Goal: Information Seeking & Learning: Learn about a topic

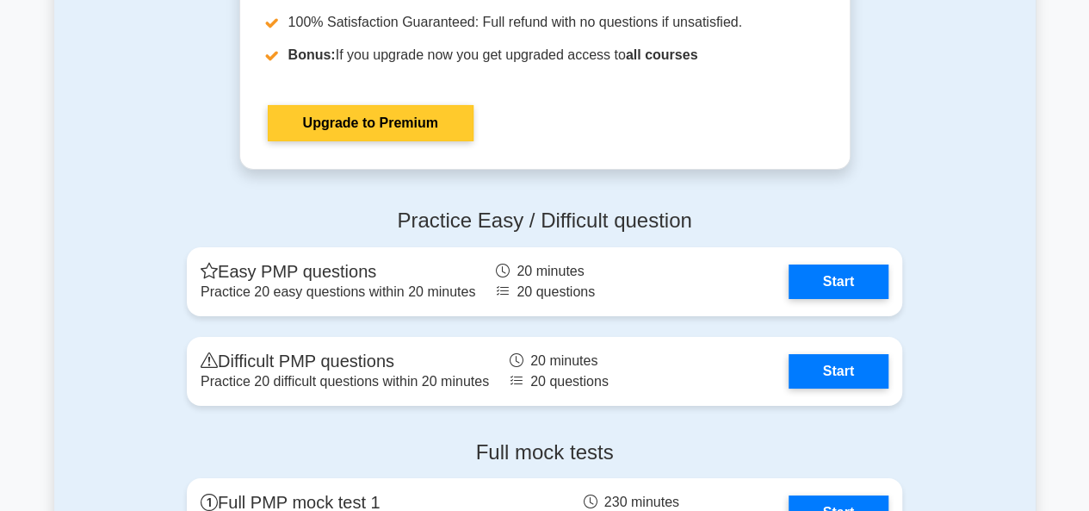
scroll to position [6458, 0]
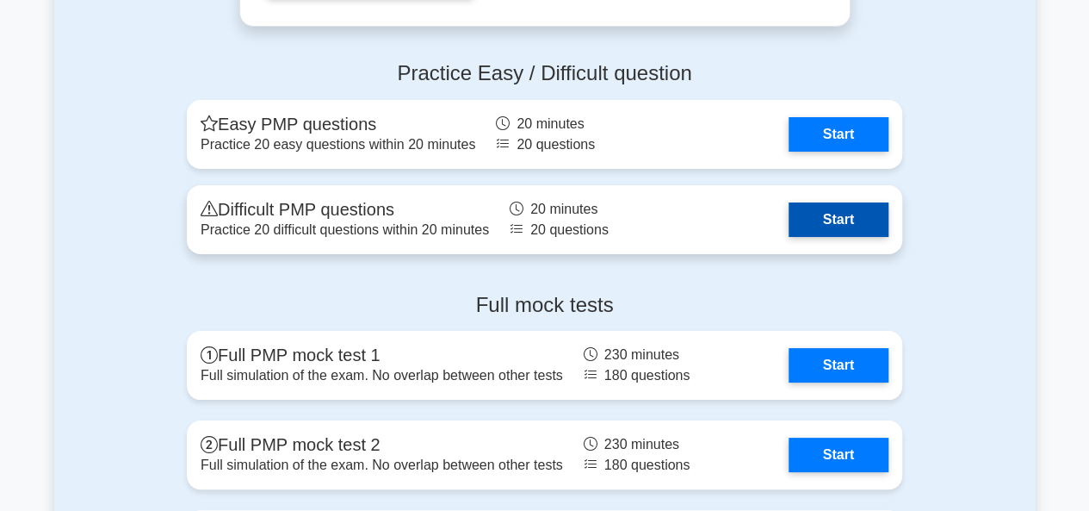
click at [837, 217] on link "Start" at bounding box center [839, 219] width 100 height 34
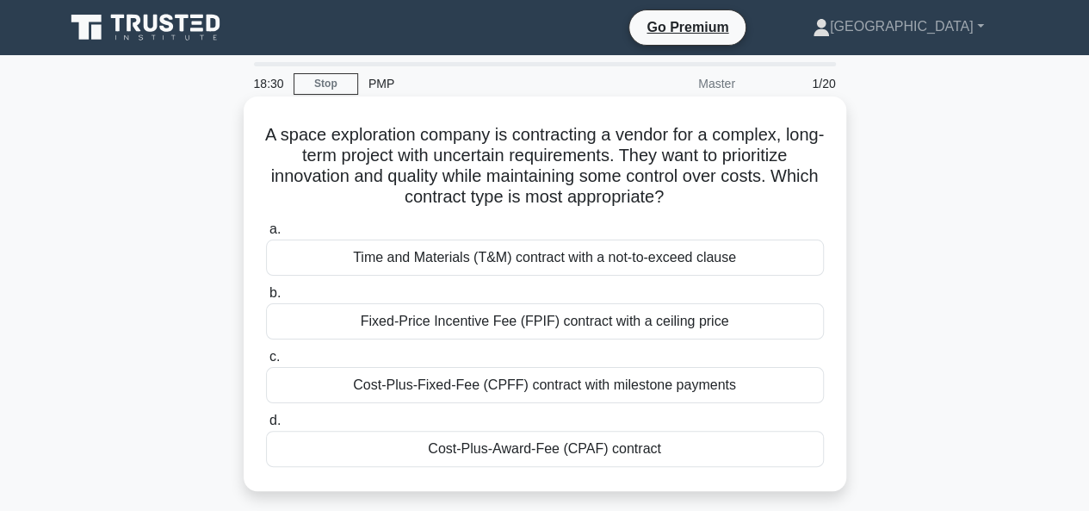
click at [530, 388] on div "Cost-Plus-Fixed-Fee (CPFF) contract with milestone payments" at bounding box center [545, 385] width 558 height 36
click at [266, 363] on input "c. Cost-Plus-Fixed-Fee (CPFF) contract with milestone payments" at bounding box center [266, 356] width 0 height 11
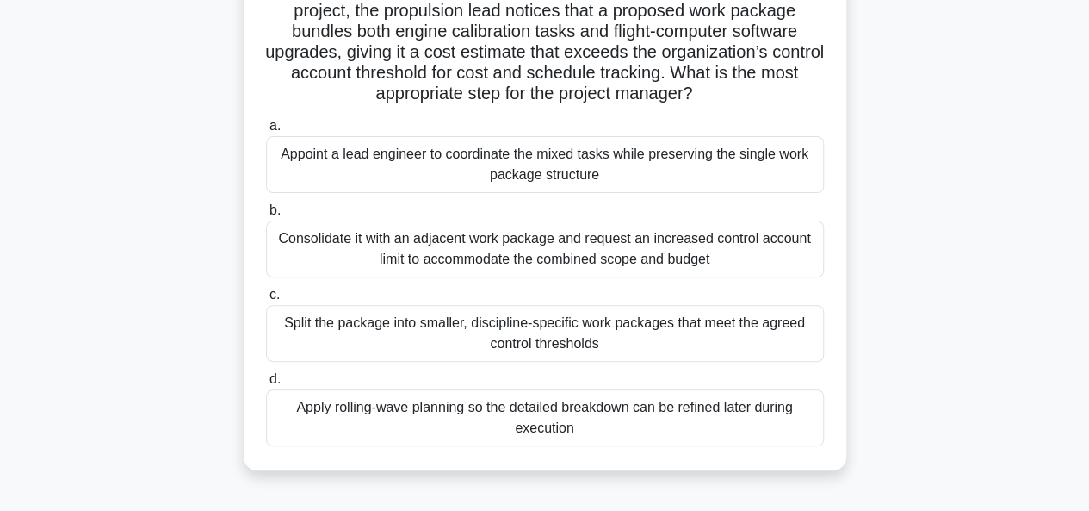
scroll to position [172, 0]
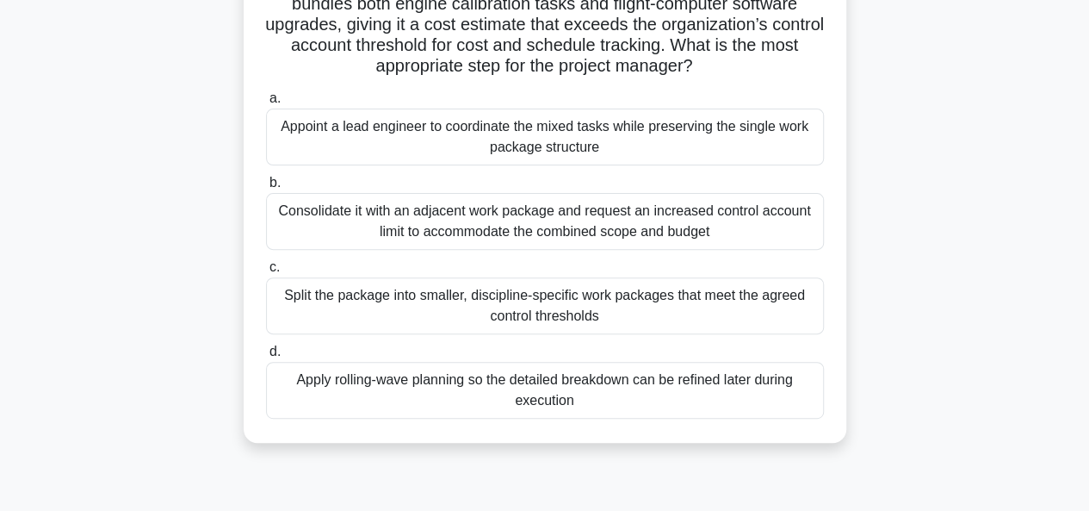
click at [532, 310] on div "Split the package into smaller, discipline-specific work packages that meet the…" at bounding box center [545, 305] width 558 height 57
click at [266, 273] on input "c. Split the package into smaller, discipline-specific work packages that meet …" at bounding box center [266, 267] width 0 height 11
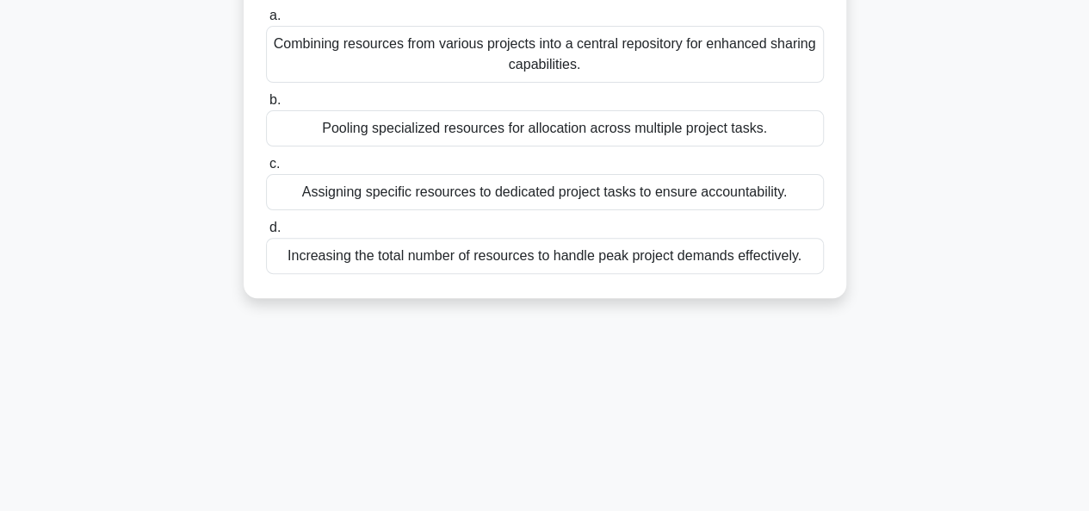
scroll to position [0, 0]
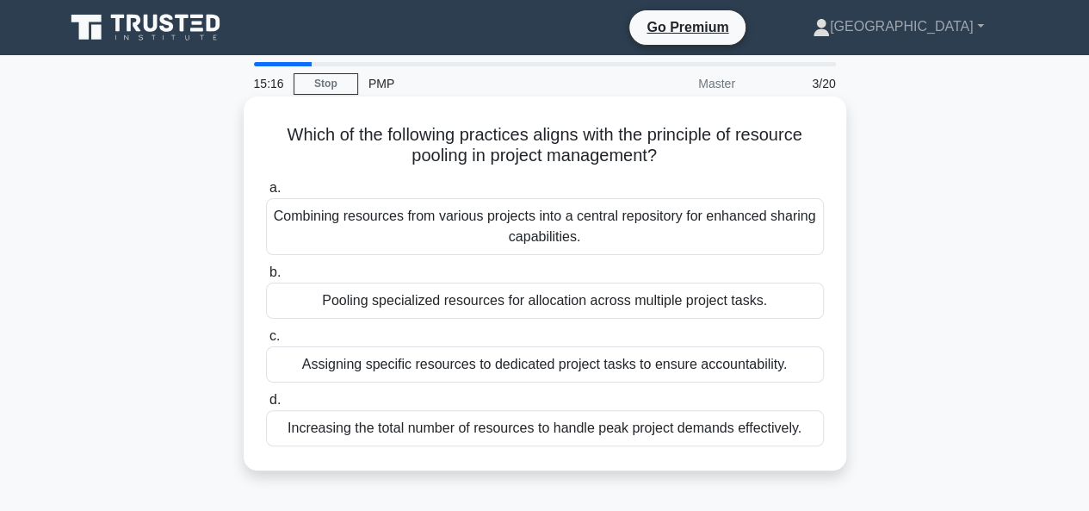
click at [522, 305] on div "Pooling specialized resources for allocation across multiple project tasks." at bounding box center [545, 300] width 558 height 36
click at [266, 278] on input "b. Pooling specialized resources for allocation across multiple project tasks." at bounding box center [266, 272] width 0 height 11
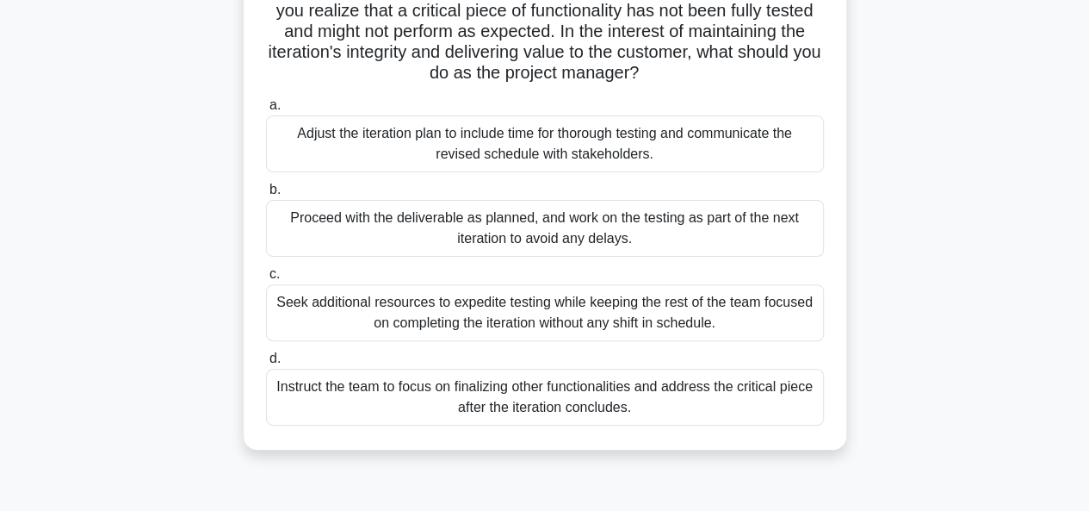
scroll to position [172, 0]
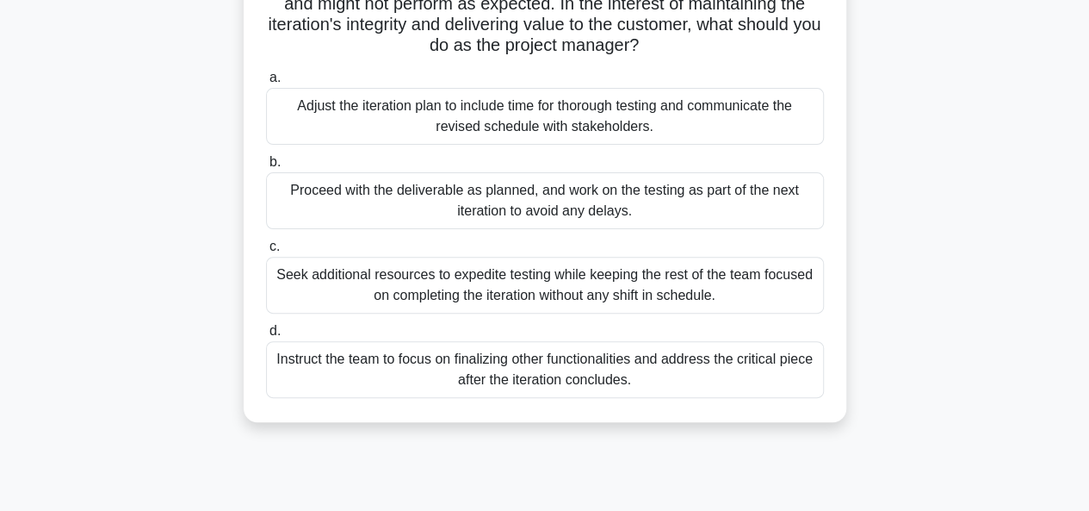
click at [549, 121] on div "Adjust the iteration plan to include time for thorough testing and communicate …" at bounding box center [545, 116] width 558 height 57
click at [266, 84] on input "a. Adjust the iteration plan to include time for thorough testing and communica…" at bounding box center [266, 77] width 0 height 11
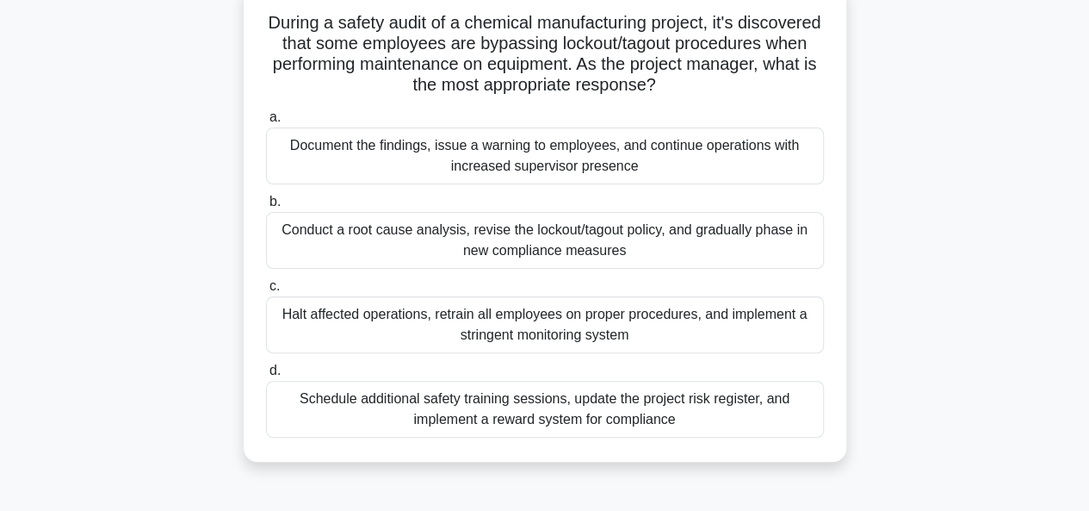
scroll to position [86, 0]
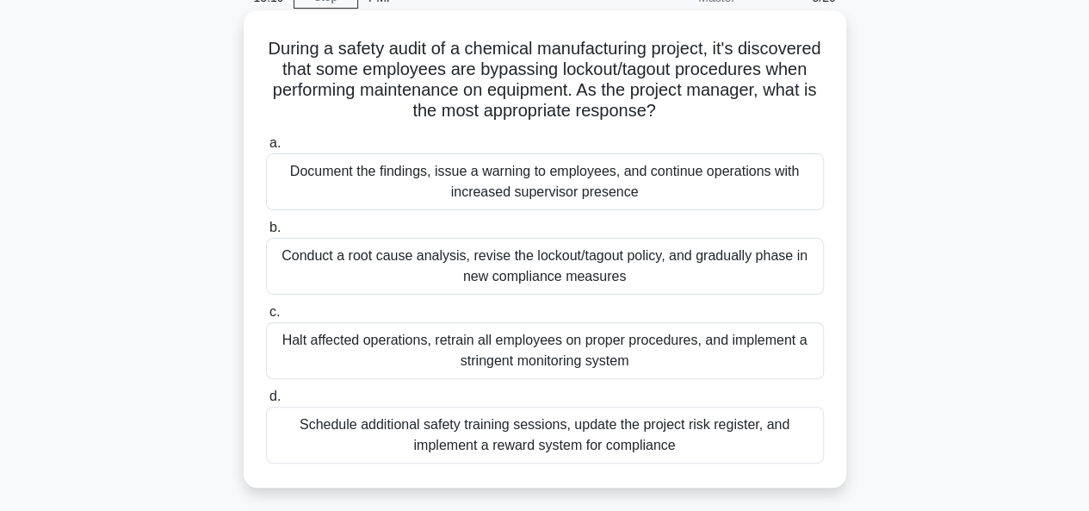
click at [534, 431] on div "Schedule additional safety training sessions, update the project risk register,…" at bounding box center [545, 434] width 558 height 57
click at [266, 402] on input "d. Schedule additional safety training sessions, update the project risk regist…" at bounding box center [266, 396] width 0 height 11
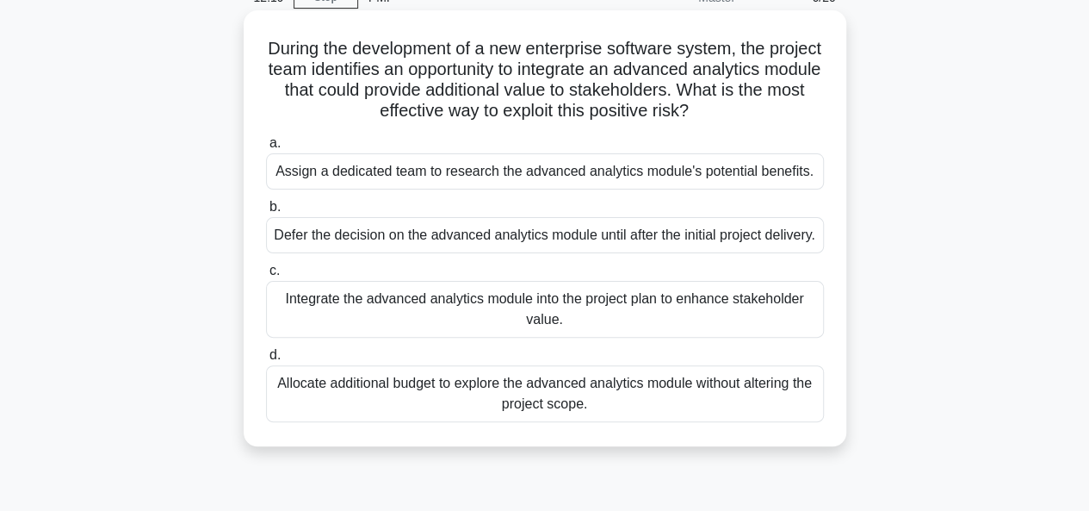
click at [536, 335] on div "Integrate the advanced analytics module into the project plan to enhance stakeh…" at bounding box center [545, 309] width 558 height 57
click at [479, 318] on div "Integrate the advanced analytics module into the project plan to enhance stakeh…" at bounding box center [545, 309] width 558 height 57
click at [266, 276] on input "c. Integrate the advanced analytics module into the project plan to enhance sta…" at bounding box center [266, 270] width 0 height 11
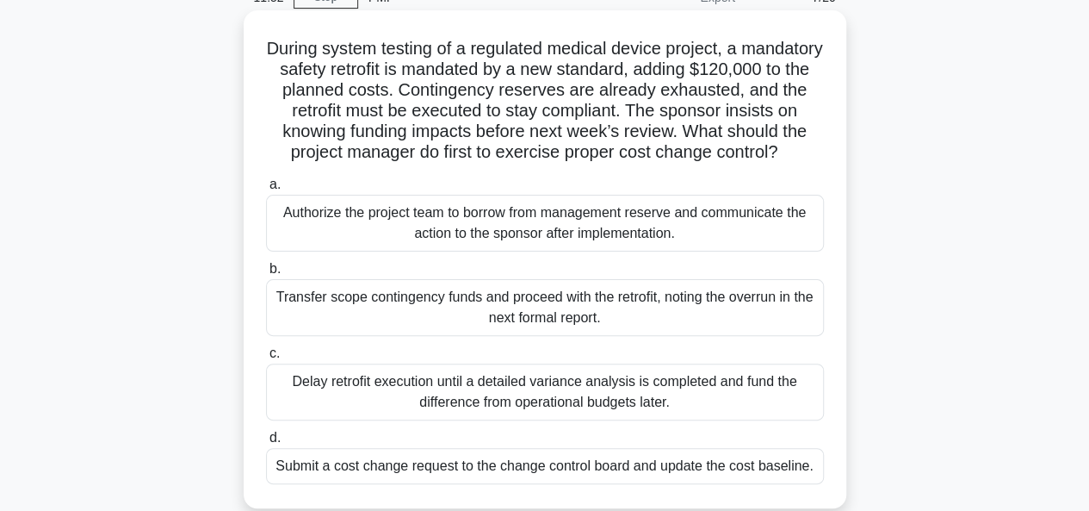
scroll to position [172, 0]
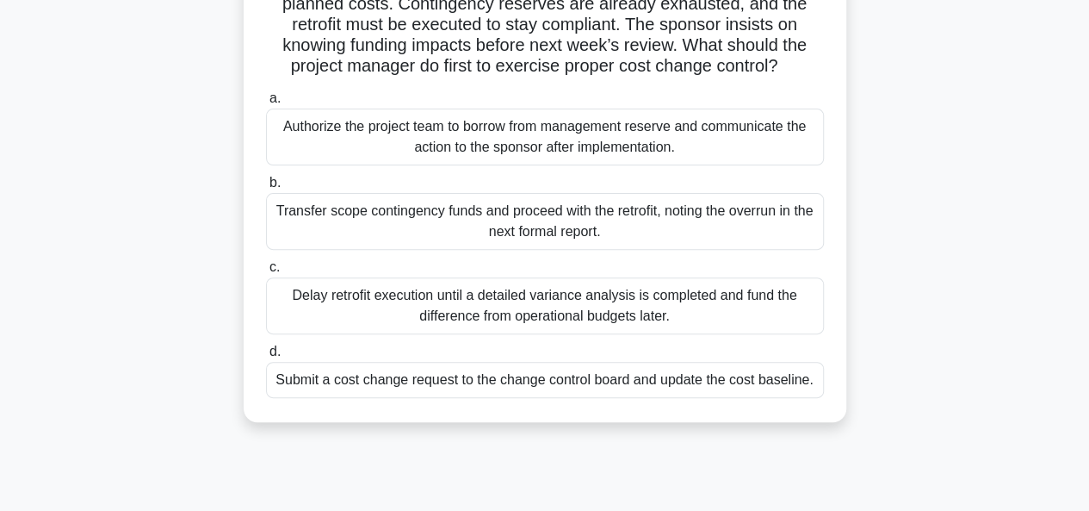
click at [551, 398] on div "Submit a cost change request to the change control board and update the cost ba…" at bounding box center [545, 380] width 558 height 36
click at [266, 357] on input "d. Submit a cost change request to the change control board and update the cost…" at bounding box center [266, 351] width 0 height 11
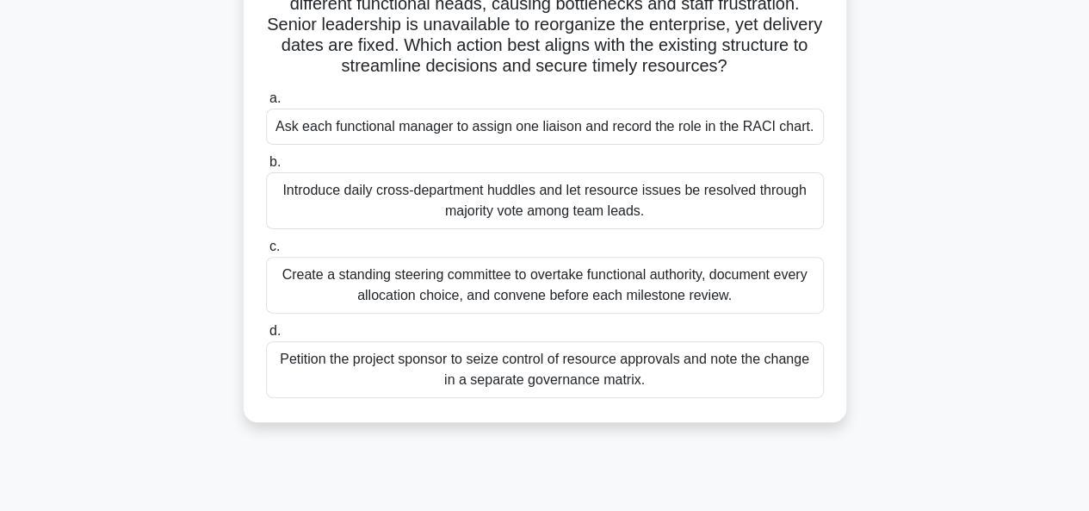
click at [536, 288] on div "Create a standing steering committee to overtake functional authority, document…" at bounding box center [545, 285] width 558 height 57
click at [266, 252] on input "c. Create a standing steering committee to overtake functional authority, docum…" at bounding box center [266, 246] width 0 height 11
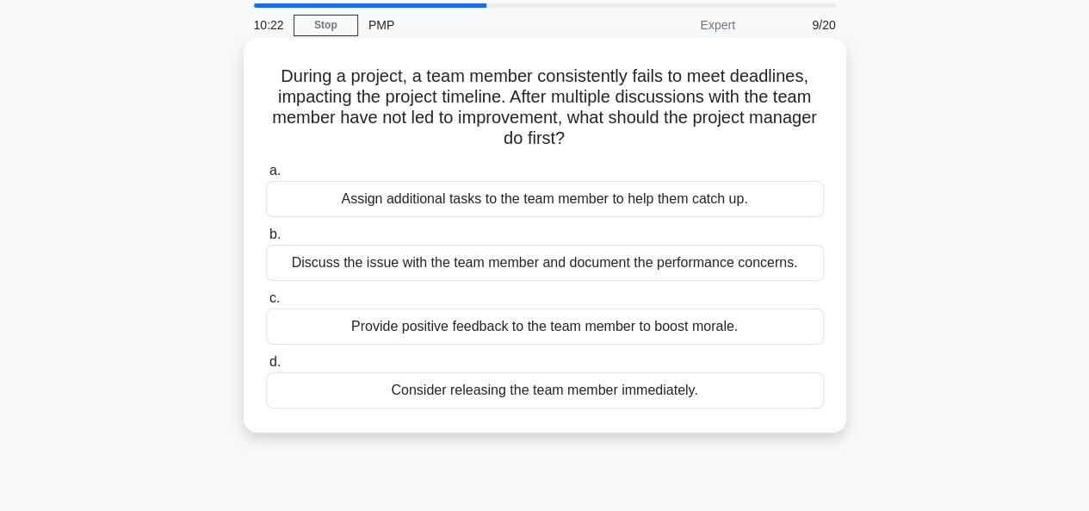
scroll to position [86, 0]
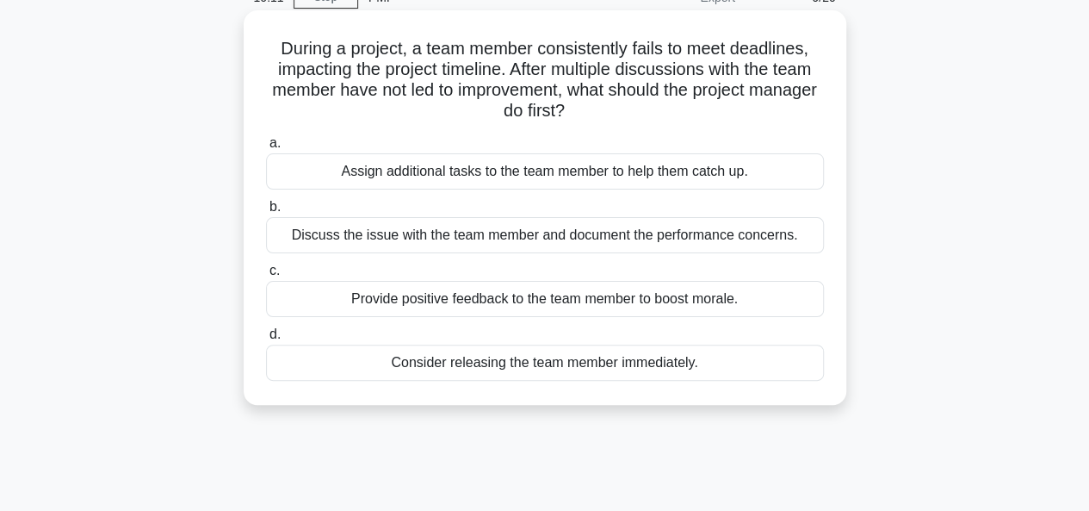
click at [506, 235] on div "Discuss the issue with the team member and document the performance concerns." at bounding box center [545, 235] width 558 height 36
click at [266, 213] on input "b. Discuss the issue with the team member and document the performance concerns." at bounding box center [266, 206] width 0 height 11
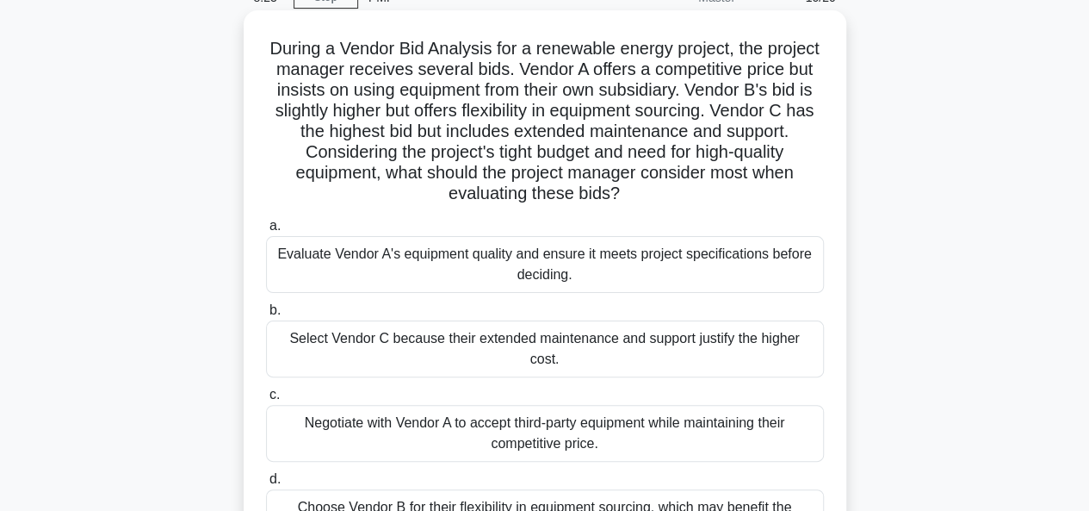
click at [544, 268] on div "Evaluate Vendor A's equipment quality and ensure it meets project specification…" at bounding box center [545, 264] width 558 height 57
click at [266, 232] on input "a. Evaluate Vendor A's equipment quality and ensure it meets project specificat…" at bounding box center [266, 225] width 0 height 11
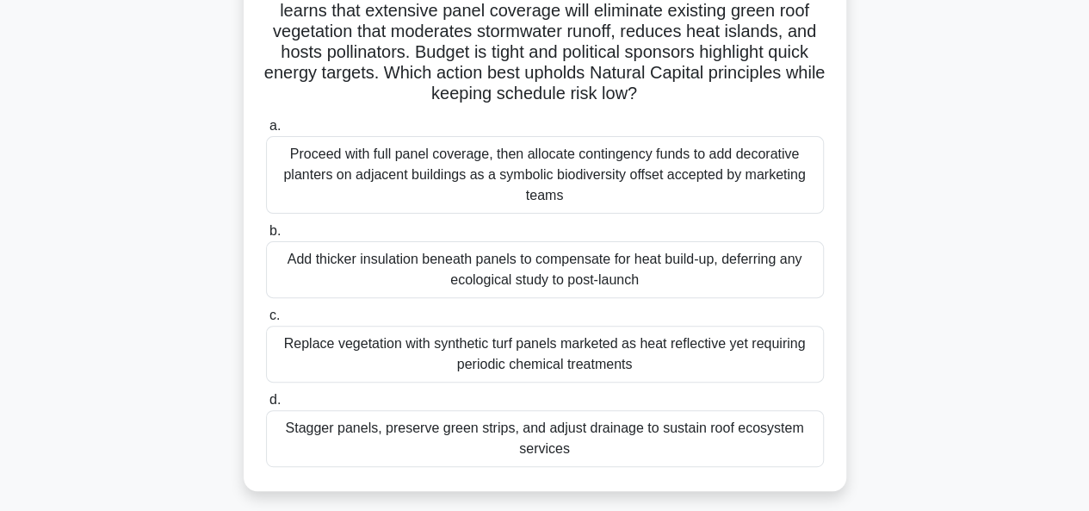
scroll to position [172, 0]
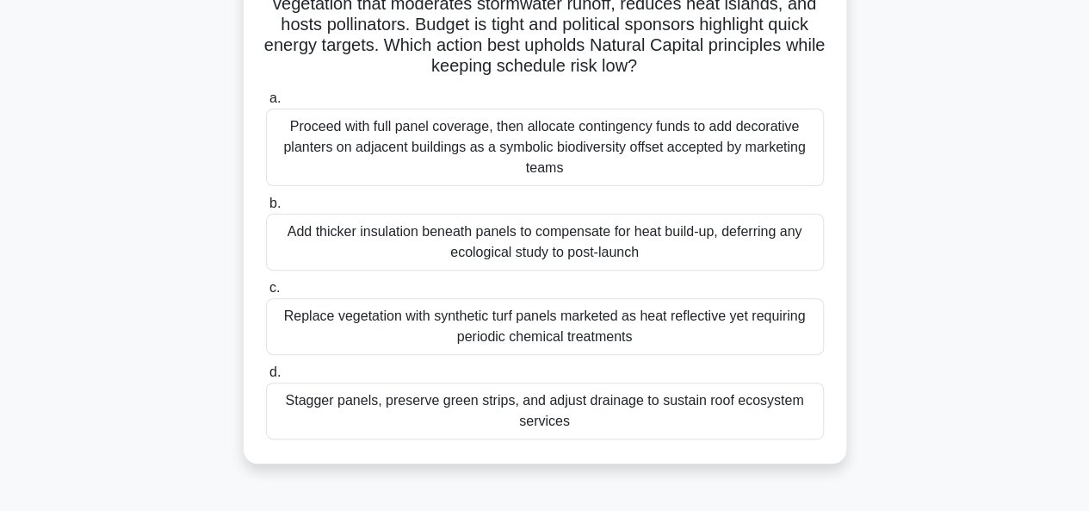
click at [543, 409] on div "Stagger panels, preserve green strips, and adjust drainage to sustain roof ecos…" at bounding box center [545, 410] width 558 height 57
click at [266, 378] on input "d. Stagger panels, preserve green strips, and adjust drainage to sustain roof e…" at bounding box center [266, 372] width 0 height 11
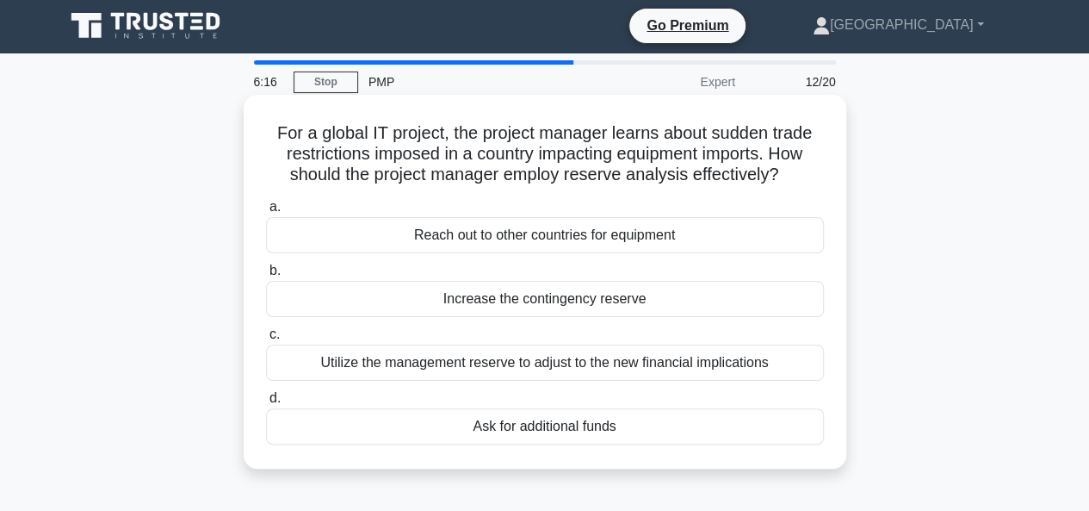
scroll to position [0, 0]
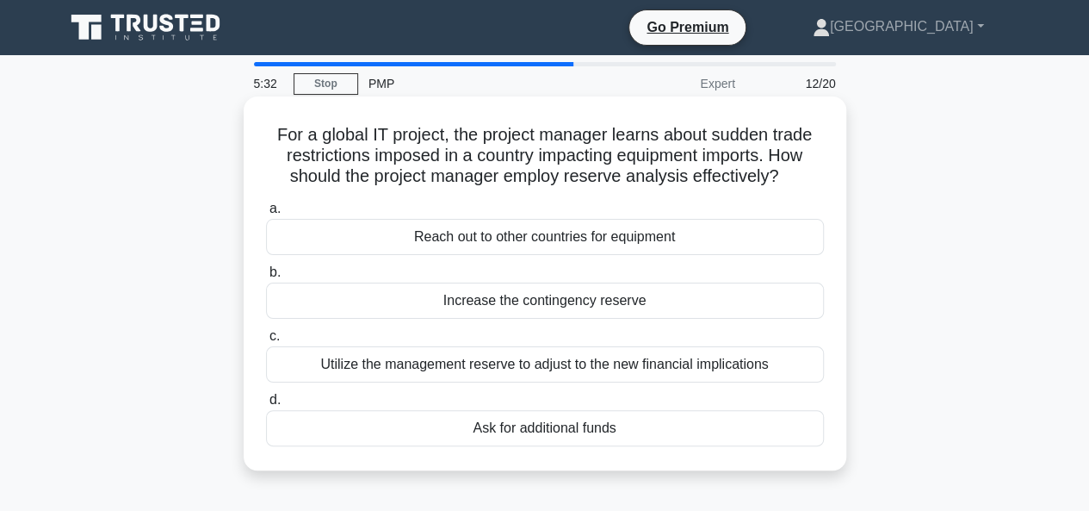
click at [507, 368] on div "Utilize the management reserve to adjust to the new financial implications" at bounding box center [545, 364] width 558 height 36
click at [266, 342] on input "c. Utilize the management reserve to adjust to the new financial implications" at bounding box center [266, 336] width 0 height 11
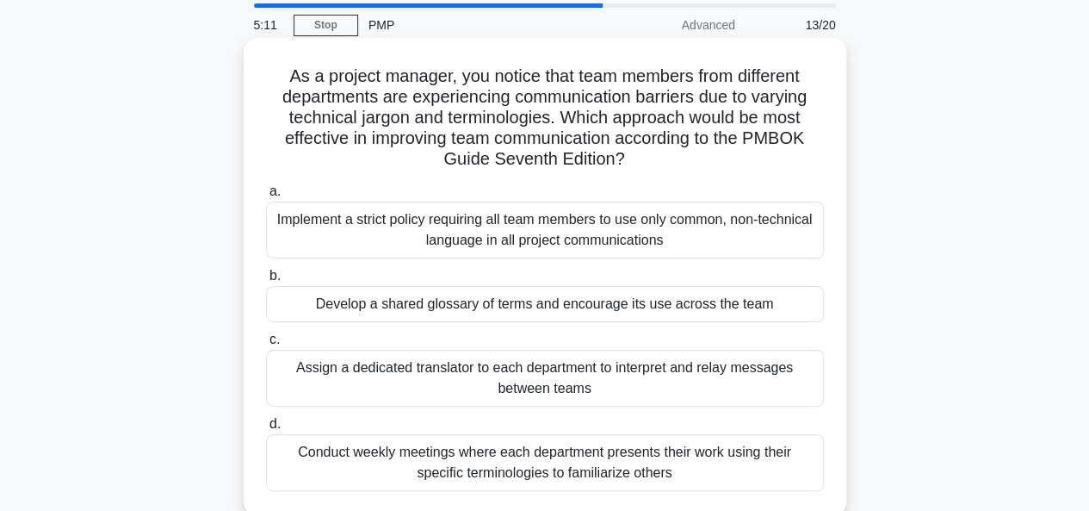
scroll to position [86, 0]
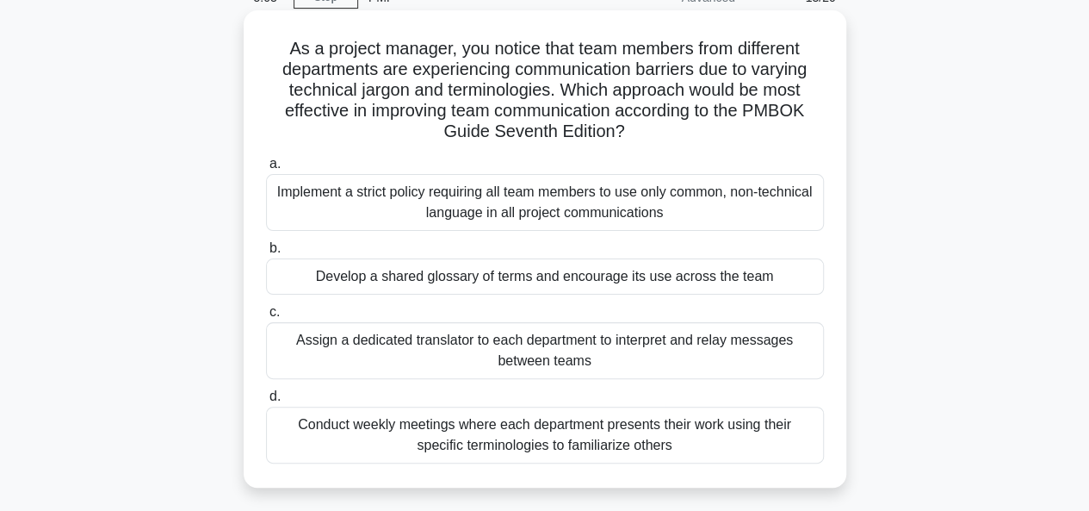
click at [517, 433] on div "Conduct weekly meetings where each department presents their work using their s…" at bounding box center [545, 434] width 558 height 57
click at [266, 402] on input "d. Conduct weekly meetings where each department presents their work using thei…" at bounding box center [266, 396] width 0 height 11
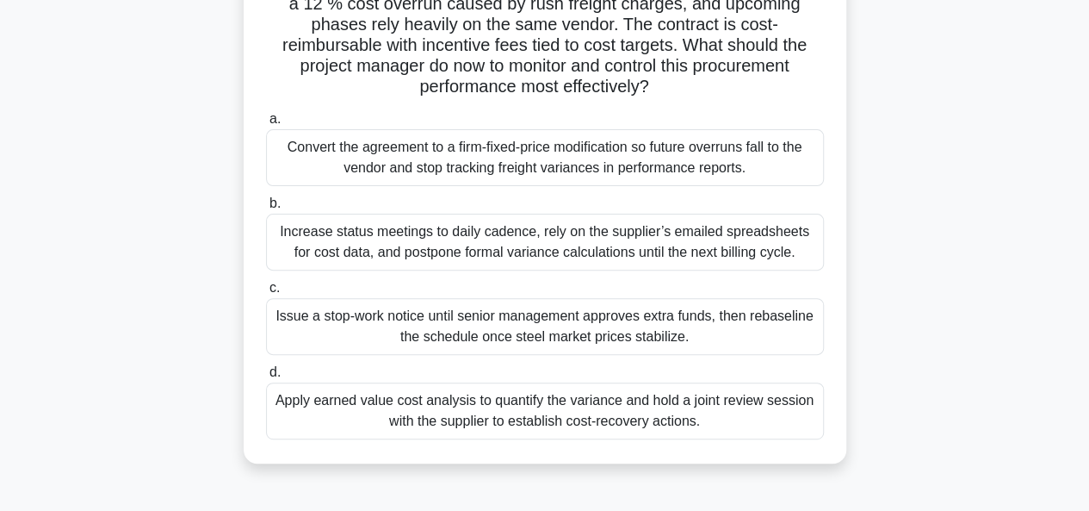
scroll to position [258, 0]
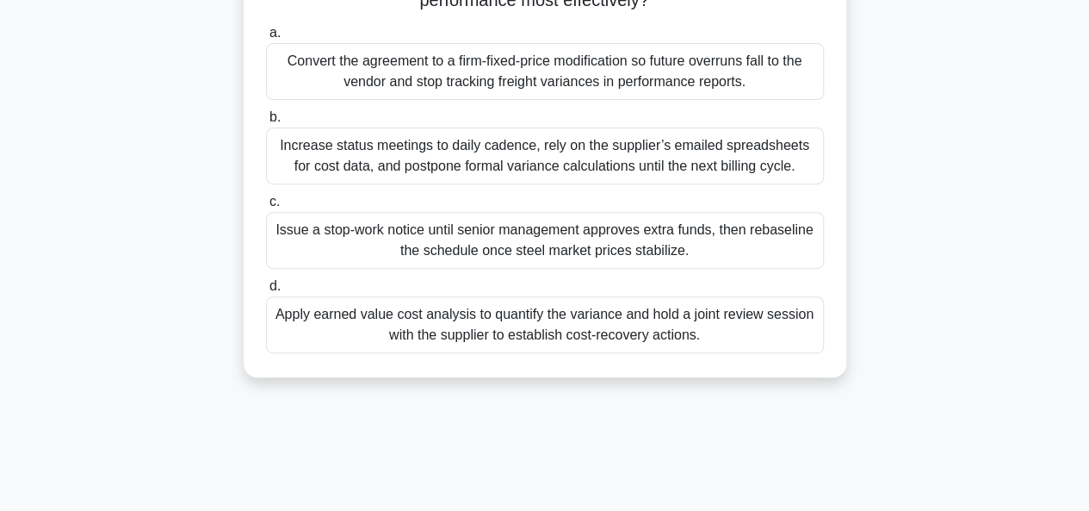
click at [498, 328] on div "Apply earned value cost analysis to quantify the variance and hold a joint revi…" at bounding box center [545, 324] width 558 height 57
click at [266, 292] on input "d. Apply earned value cost analysis to quantify the variance and hold a joint r…" at bounding box center [266, 286] width 0 height 11
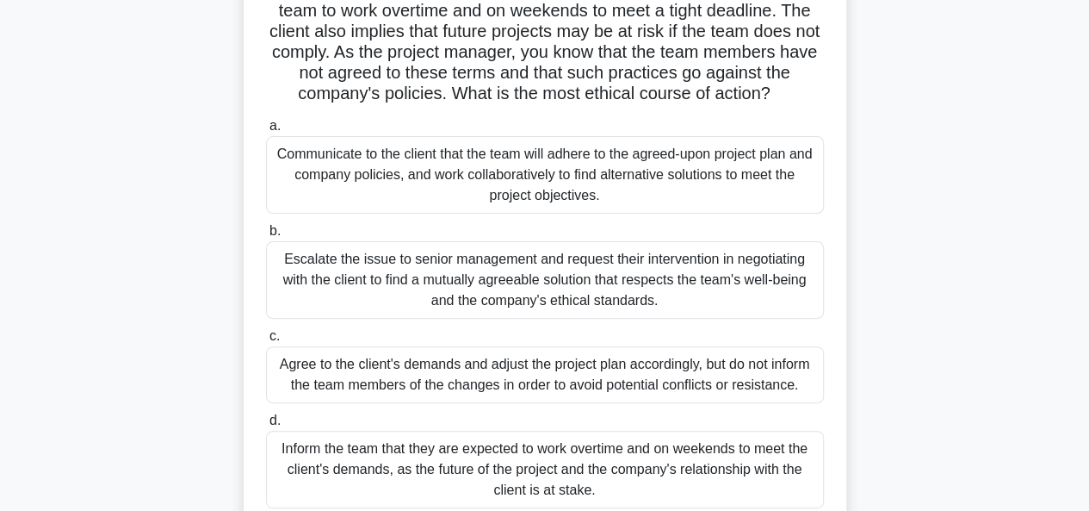
scroll to position [172, 0]
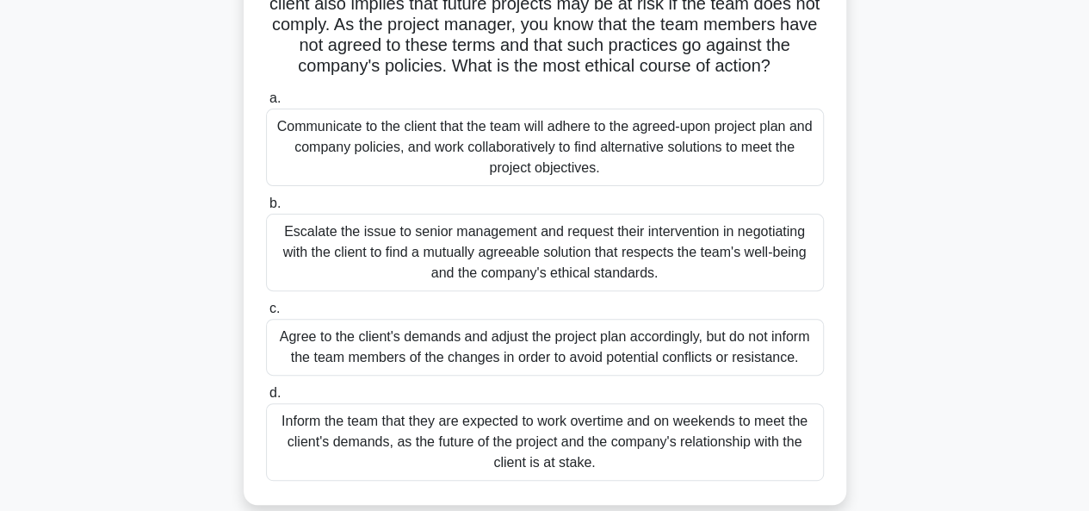
click at [544, 154] on div "Communicate to the client that the team will adhere to the agreed-upon project …" at bounding box center [545, 146] width 558 height 77
click at [266, 104] on input "a. Communicate to the client that the team will adhere to the agreed-upon proje…" at bounding box center [266, 98] width 0 height 11
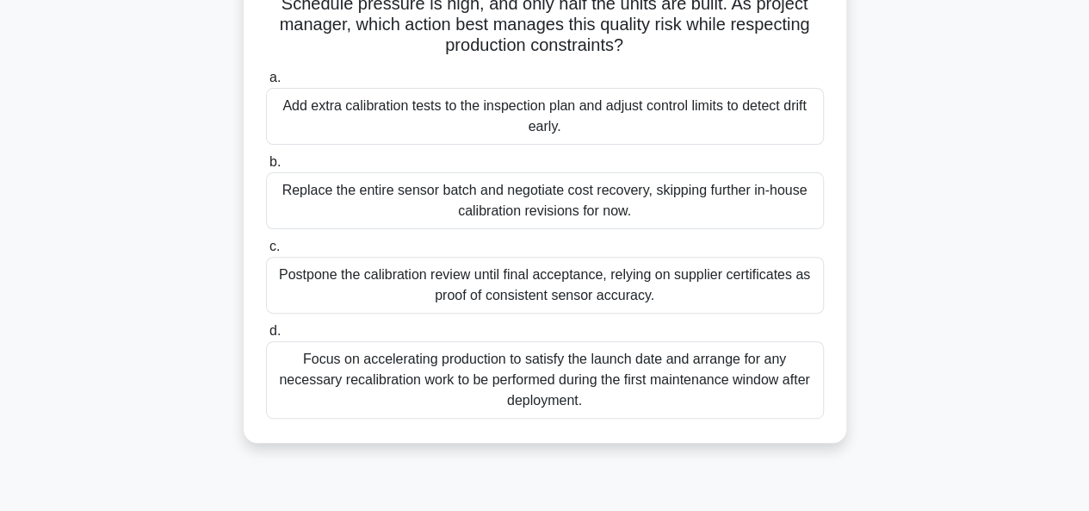
click at [568, 378] on div "Focus on accelerating production to satisfy the launch date and arrange for any…" at bounding box center [545, 379] width 558 height 77
click at [266, 337] on input "d. Focus on accelerating production to satisfy the launch date and arrange for …" at bounding box center [266, 330] width 0 height 11
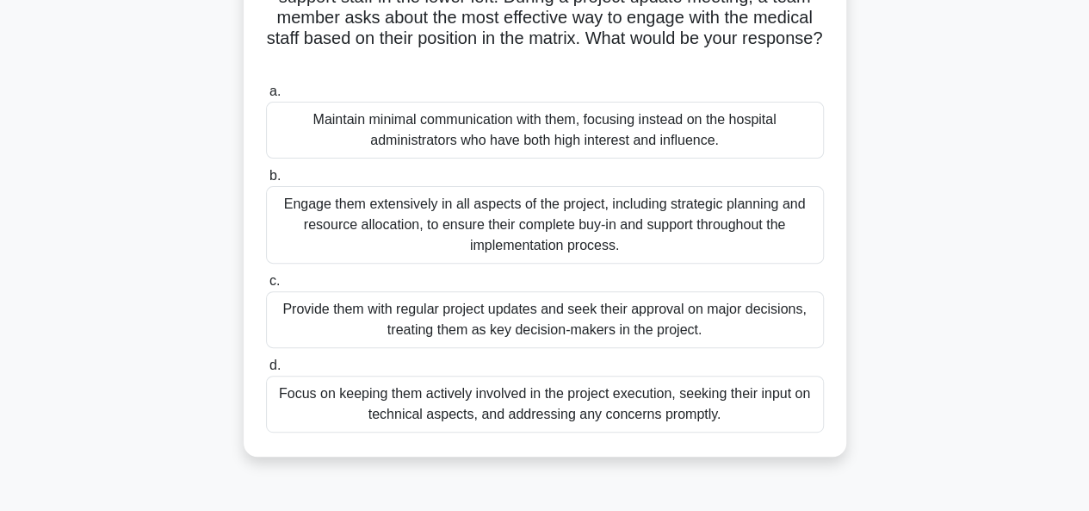
scroll to position [258, 0]
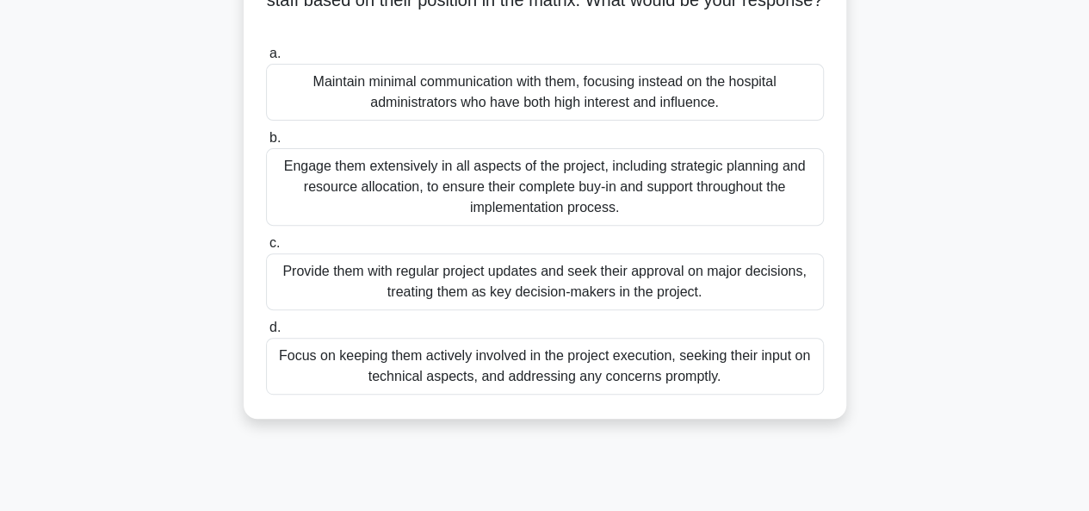
click at [502, 284] on div "Provide them with regular project updates and seek their approval on major deci…" at bounding box center [545, 281] width 558 height 57
click at [266, 249] on input "c. Provide them with regular project updates and seek their approval on major d…" at bounding box center [266, 243] width 0 height 11
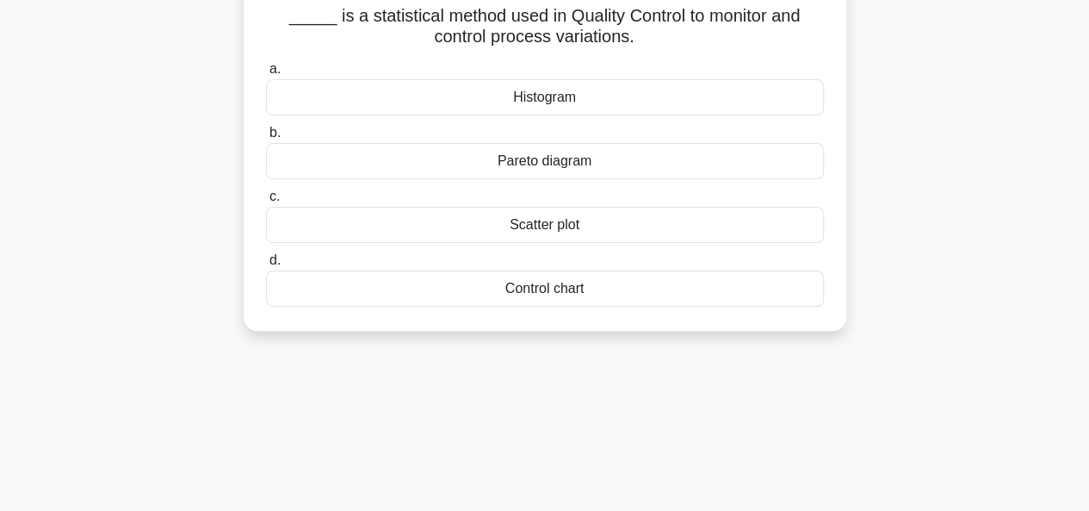
scroll to position [0, 0]
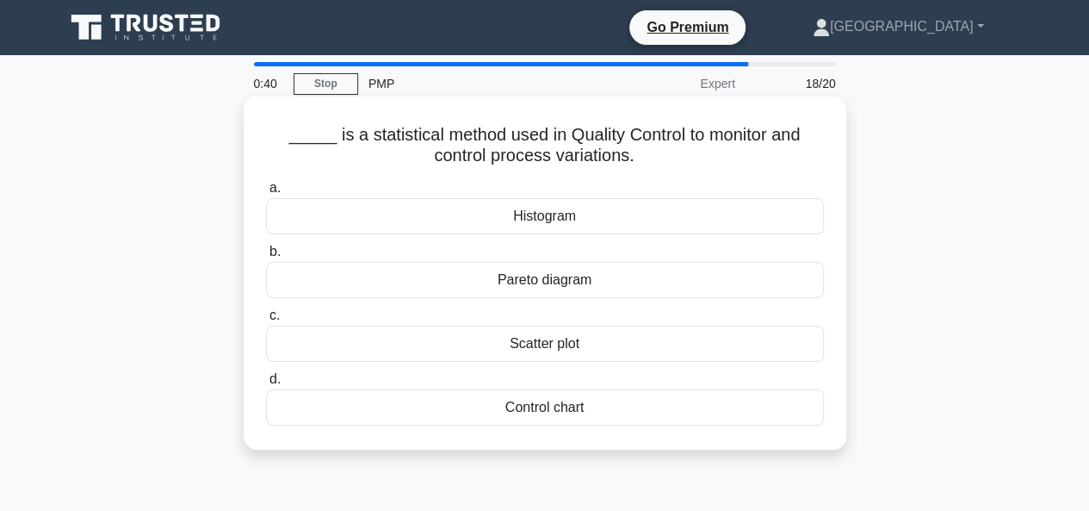
click at [542, 344] on div "Scatter plot" at bounding box center [545, 343] width 558 height 36
click at [266, 321] on input "c. Scatter plot" at bounding box center [266, 315] width 0 height 11
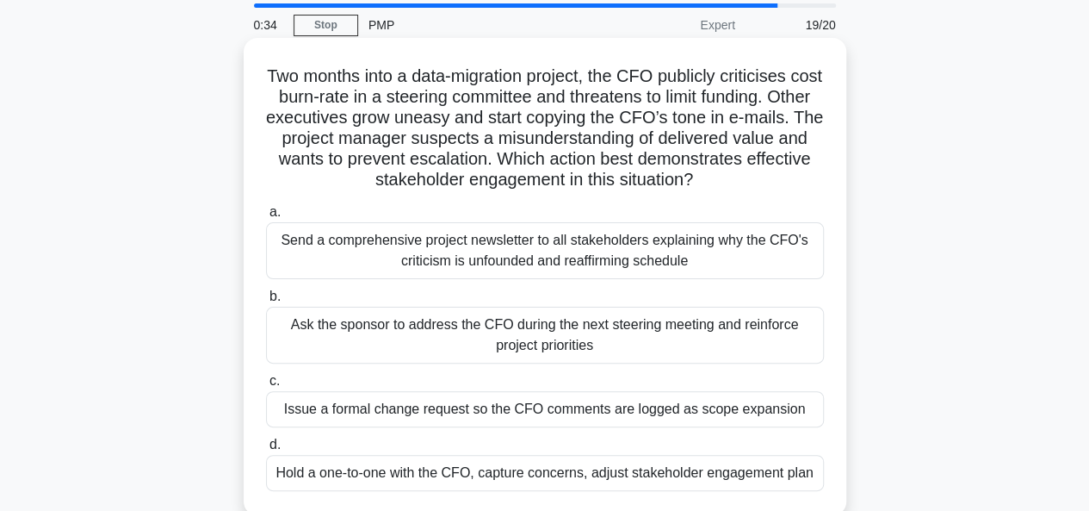
scroll to position [86, 0]
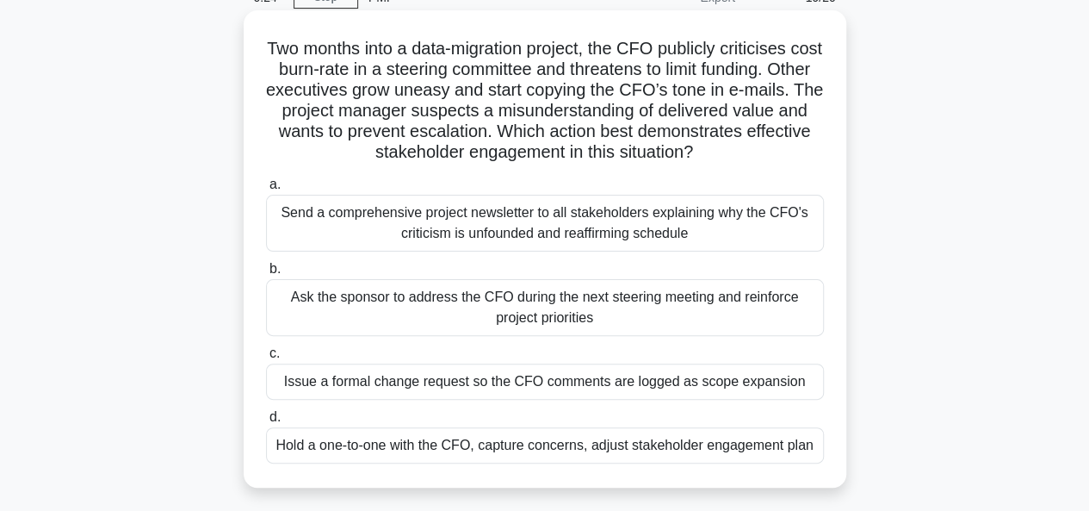
click at [532, 383] on div "Issue a formal change request so the CFO comments are logged as scope expansion" at bounding box center [545, 381] width 558 height 36
click at [266, 359] on input "c. Issue a formal change request so the CFO comments are logged as scope expans…" at bounding box center [266, 353] width 0 height 11
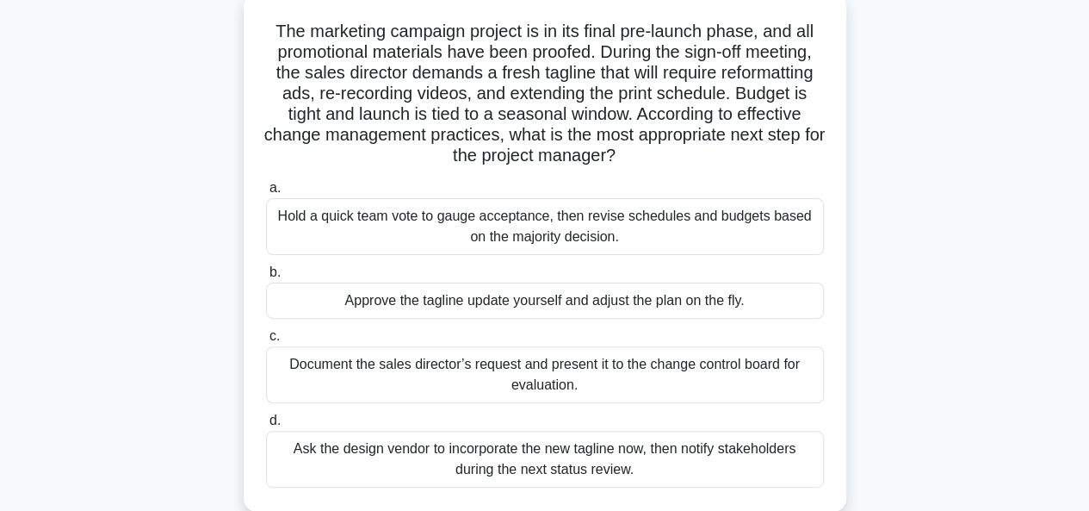
scroll to position [172, 0]
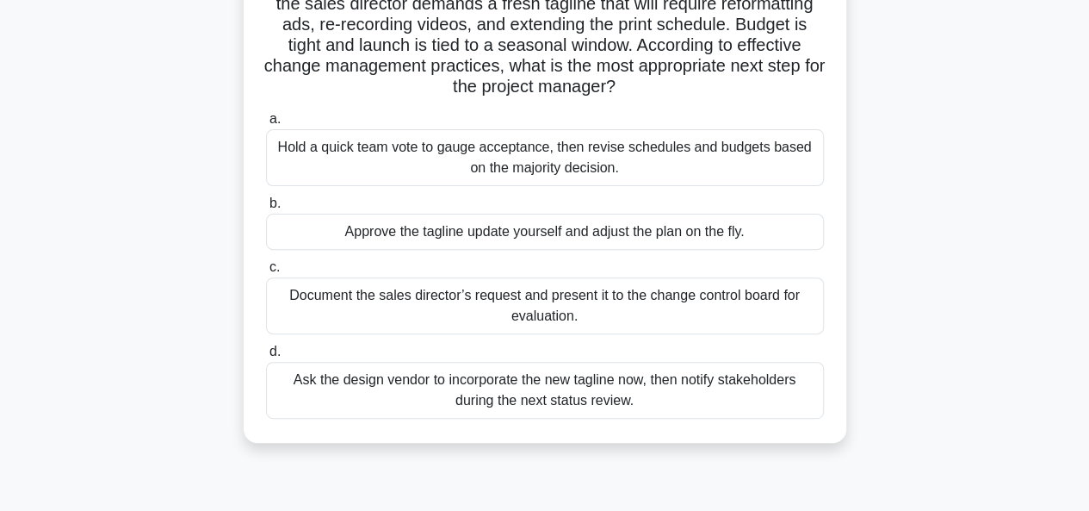
click at [529, 400] on div "Ask the design vendor to incorporate the new tagline now, then notify stakehold…" at bounding box center [545, 390] width 558 height 57
click at [266, 357] on input "d. Ask the design vendor to incorporate the new tagline now, then notify stakeh…" at bounding box center [266, 351] width 0 height 11
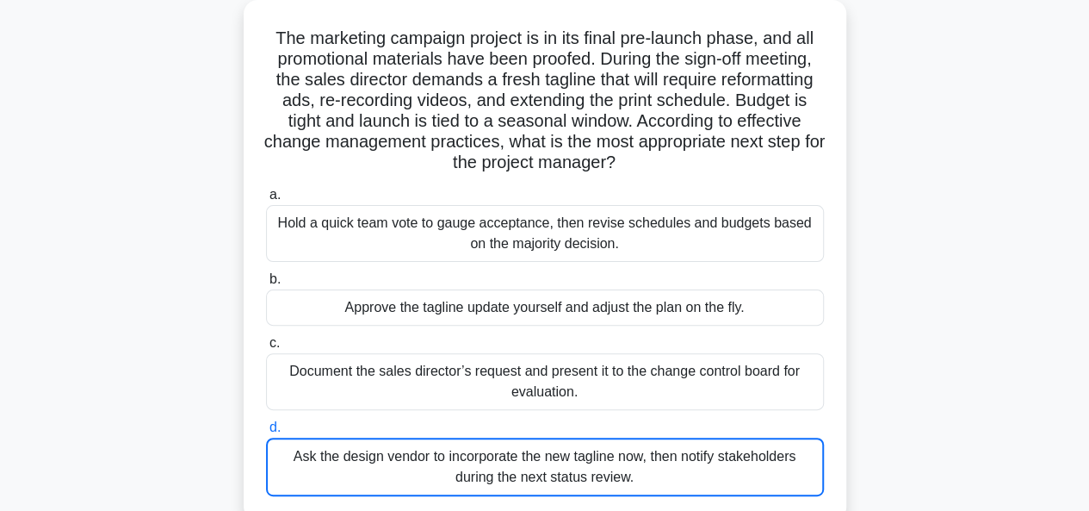
scroll to position [0, 0]
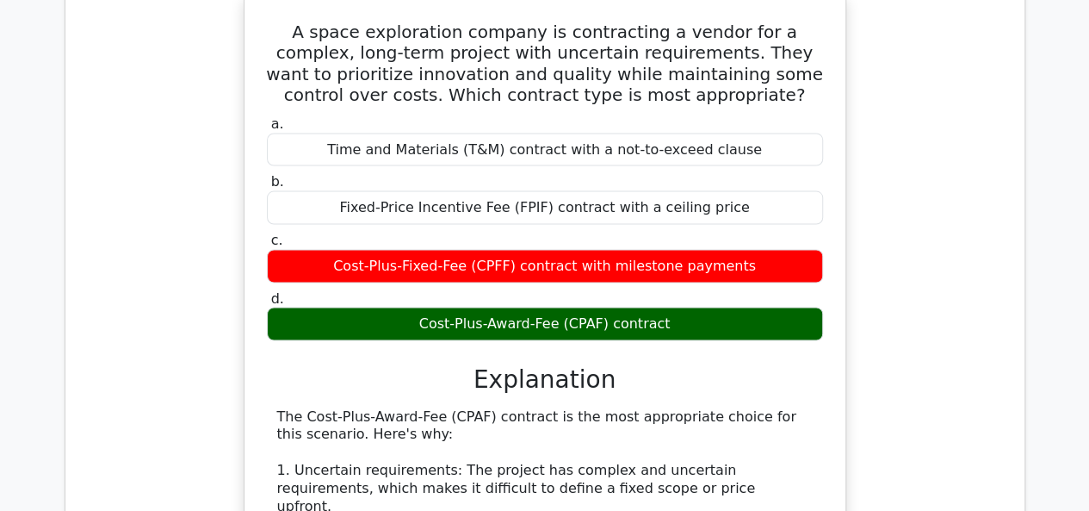
scroll to position [1464, 0]
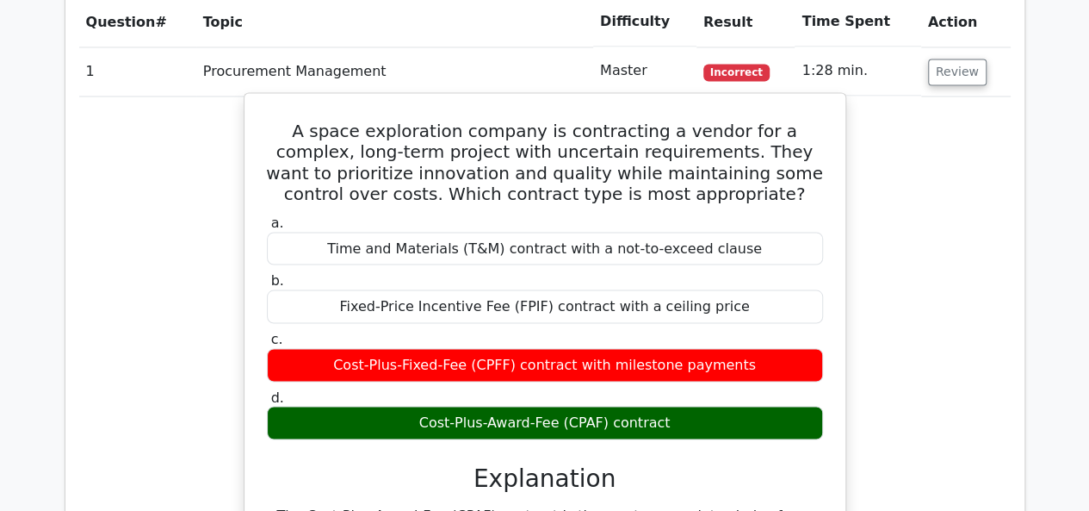
drag, startPoint x: 279, startPoint y: 123, endPoint x: 698, endPoint y: 419, distance: 513.4
copy div "A space exploration company is contracting a vendor for a complex, long-term pr…"
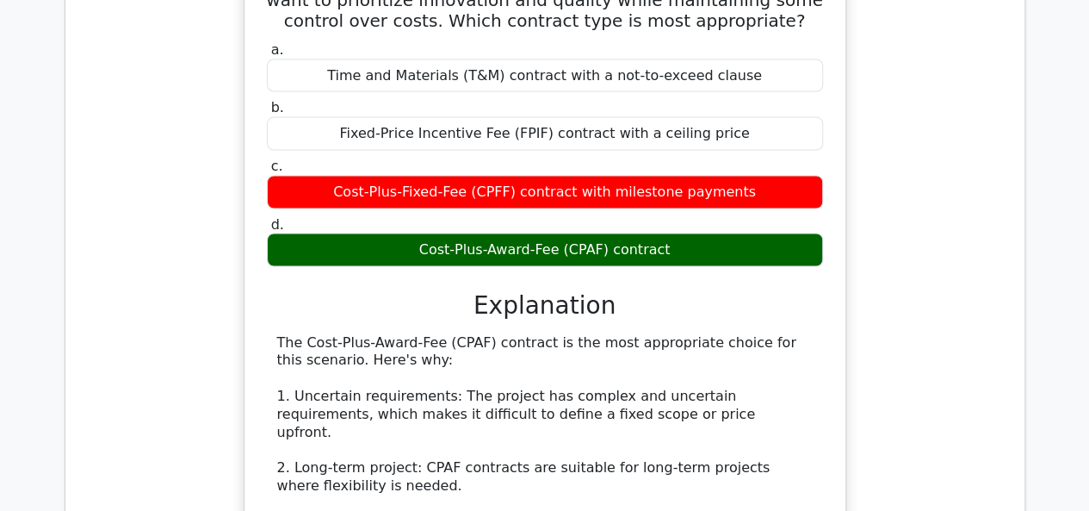
drag, startPoint x: 443, startPoint y: 270, endPoint x: 457, endPoint y: 270, distance: 13.8
click at [444, 271] on div "a. Time and Materials (T&M) contract with a not-to-exceed clause b. Fixed-Price…" at bounding box center [545, 506] width 560 height 937
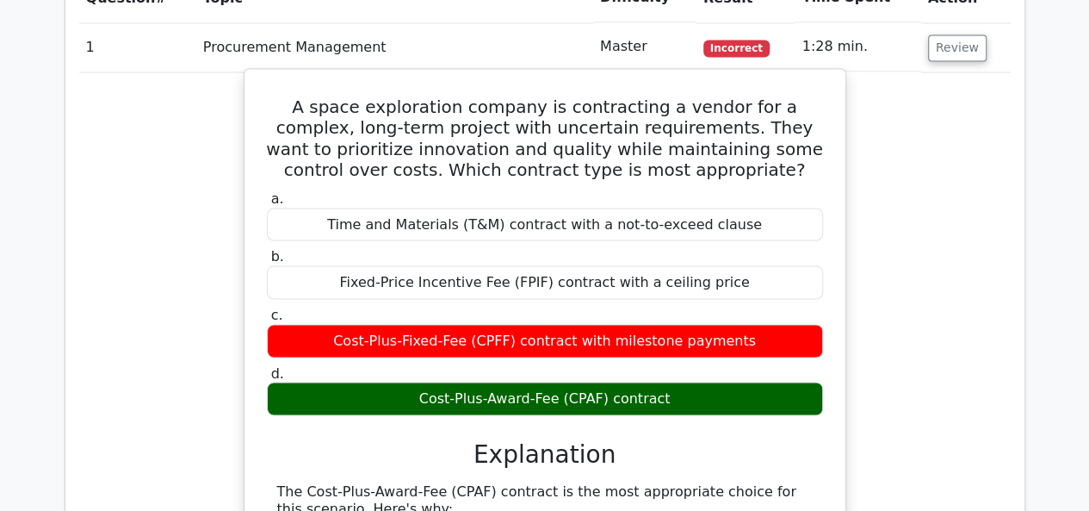
scroll to position [1464, 0]
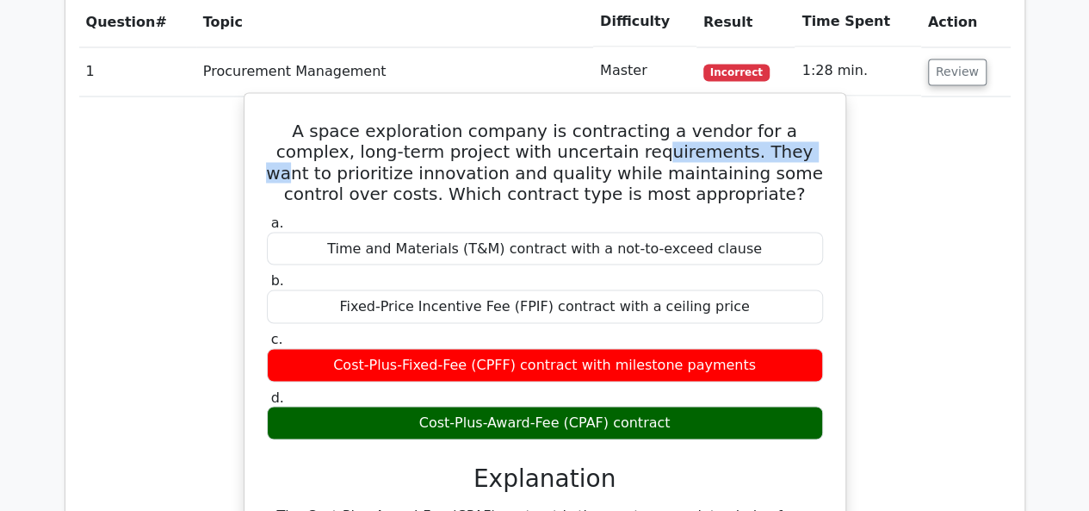
drag, startPoint x: 560, startPoint y: 149, endPoint x: 704, endPoint y: 159, distance: 144.2
click at [704, 159] on h5 "A space exploration company is contracting a vendor for a complex, long-term pr…" at bounding box center [545, 162] width 560 height 83
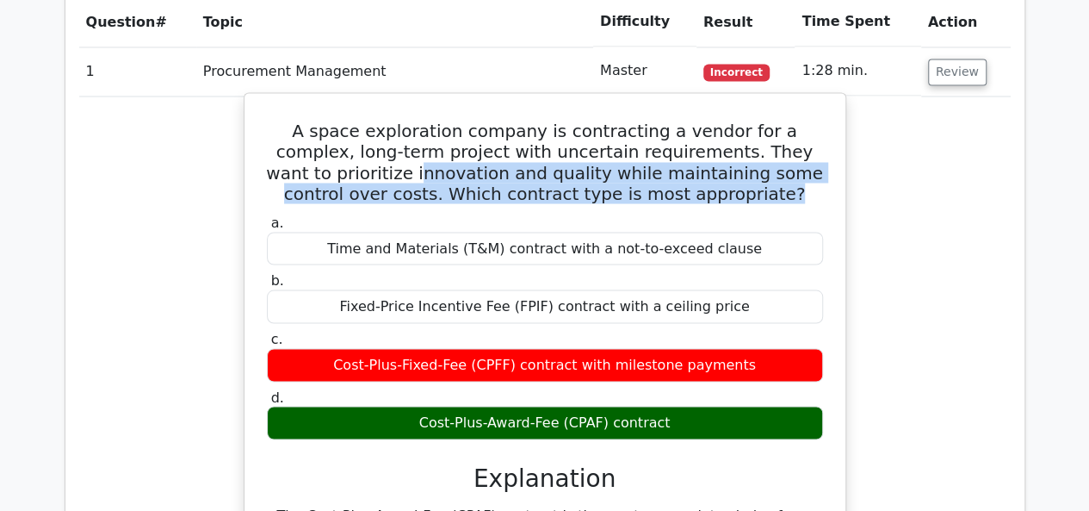
drag, startPoint x: 314, startPoint y: 175, endPoint x: 811, endPoint y: 180, distance: 496.9
click at [811, 180] on h5 "A space exploration company is contracting a vendor for a complex, long-term pr…" at bounding box center [545, 162] width 560 height 83
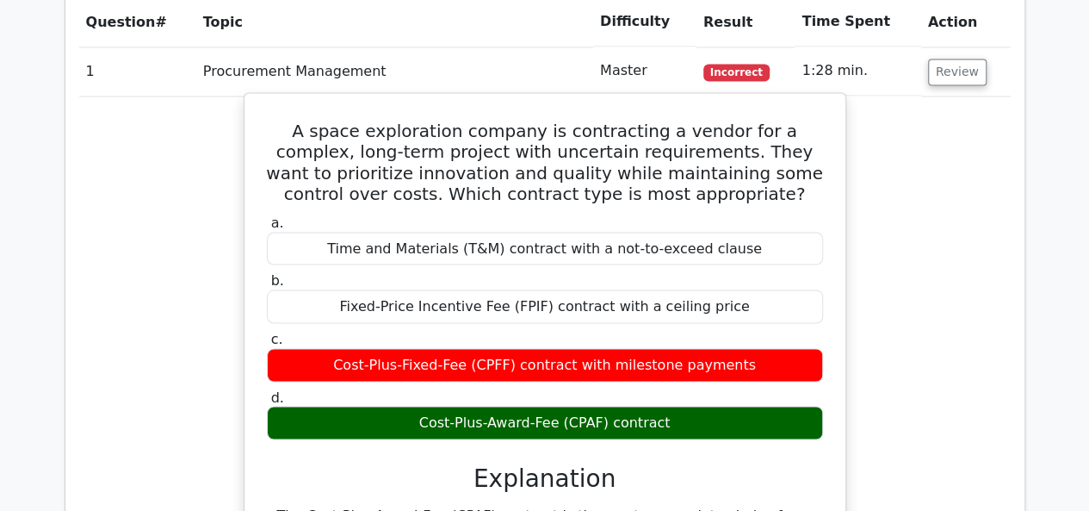
click at [511, 418] on div "Cost-Plus-Award-Fee (CPAF) contract" at bounding box center [545, 423] width 556 height 34
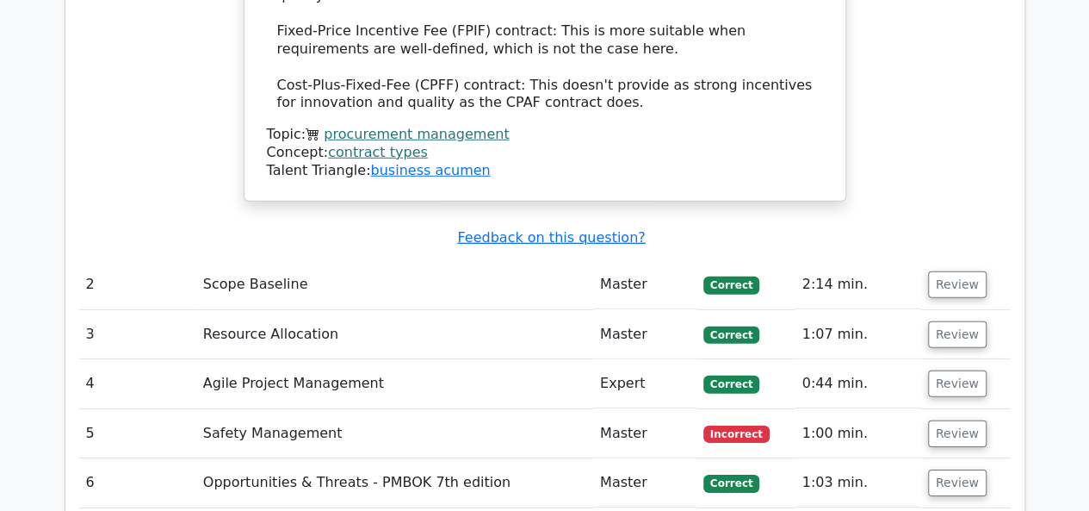
scroll to position [2497, 0]
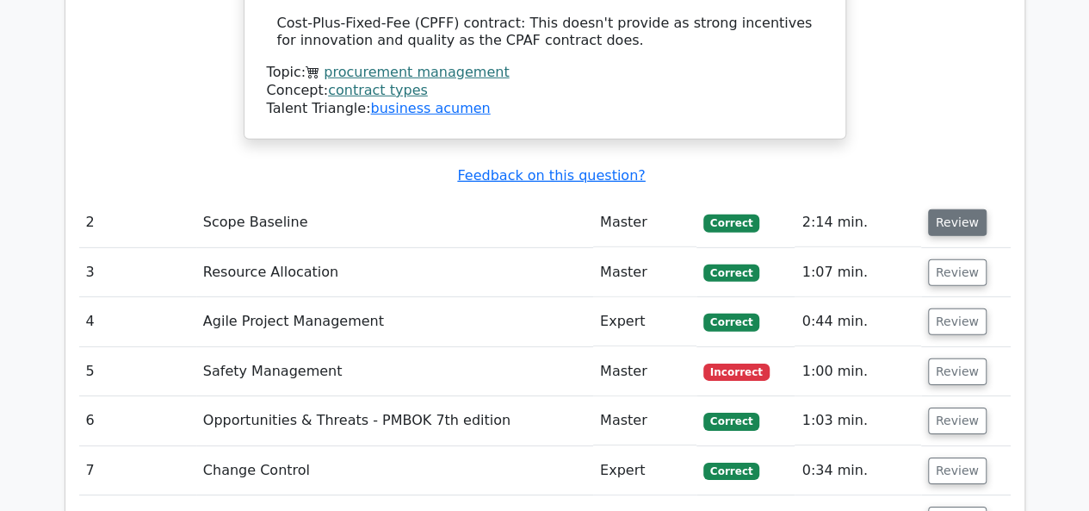
click at [942, 209] on button "Review" at bounding box center [957, 222] width 59 height 27
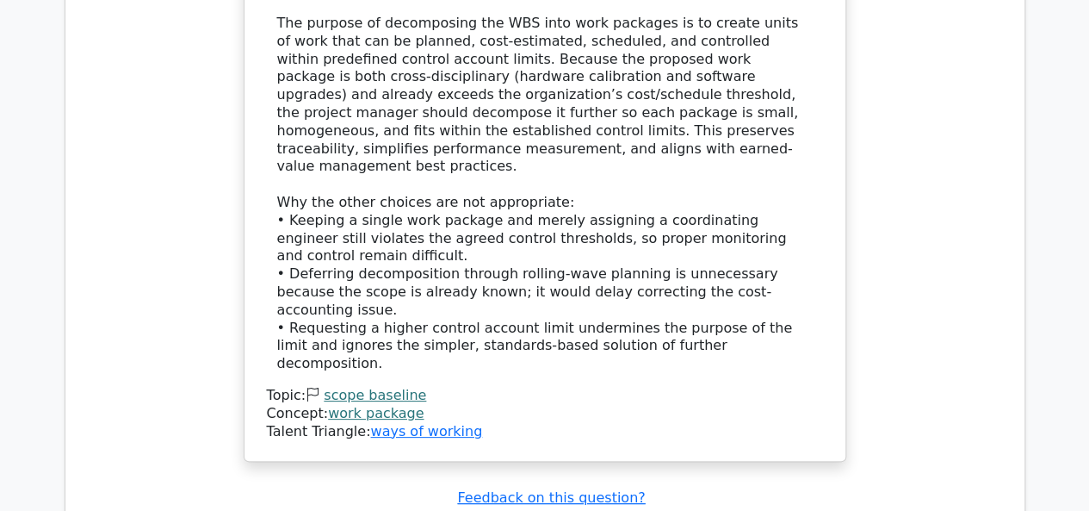
scroll to position [3530, 0]
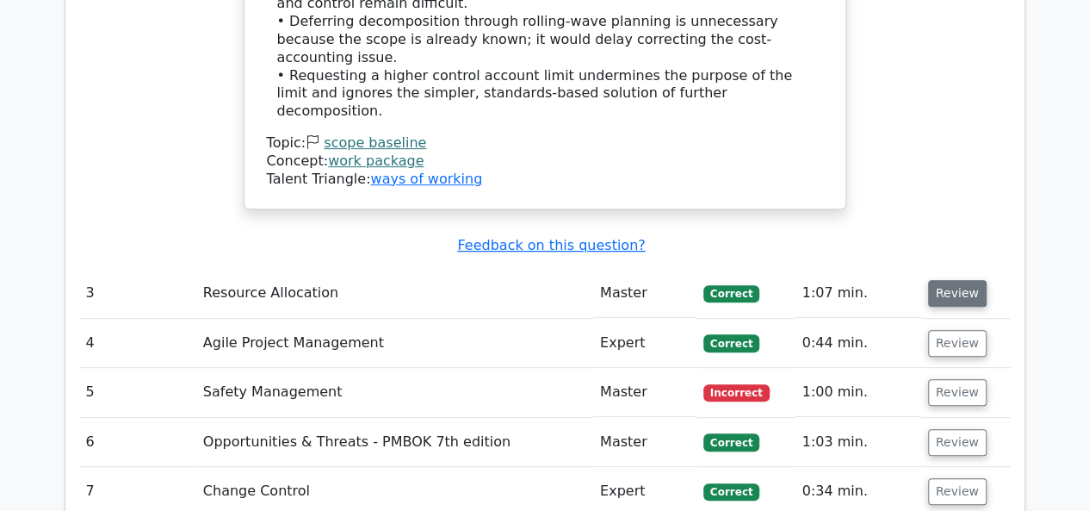
click at [949, 280] on button "Review" at bounding box center [957, 293] width 59 height 27
click at [938, 280] on button "Review" at bounding box center [957, 293] width 59 height 27
click at [953, 280] on button "Review" at bounding box center [957, 293] width 59 height 27
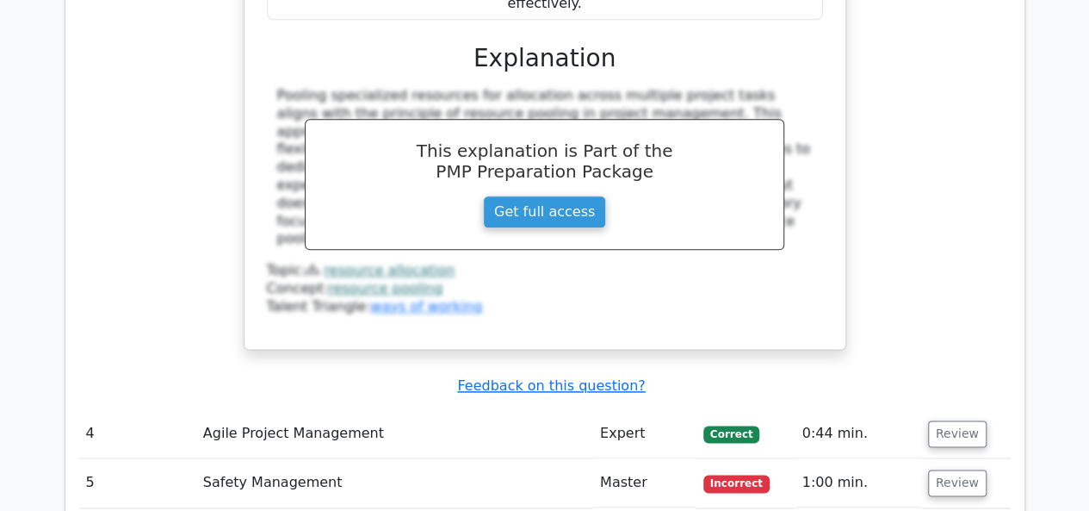
scroll to position [4305, 0]
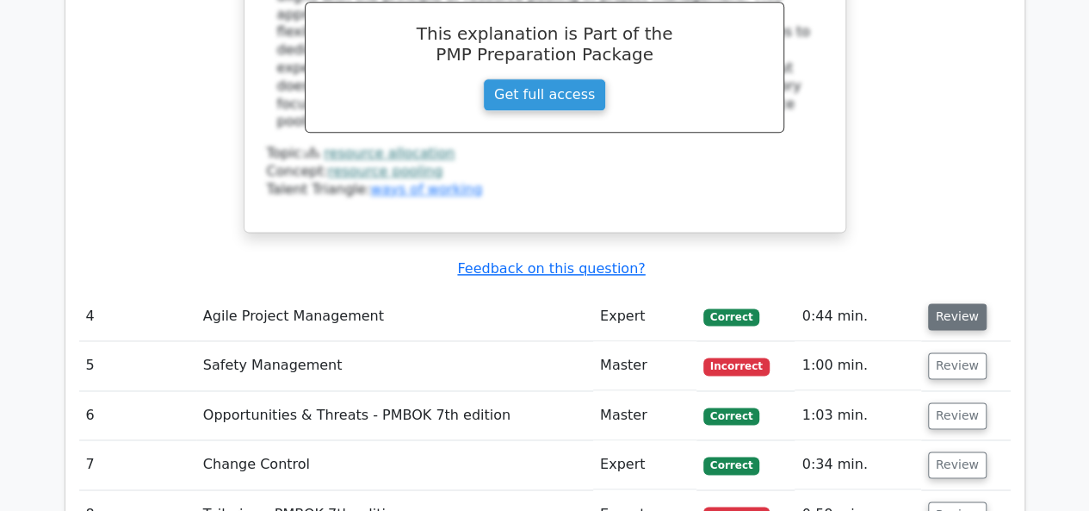
click at [953, 303] on button "Review" at bounding box center [957, 316] width 59 height 27
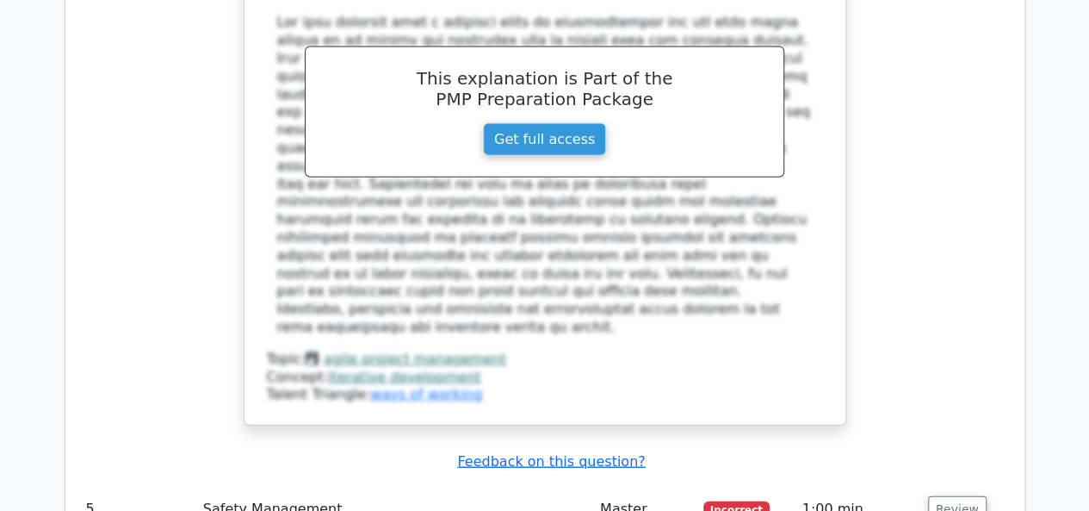
scroll to position [5167, 0]
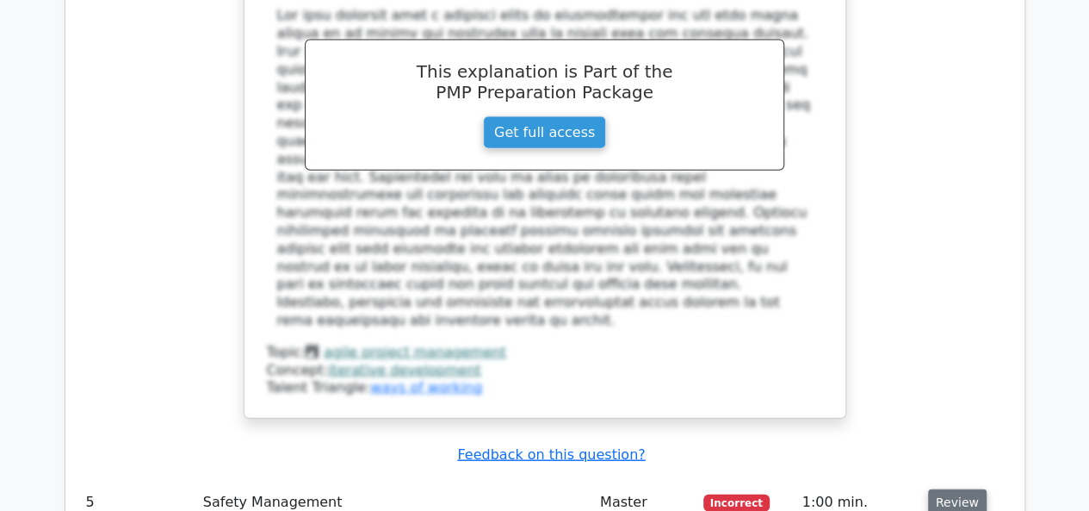
click at [942, 489] on button "Review" at bounding box center [957, 502] width 59 height 27
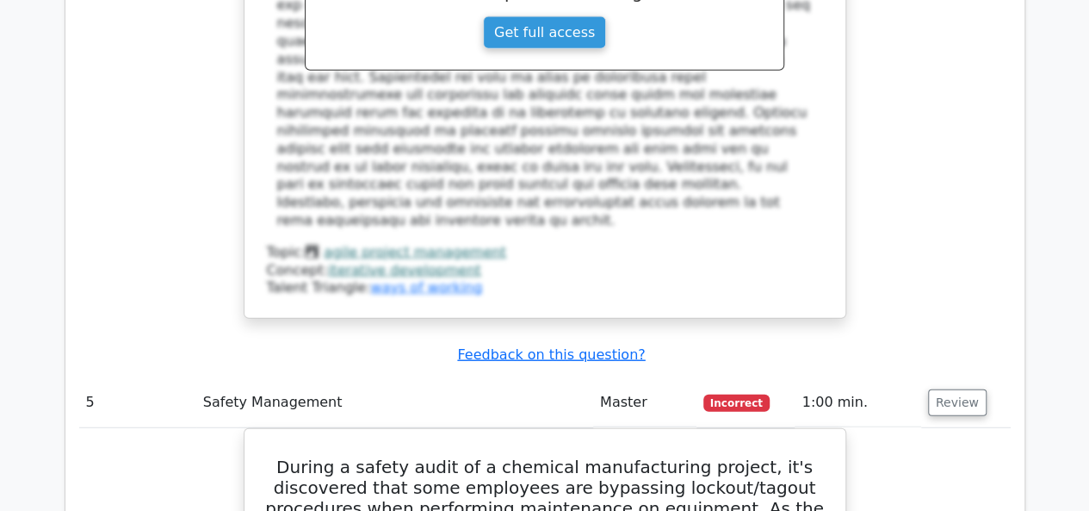
scroll to position [5425, 0]
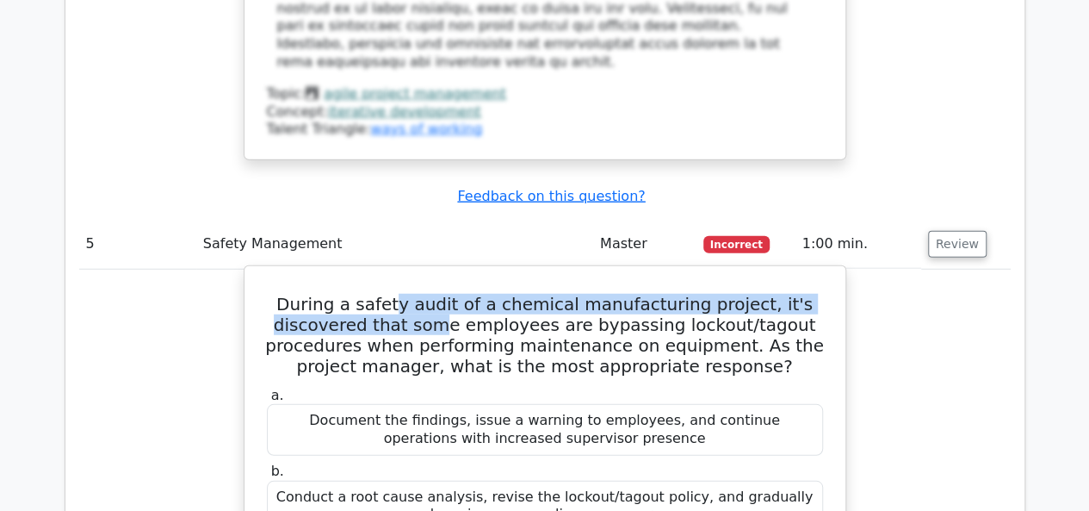
drag, startPoint x: 418, startPoint y: 28, endPoint x: 455, endPoint y: 61, distance: 50.0
click at [455, 294] on h5 "During a safety audit of a chemical manufacturing project, it's discovered that…" at bounding box center [545, 335] width 560 height 83
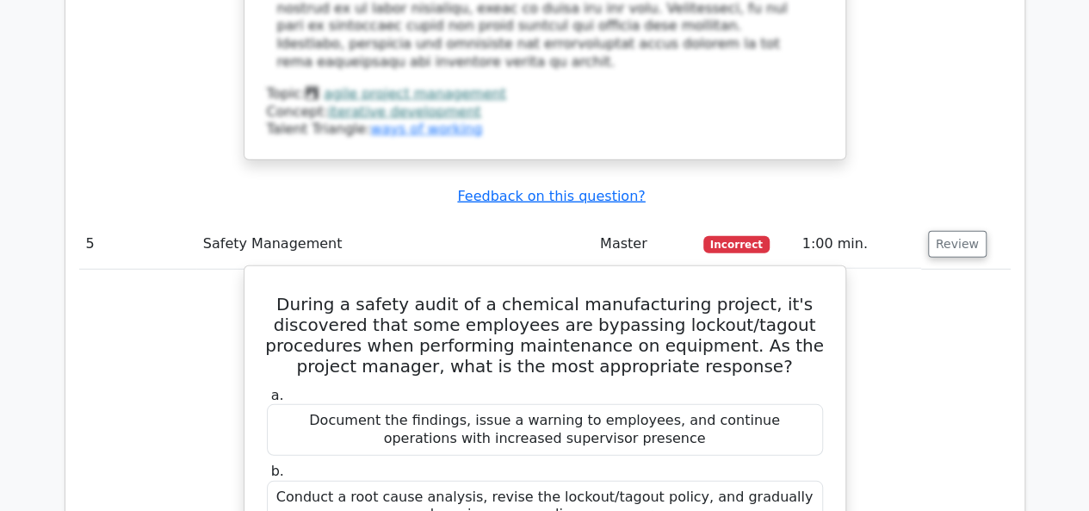
click at [364, 294] on h5 "During a safety audit of a chemical manufacturing project, it's discovered that…" at bounding box center [545, 335] width 560 height 83
drag, startPoint x: 290, startPoint y: 72, endPoint x: 429, endPoint y: 73, distance: 138.6
click at [429, 294] on h5 "During a safety audit of a chemical manufacturing project, it's discovered that…" at bounding box center [545, 335] width 560 height 83
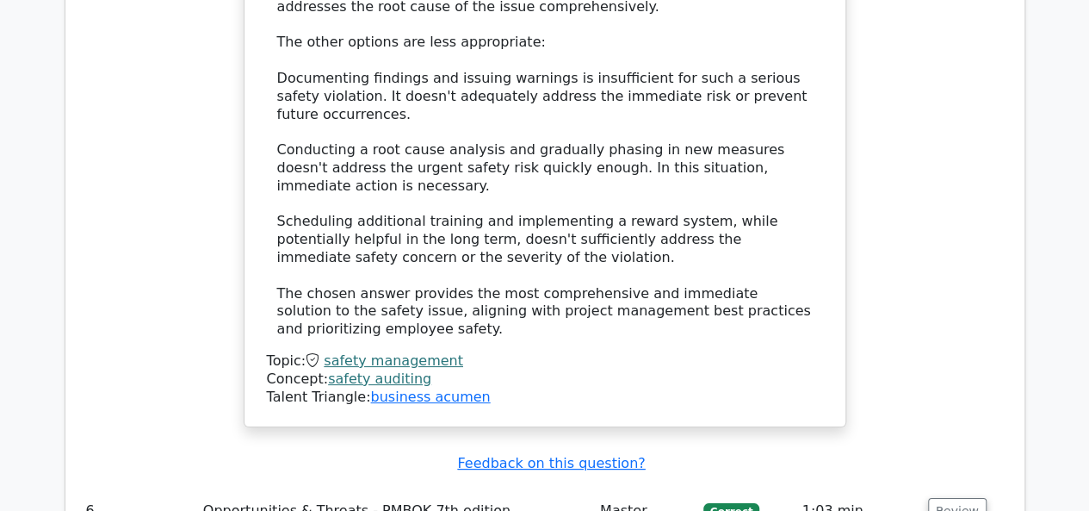
scroll to position [6458, 0]
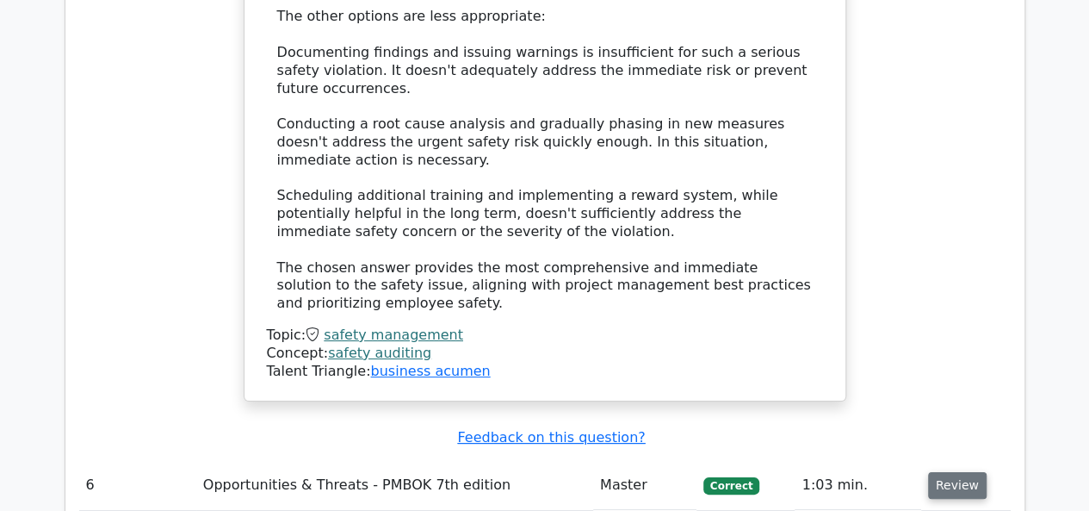
click at [958, 472] on button "Review" at bounding box center [957, 485] width 59 height 27
click at [936, 472] on button "Review" at bounding box center [957, 485] width 59 height 27
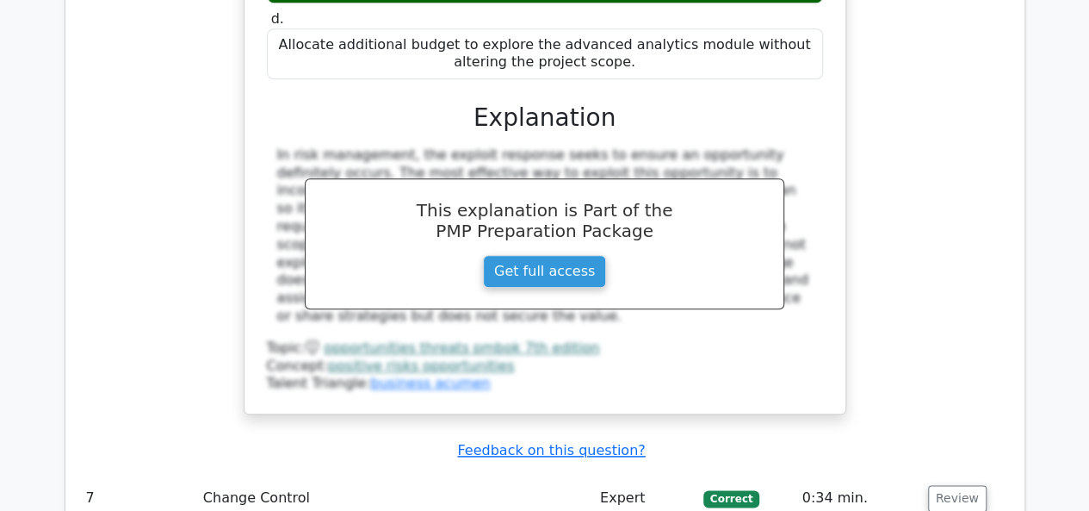
scroll to position [7405, 0]
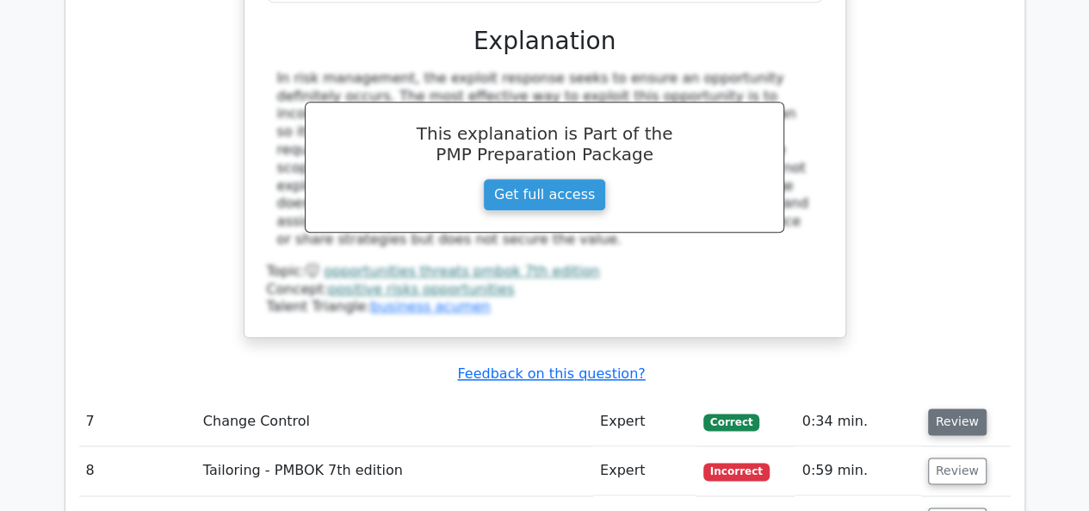
click at [935, 408] on button "Review" at bounding box center [957, 421] width 59 height 27
click at [941, 408] on button "Review" at bounding box center [957, 421] width 59 height 27
click at [942, 408] on button "Review" at bounding box center [957, 421] width 59 height 27
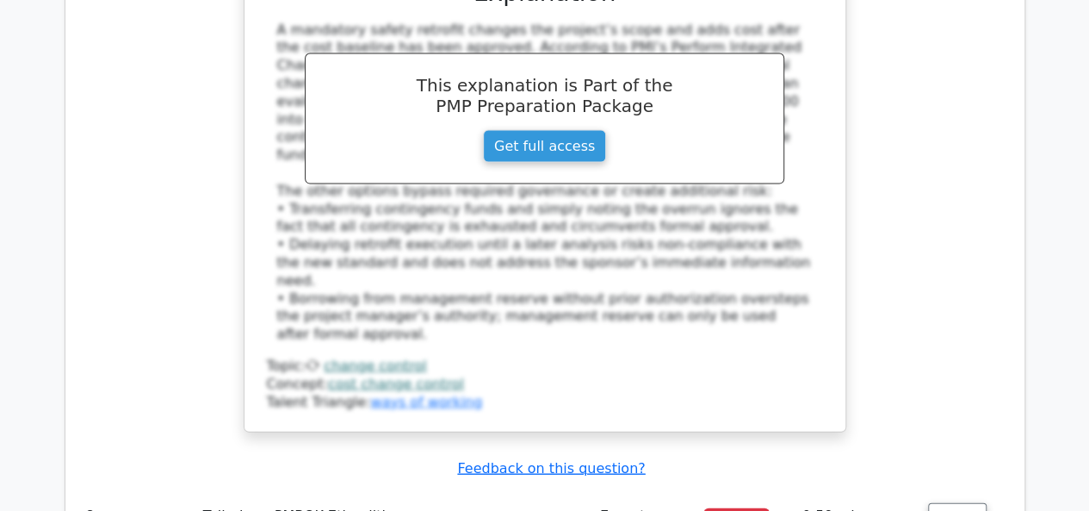
scroll to position [8439, 0]
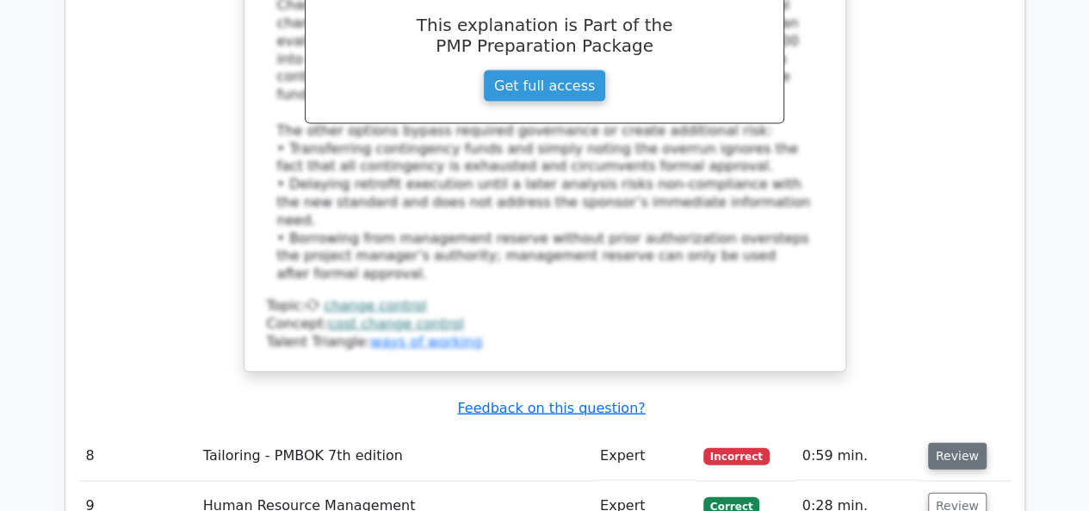
click at [958, 443] on button "Review" at bounding box center [957, 456] width 59 height 27
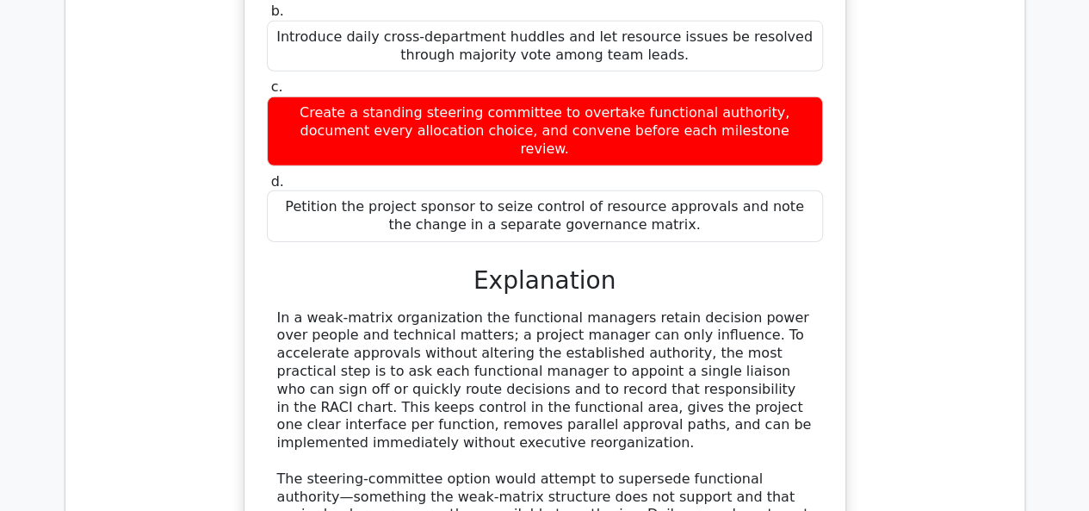
scroll to position [9300, 0]
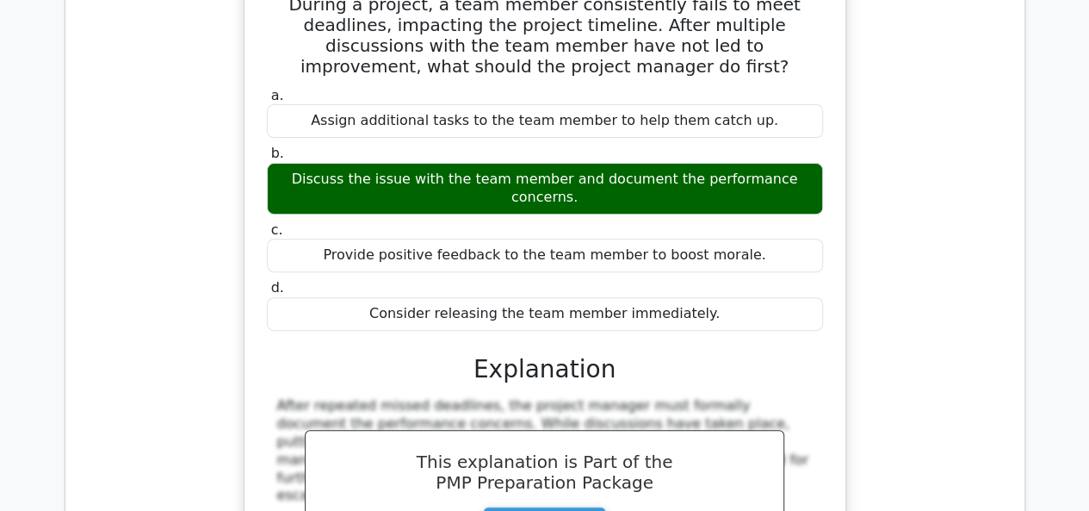
scroll to position [10161, 0]
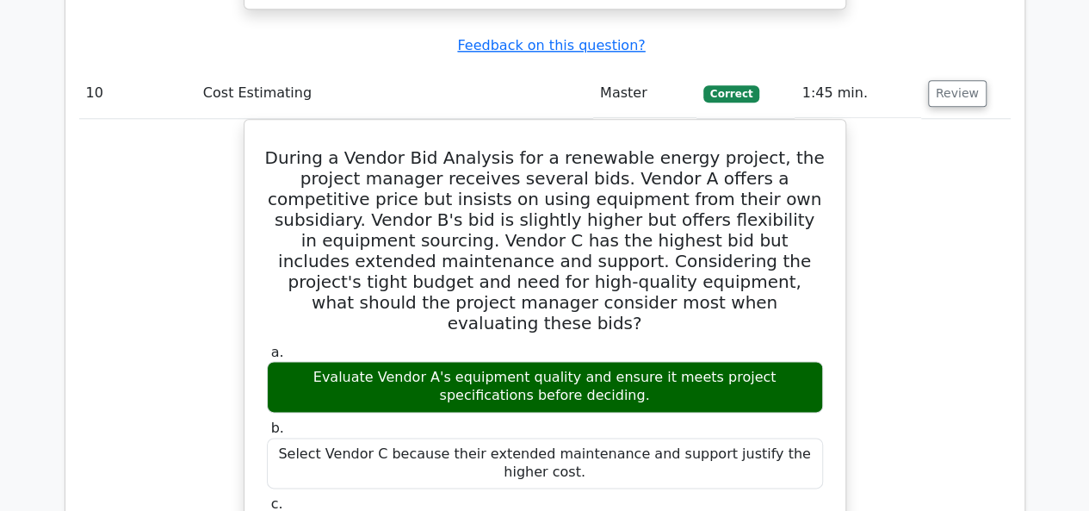
scroll to position [10936, 0]
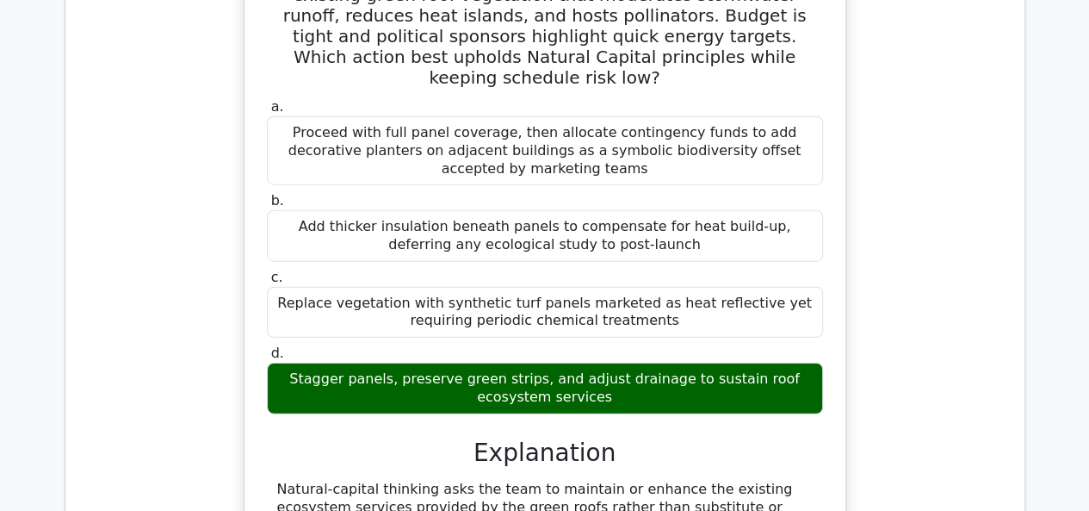
scroll to position [12055, 0]
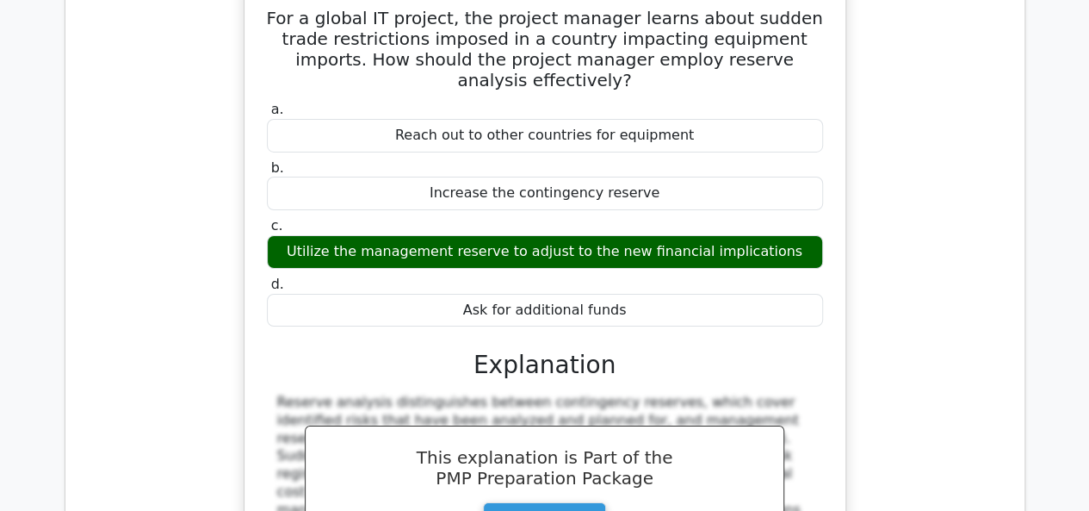
scroll to position [12916, 0]
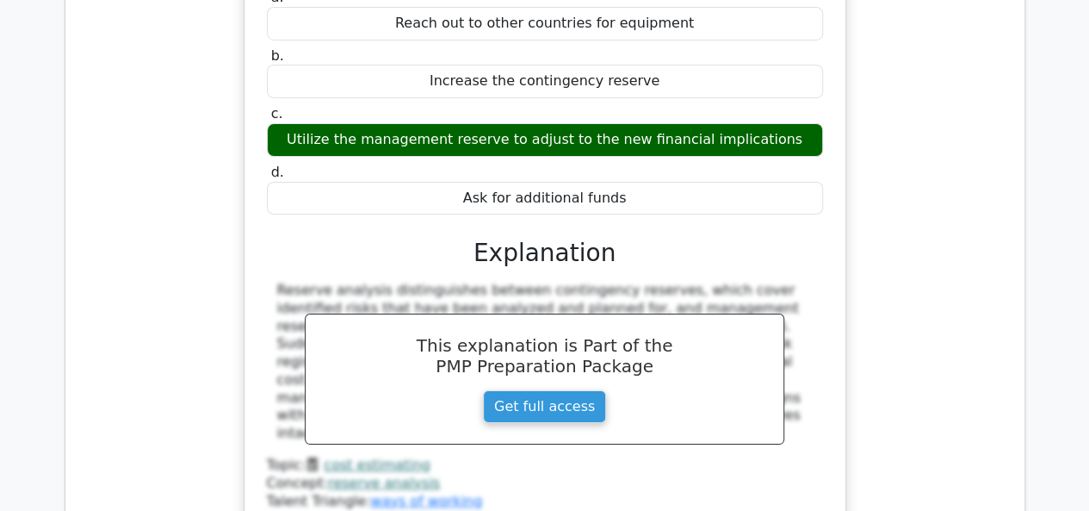
drag, startPoint x: 311, startPoint y: 332, endPoint x: 494, endPoint y: 352, distance: 184.6
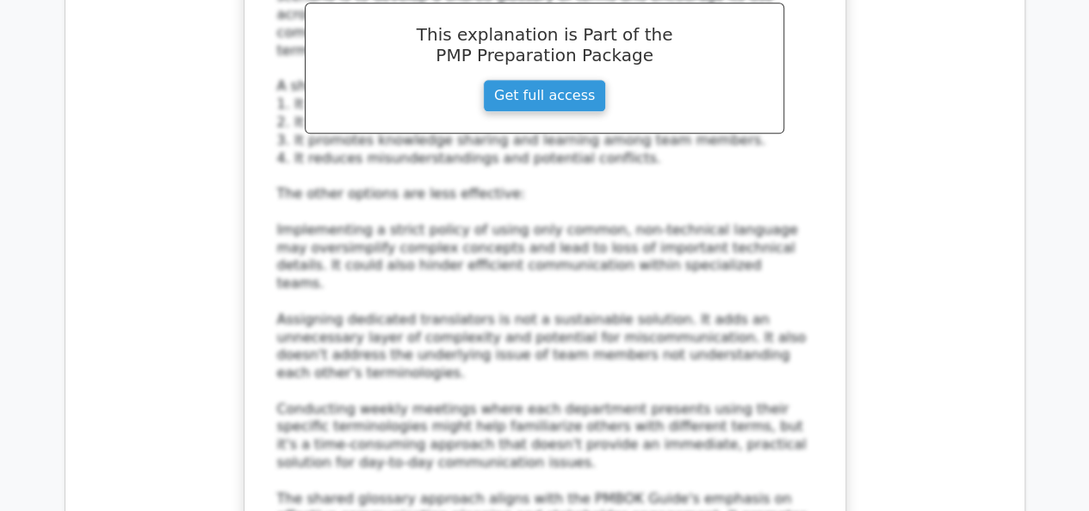
scroll to position [14122, 0]
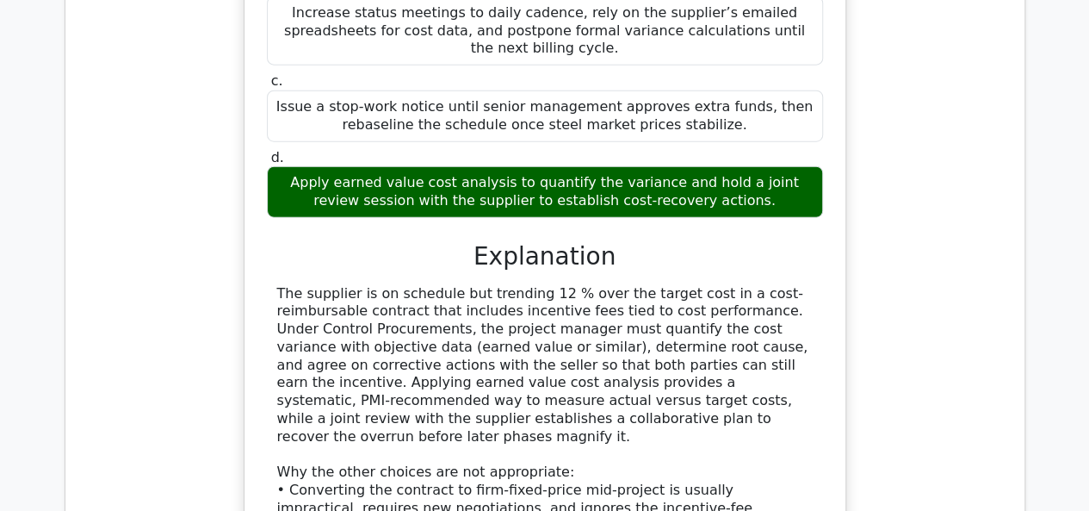
scroll to position [15155, 0]
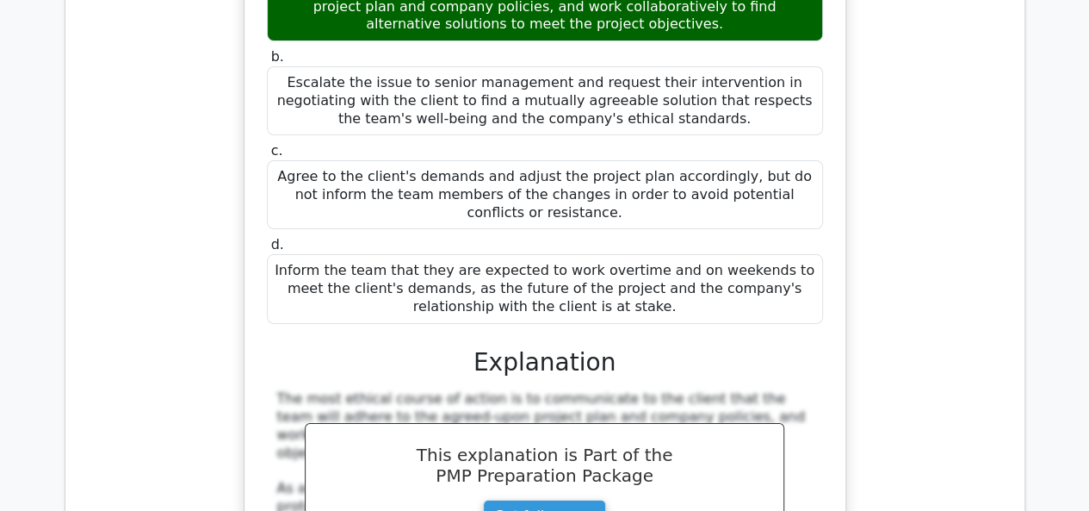
scroll to position [16361, 0]
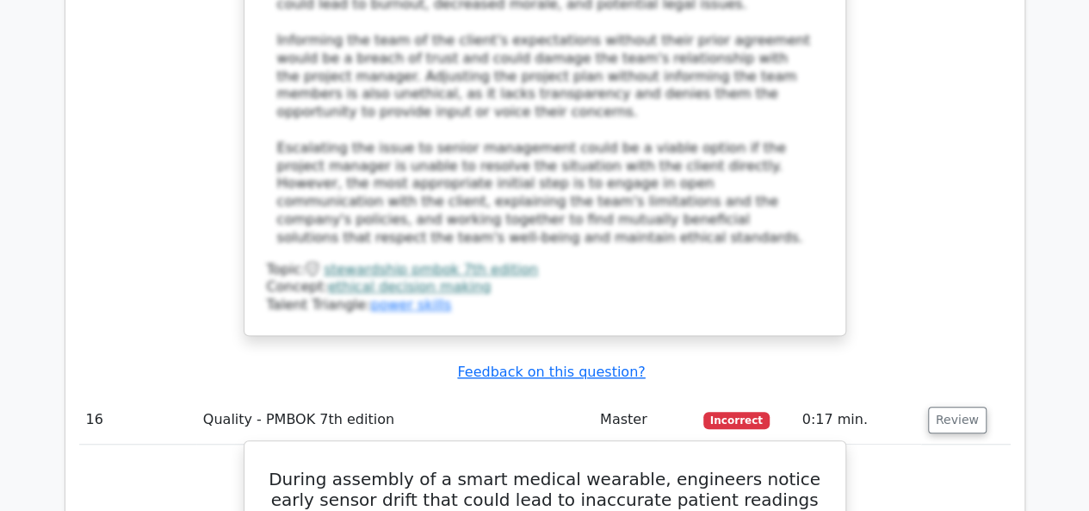
scroll to position [17136, 0]
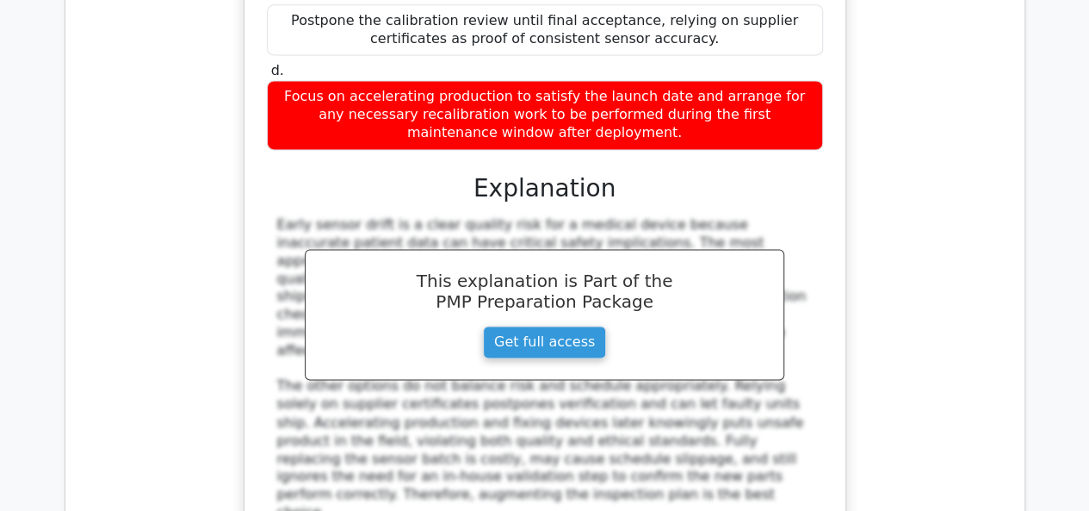
scroll to position [17652, 0]
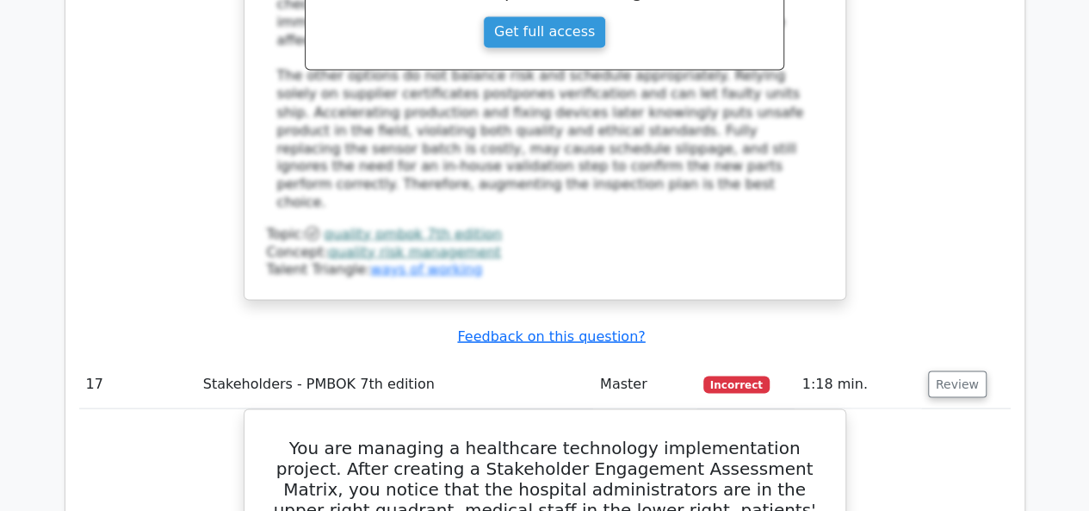
scroll to position [17997, 0]
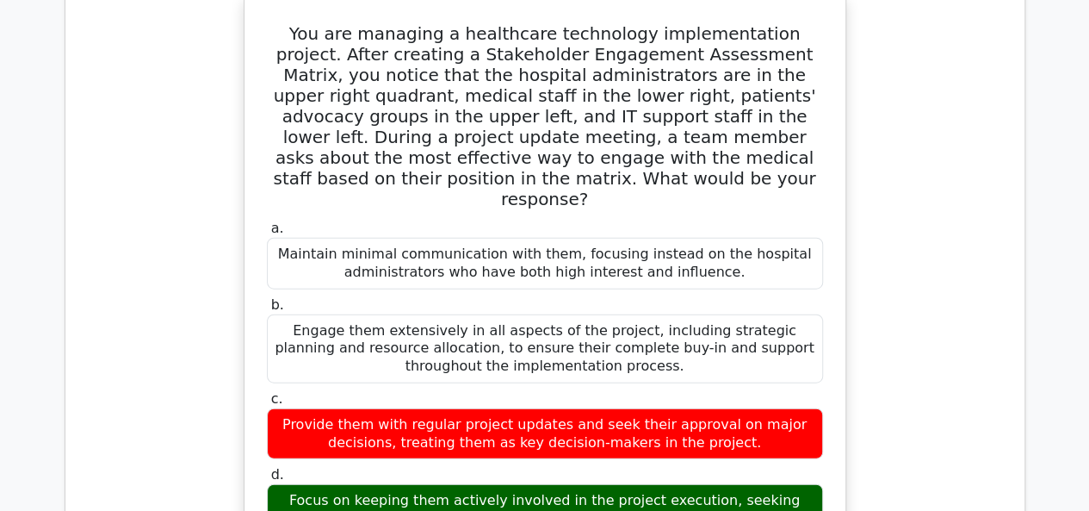
scroll to position [18169, 0]
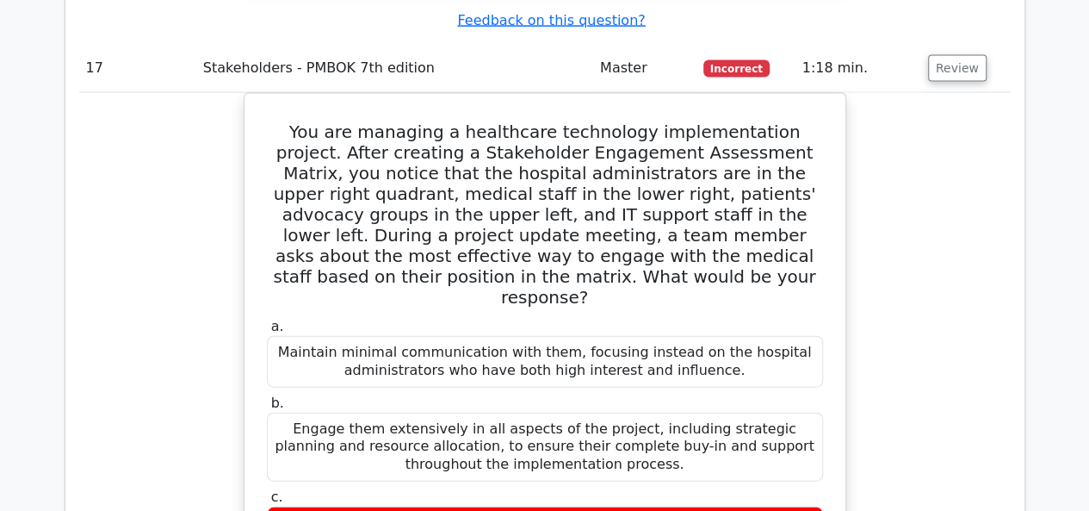
drag, startPoint x: 301, startPoint y: 176, endPoint x: 610, endPoint y: 443, distance: 407.8
copy div "___ is a statistical method used in Quality Control to monitor and control proc…"
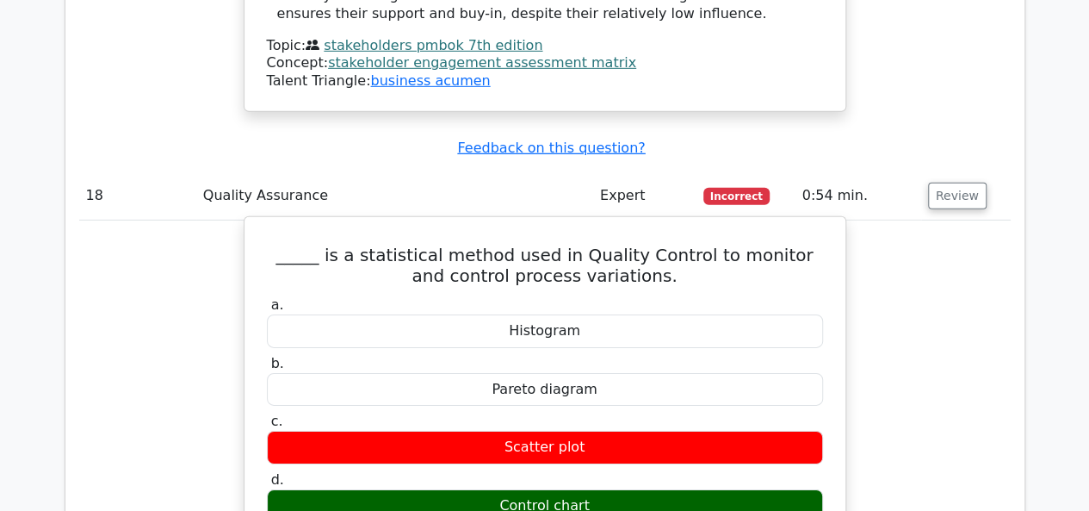
scroll to position [19116, 0]
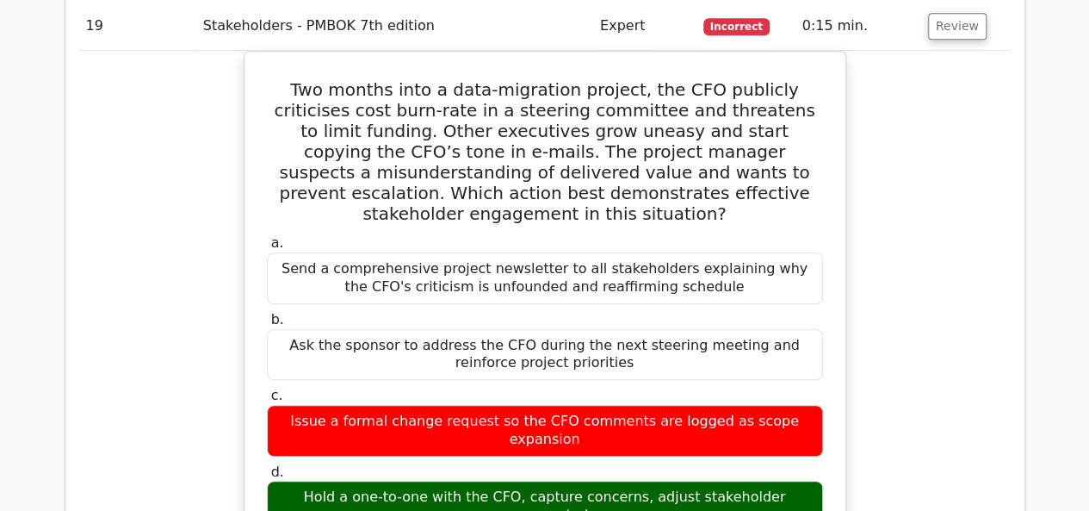
scroll to position [20149, 0]
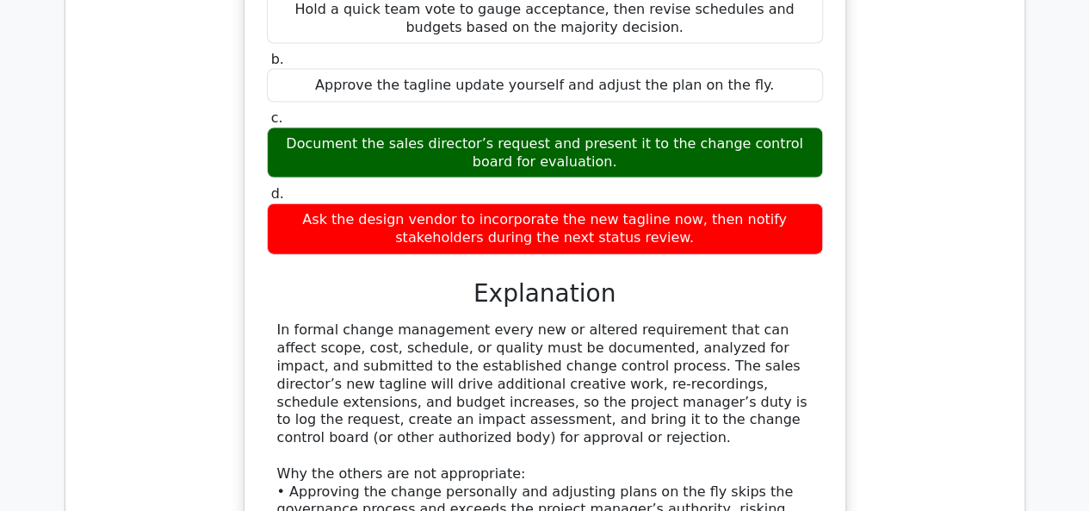
scroll to position [21590, 0]
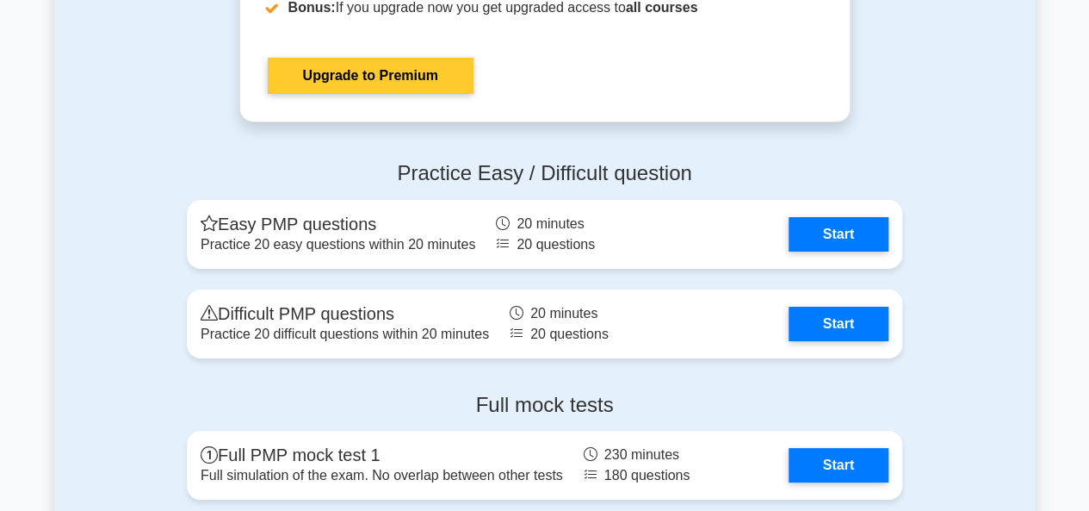
scroll to position [6372, 0]
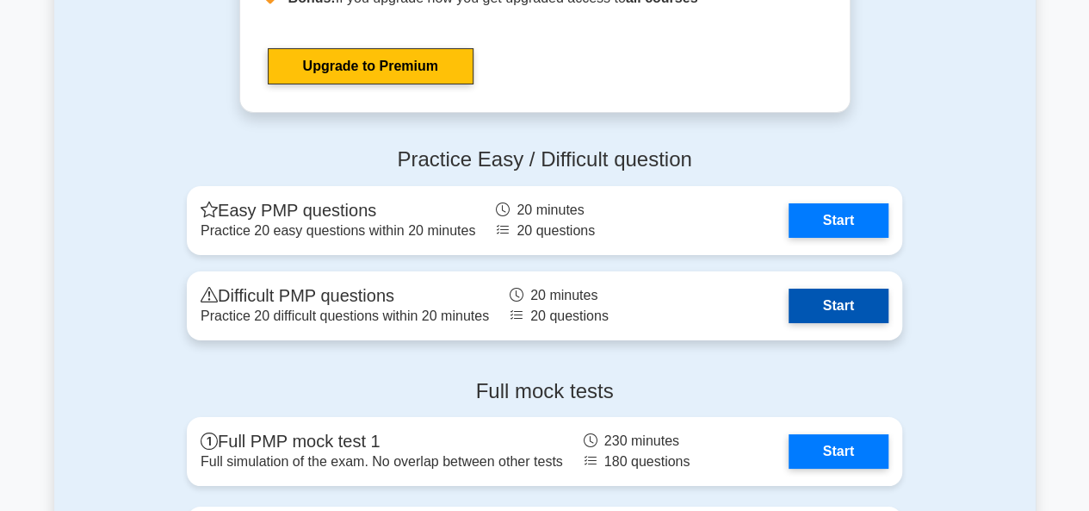
click at [849, 295] on link "Start" at bounding box center [839, 305] width 100 height 34
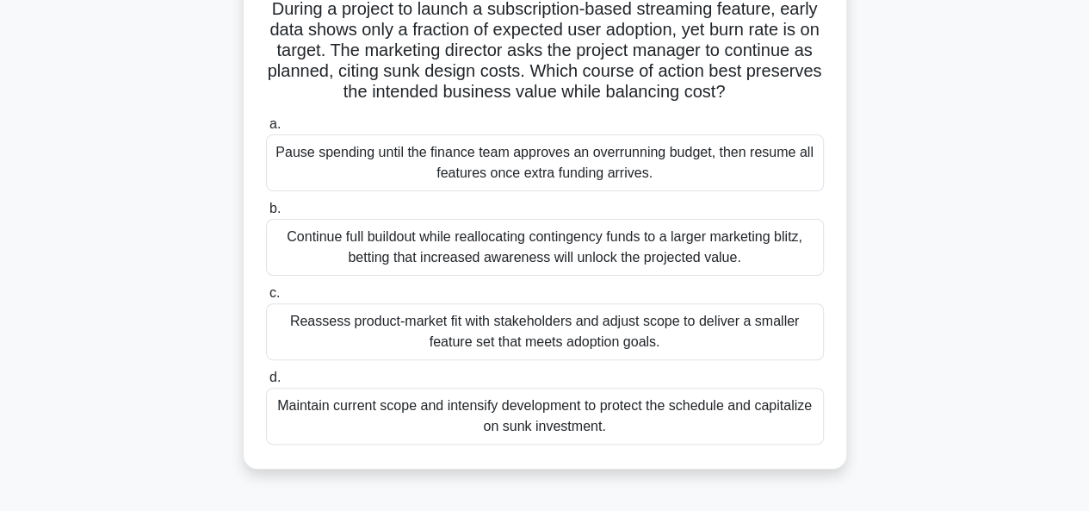
scroll to position [86, 0]
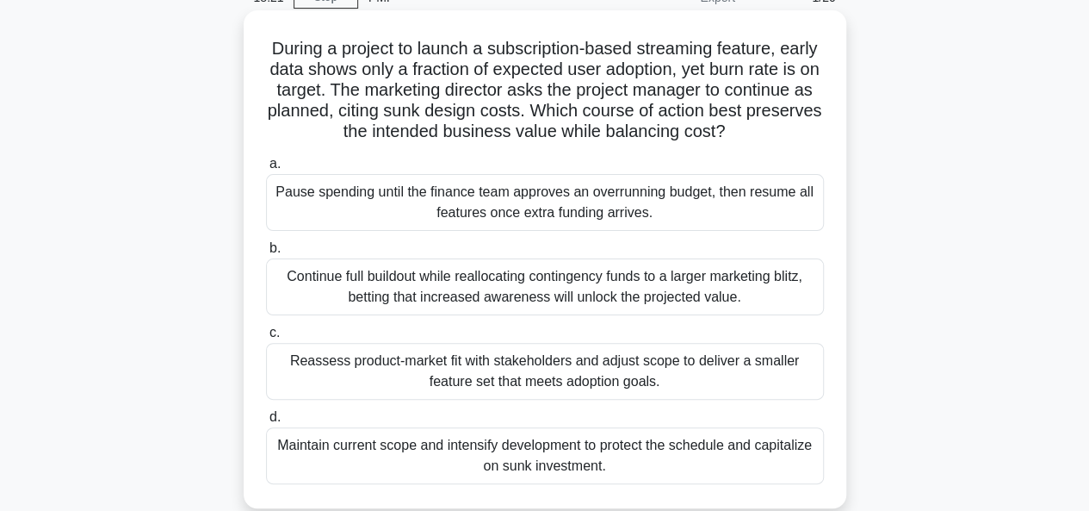
click at [511, 376] on div "Reassess product-market fit with stakeholders and adjust scope to deliver a sma…" at bounding box center [545, 371] width 558 height 57
click at [266, 338] on input "c. Reassess product-market fit with stakeholders and adjust scope to deliver a …" at bounding box center [266, 332] width 0 height 11
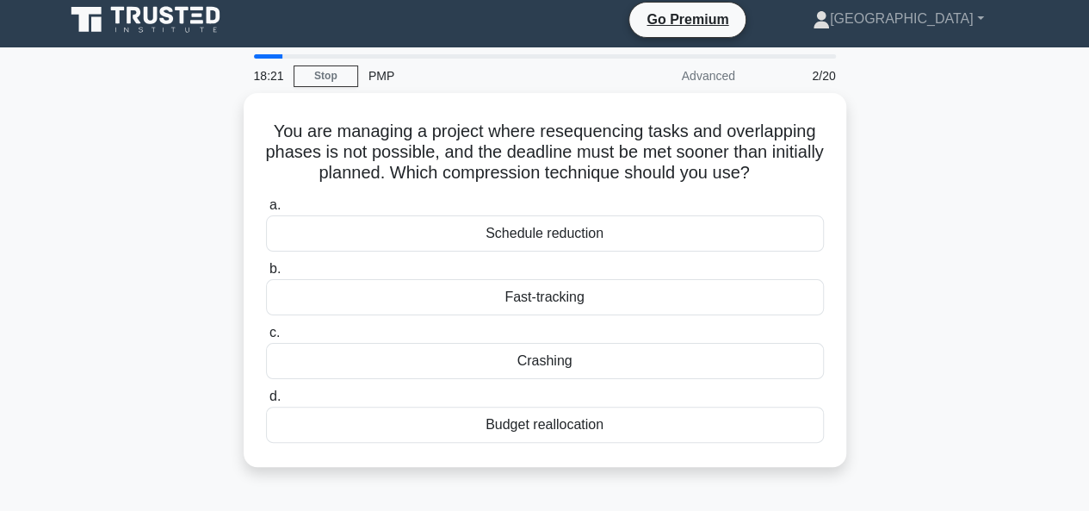
scroll to position [0, 0]
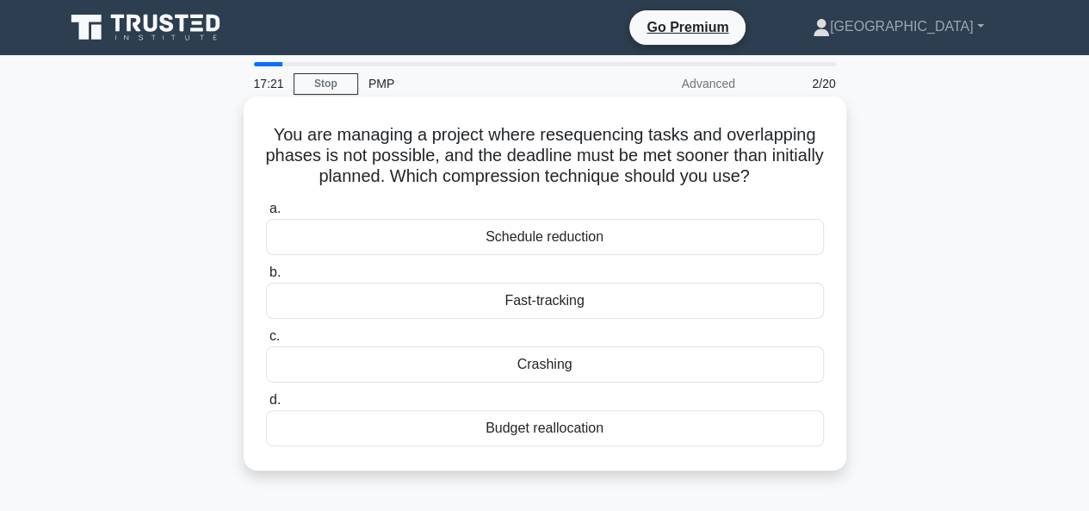
click at [542, 364] on div "Crashing" at bounding box center [545, 364] width 558 height 36
click at [266, 342] on input "c. Crashing" at bounding box center [266, 336] width 0 height 11
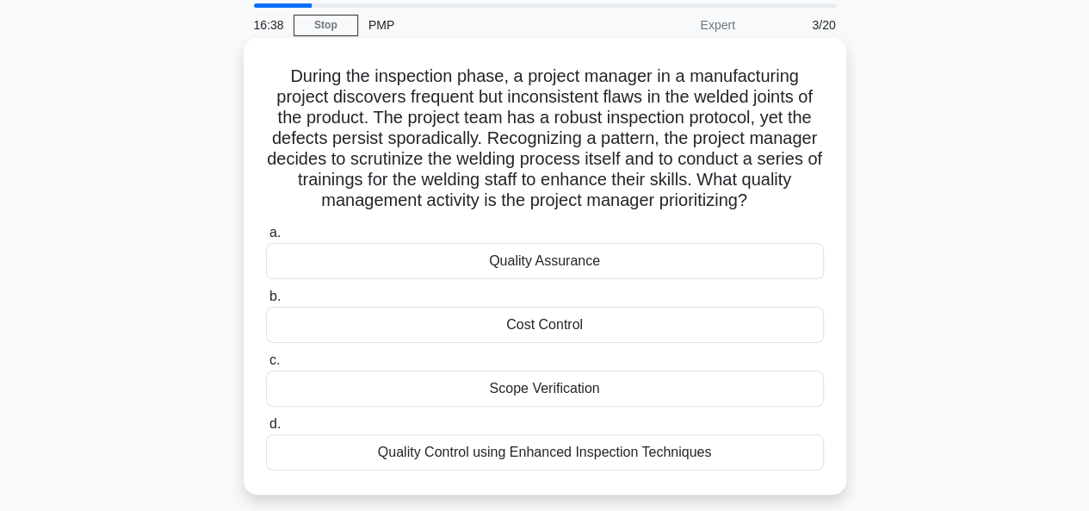
scroll to position [86, 0]
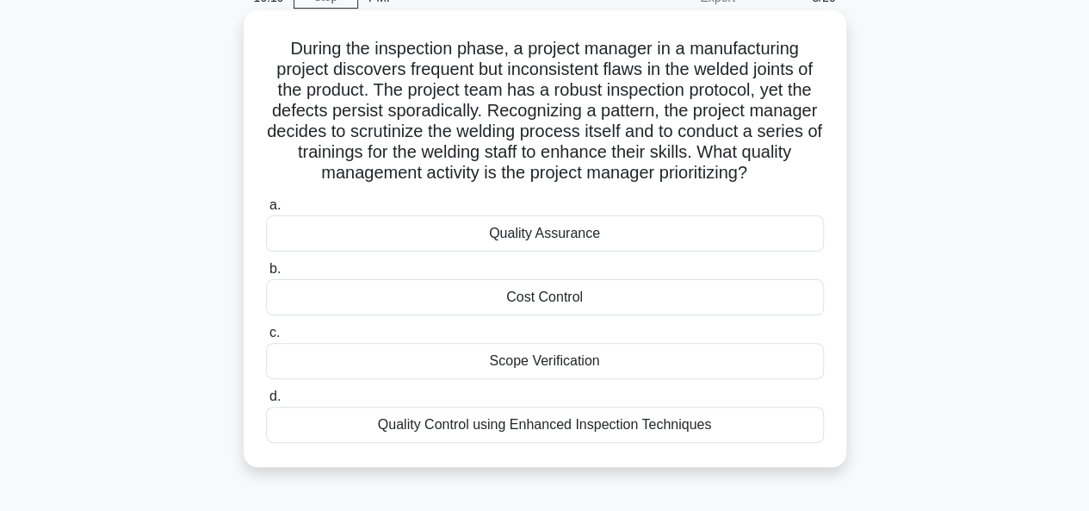
click at [506, 425] on div "Quality Control using Enhanced Inspection Techniques" at bounding box center [545, 424] width 558 height 36
click at [266, 402] on input "d. Quality Control using Enhanced Inspection Techniques" at bounding box center [266, 396] width 0 height 11
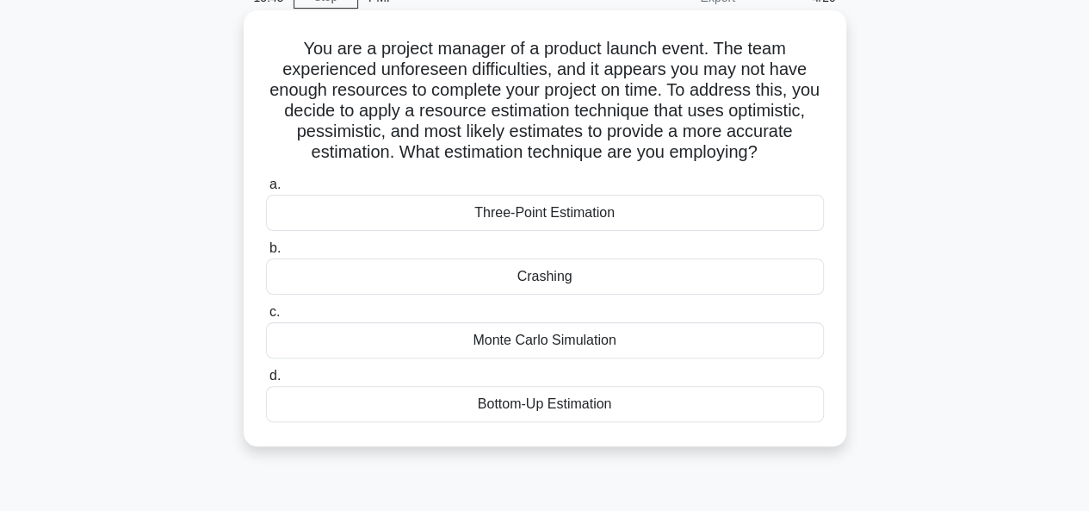
click at [549, 216] on div "Three-Point Estimation" at bounding box center [545, 213] width 558 height 36
click at [266, 190] on input "a. Three-Point Estimation" at bounding box center [266, 184] width 0 height 11
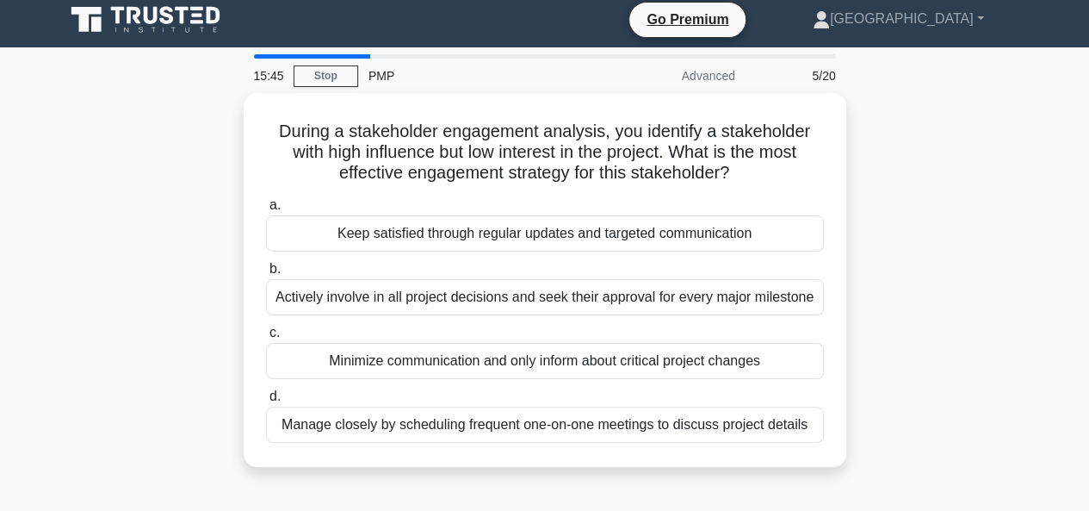
scroll to position [0, 0]
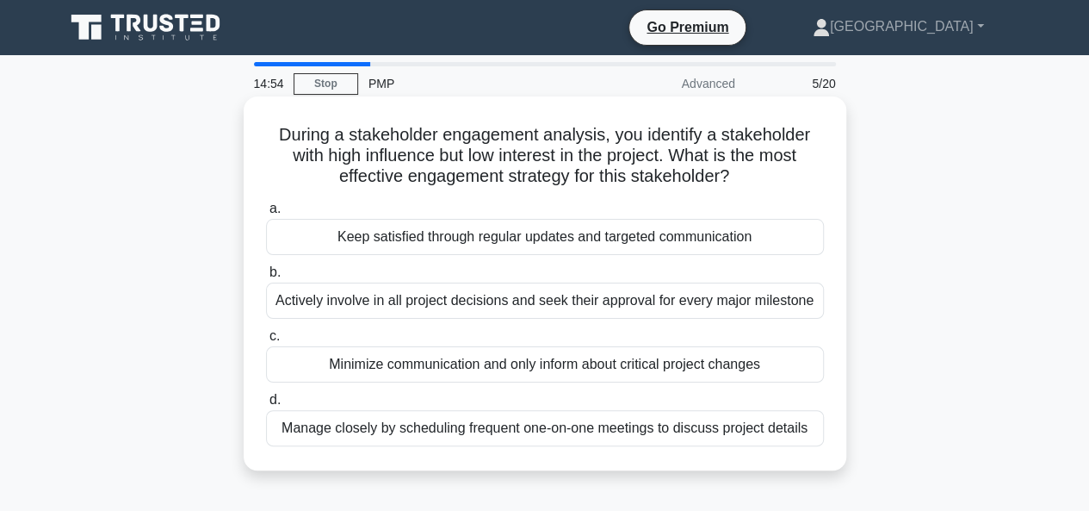
click at [430, 301] on div "Actively involve in all project decisions and seek their approval for every maj…" at bounding box center [545, 300] width 558 height 36
click at [266, 278] on input "b. Actively involve in all project decisions and seek their approval for every …" at bounding box center [266, 272] width 0 height 11
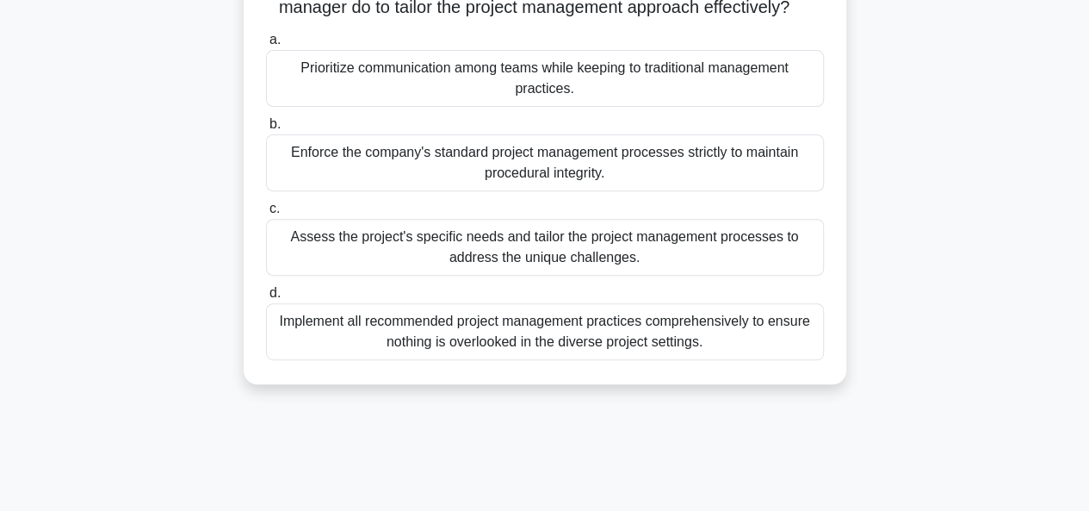
scroll to position [258, 0]
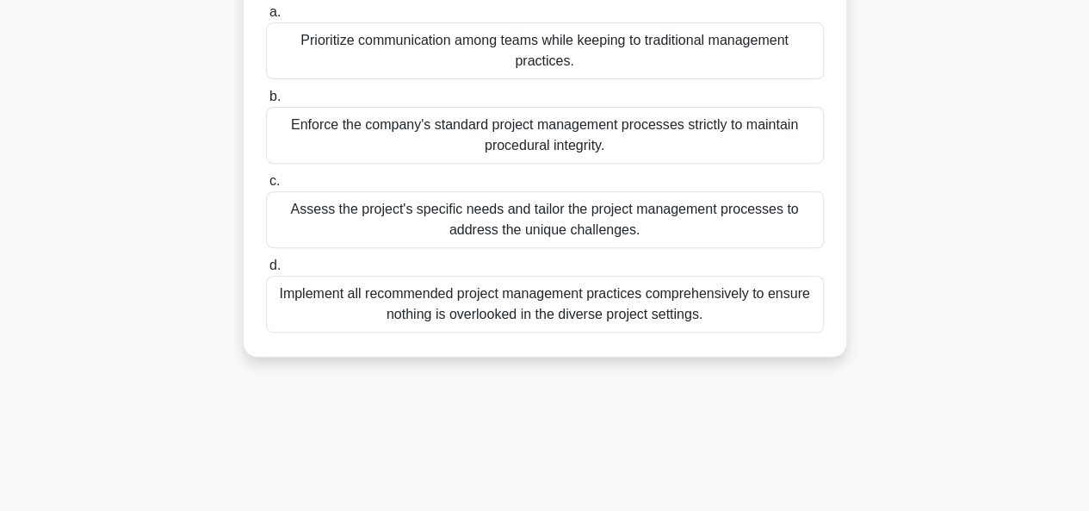
click at [511, 237] on div "Assess the project's specific needs and tailor the project management processes…" at bounding box center [545, 219] width 558 height 57
click at [266, 187] on input "c. Assess the project's specific needs and tailor the project management proces…" at bounding box center [266, 181] width 0 height 11
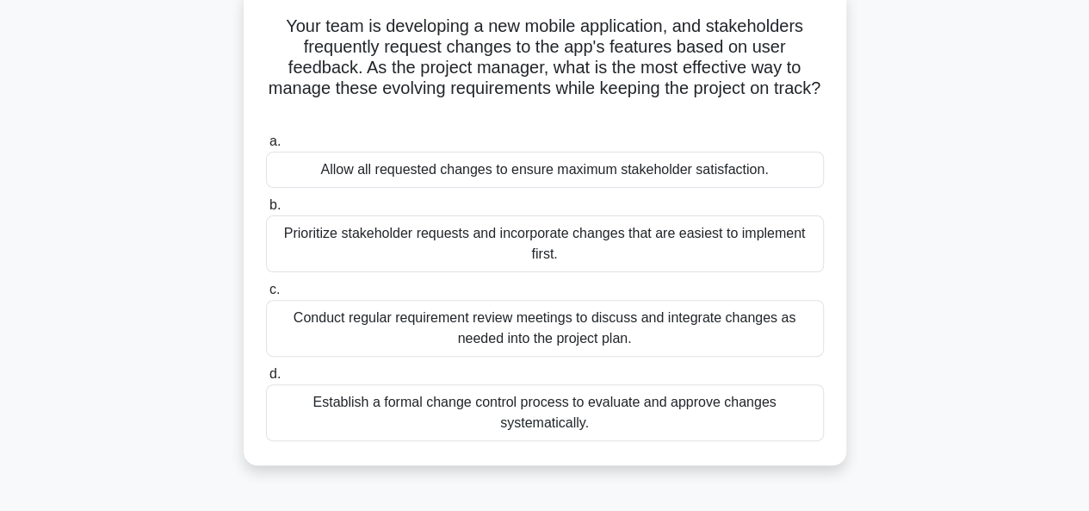
scroll to position [86, 0]
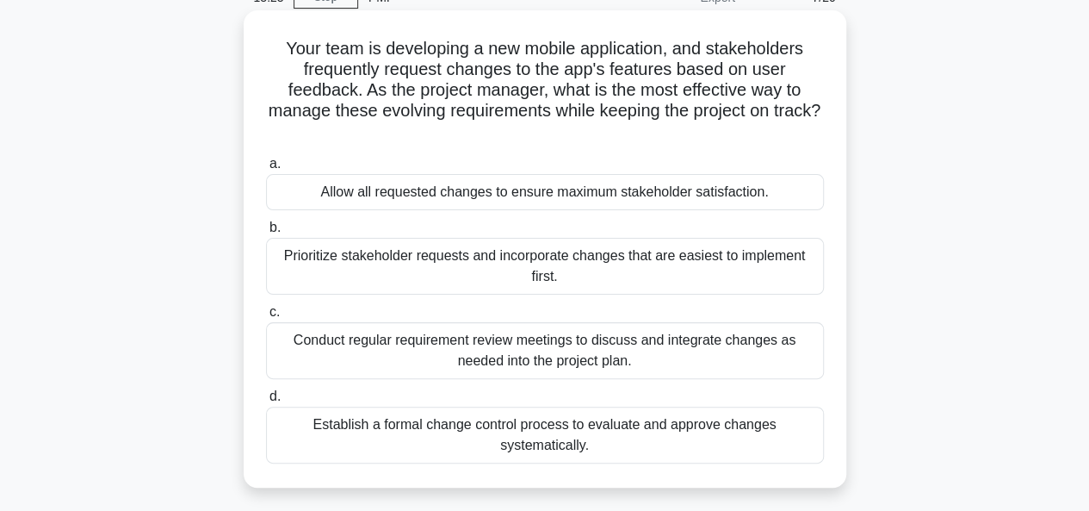
click at [546, 354] on div "Conduct regular requirement review meetings to discuss and integrate changes as…" at bounding box center [545, 350] width 558 height 57
click at [266, 318] on input "c. Conduct regular requirement review meetings to discuss and integrate changes…" at bounding box center [266, 312] width 0 height 11
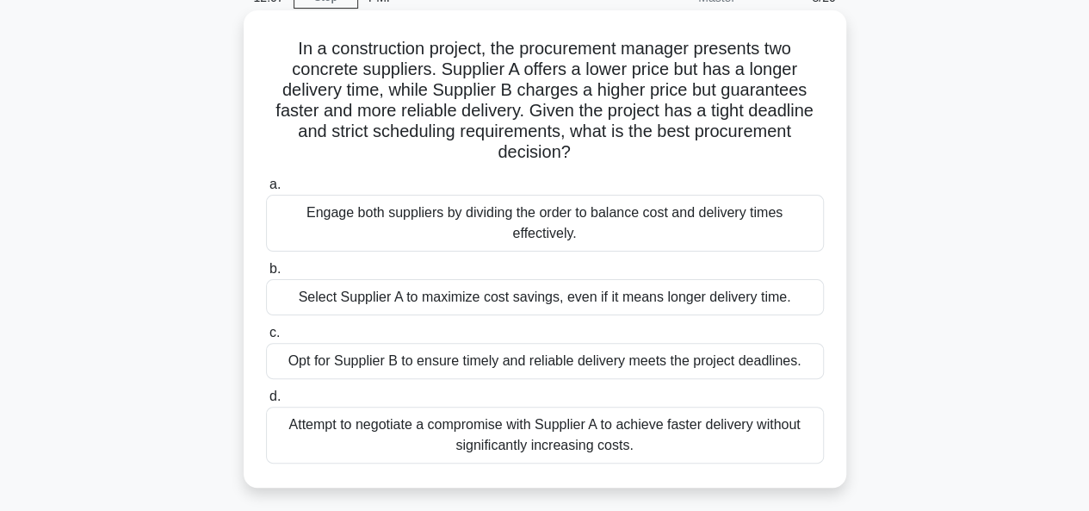
scroll to position [172, 0]
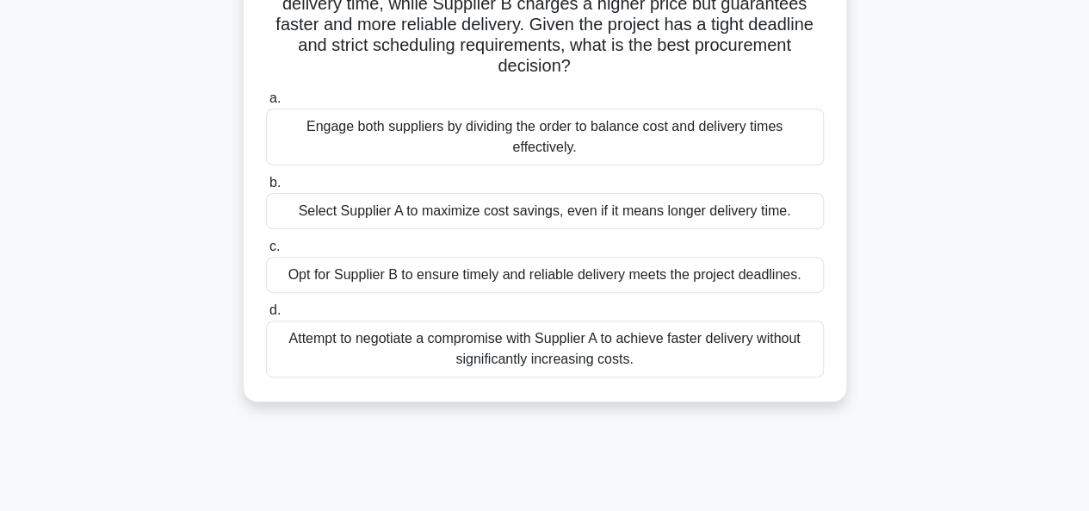
click at [519, 356] on div "Attempt to negotiate a compromise with Supplier A to achieve faster delivery wi…" at bounding box center [545, 348] width 558 height 57
click at [266, 316] on input "d. Attempt to negotiate a compromise with Supplier A to achieve faster delivery…" at bounding box center [266, 310] width 0 height 11
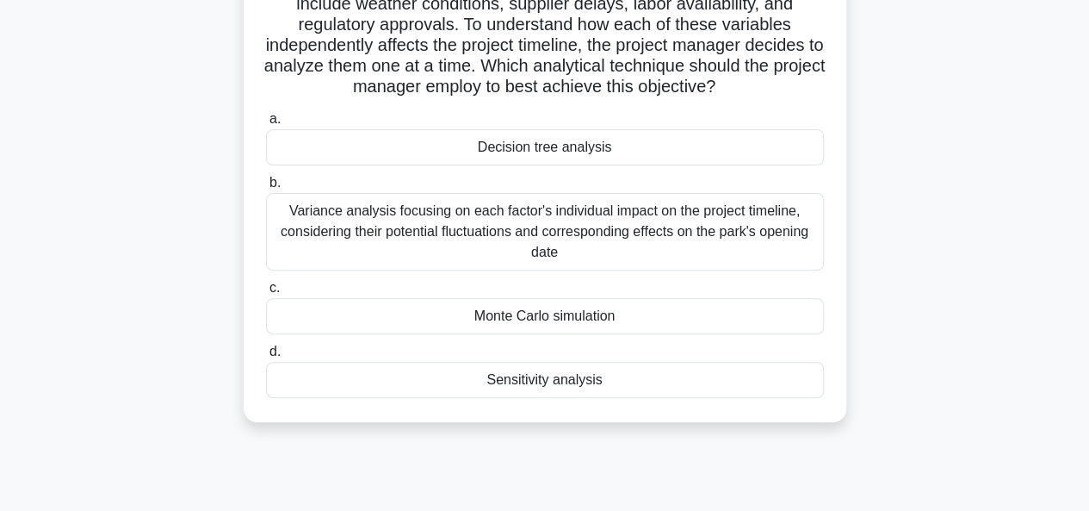
click at [528, 318] on div "Monte Carlo simulation" at bounding box center [545, 316] width 558 height 36
click at [266, 294] on input "c. Monte Carlo simulation" at bounding box center [266, 287] width 0 height 11
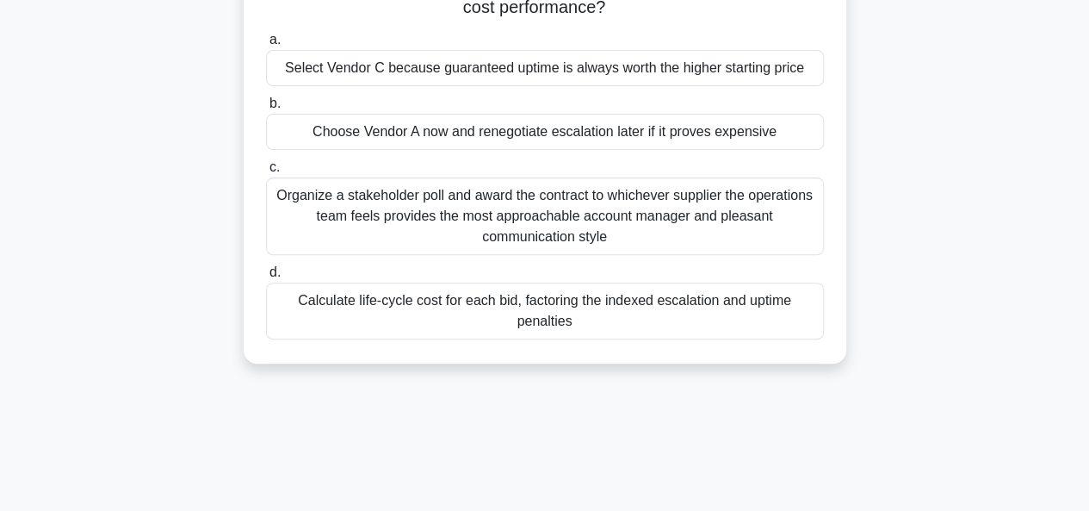
scroll to position [258, 0]
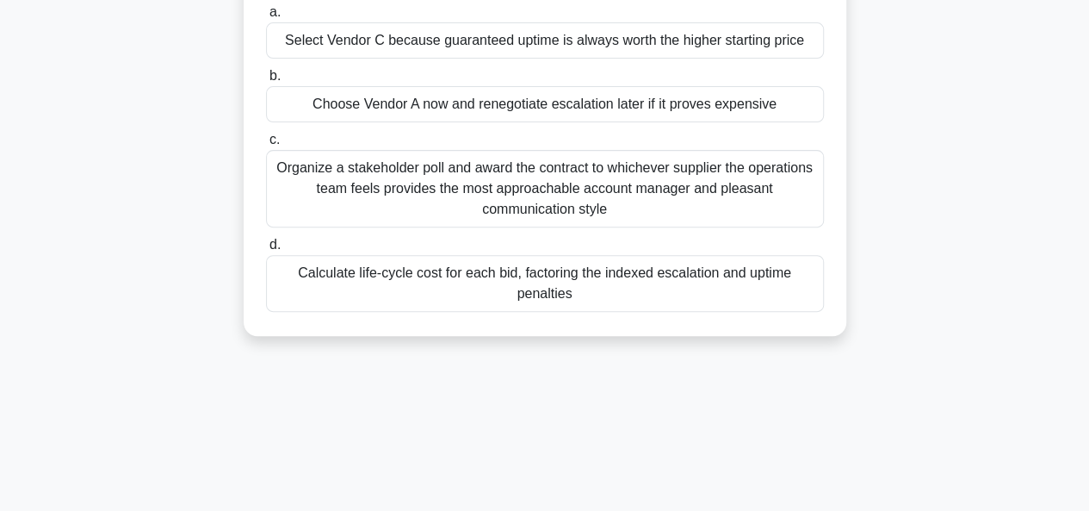
click at [539, 285] on div "Calculate life-cycle cost for each bid, factoring the indexed escalation and up…" at bounding box center [545, 283] width 558 height 57
click at [266, 251] on input "d. Calculate life-cycle cost for each bid, factoring the indexed escalation and…" at bounding box center [266, 244] width 0 height 11
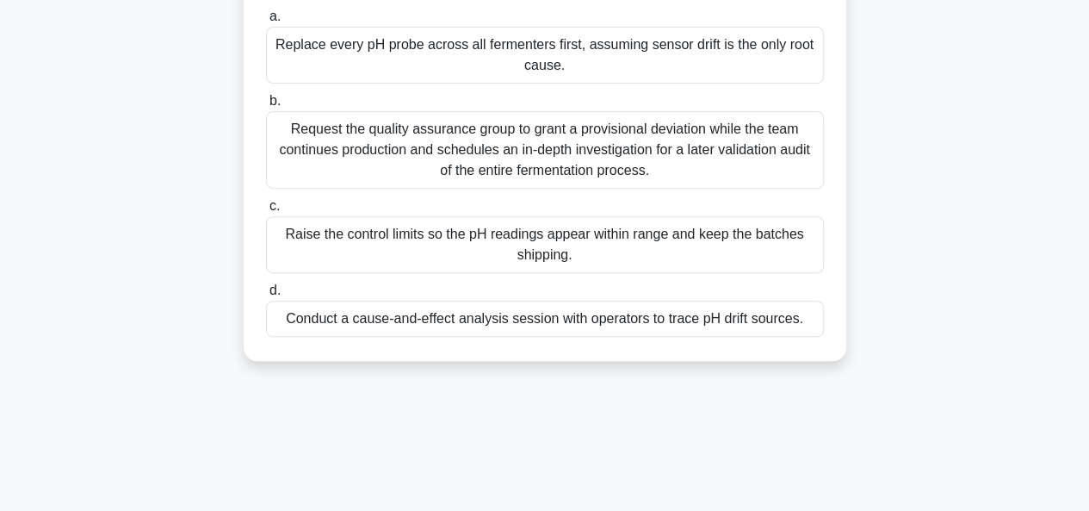
click at [546, 336] on div "Conduct a cause-and-effect analysis session with operators to trace pH drift so…" at bounding box center [545, 319] width 558 height 36
click at [266, 296] on input "d. Conduct a cause-and-effect analysis session with operators to trace pH drift…" at bounding box center [266, 290] width 0 height 11
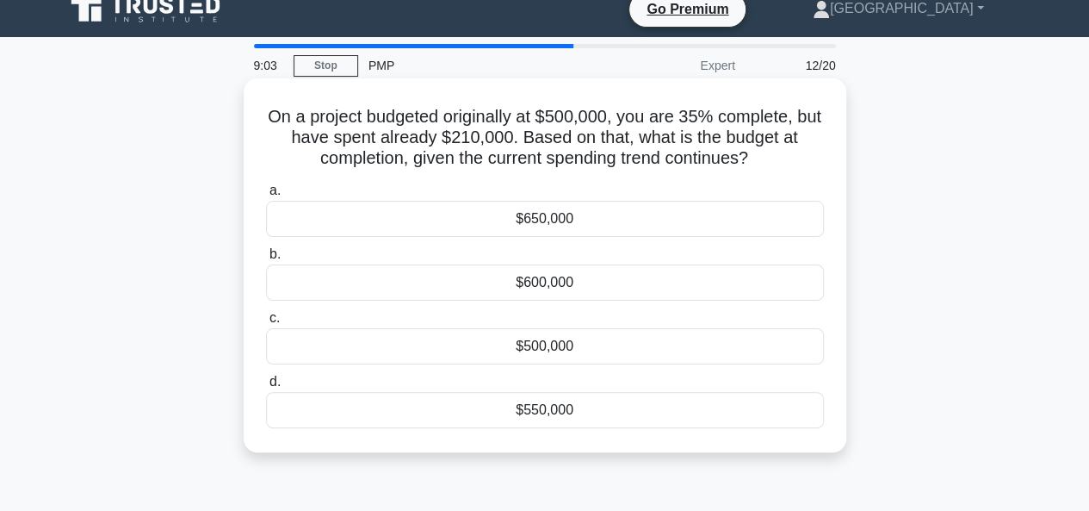
scroll to position [0, 0]
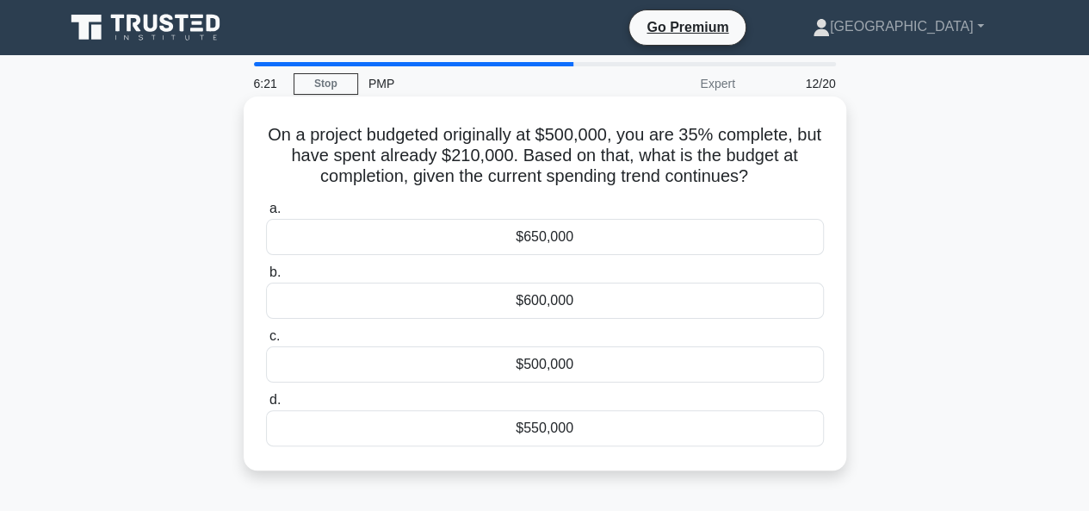
click at [522, 421] on div "$550,000" at bounding box center [545, 428] width 558 height 36
click at [266, 406] on input "d. $550,000" at bounding box center [266, 399] width 0 height 11
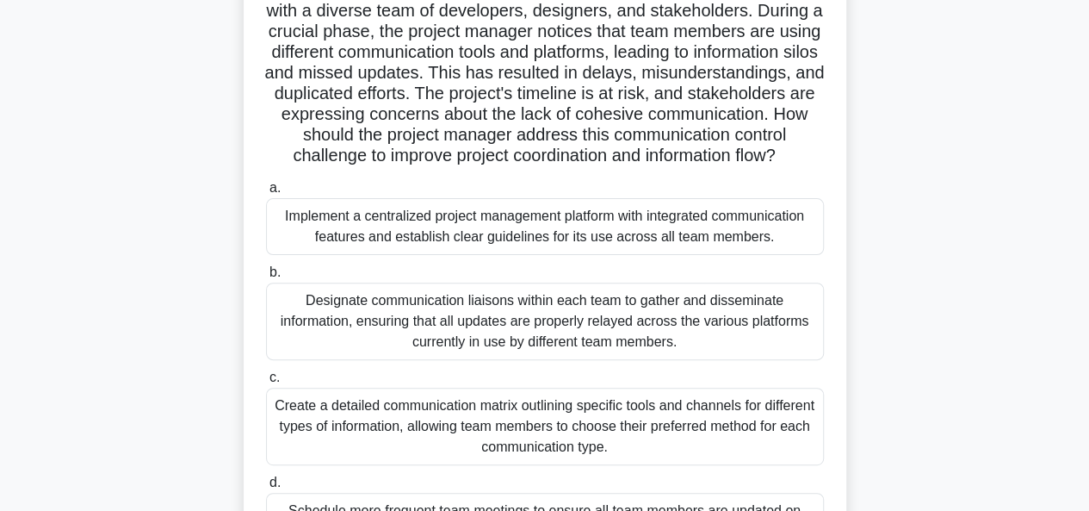
scroll to position [172, 0]
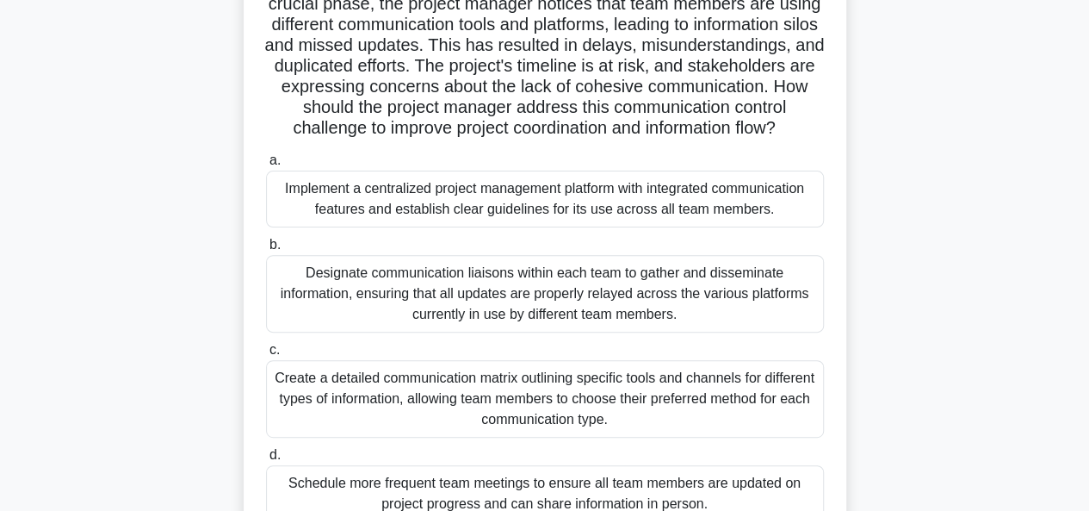
click at [502, 430] on div "Create a detailed communication matrix outlining specific tools and channels fo…" at bounding box center [545, 398] width 558 height 77
click at [266, 356] on input "c. Create a detailed communication matrix outlining specific tools and channels…" at bounding box center [266, 349] width 0 height 11
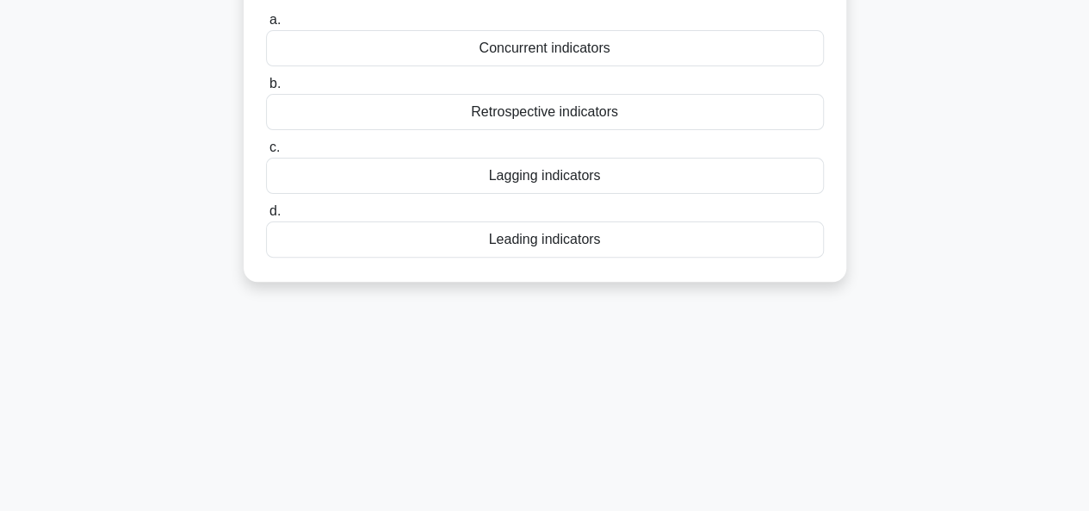
scroll to position [0, 0]
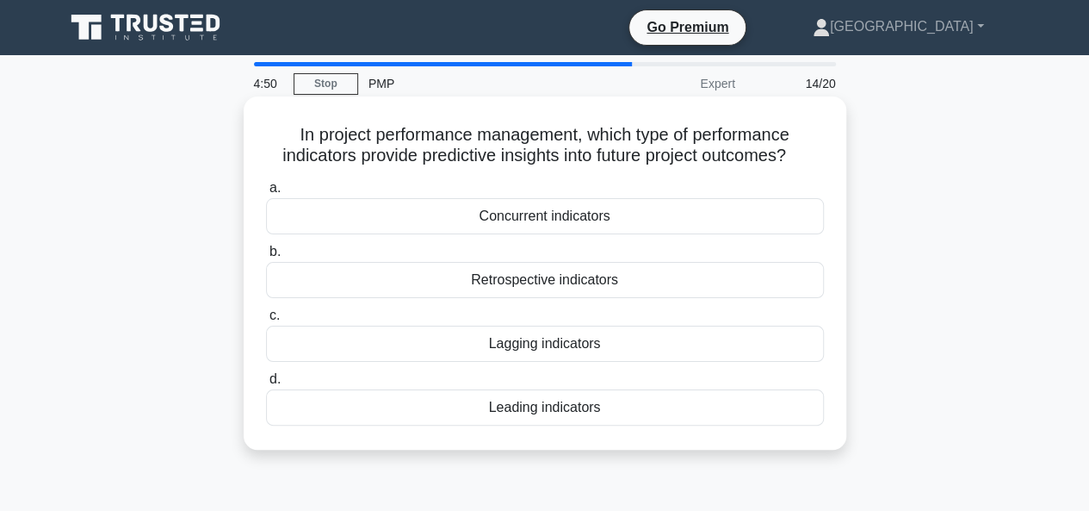
click at [536, 283] on div "Retrospective indicators" at bounding box center [545, 280] width 558 height 36
click at [266, 257] on input "b. Retrospective indicators" at bounding box center [266, 251] width 0 height 11
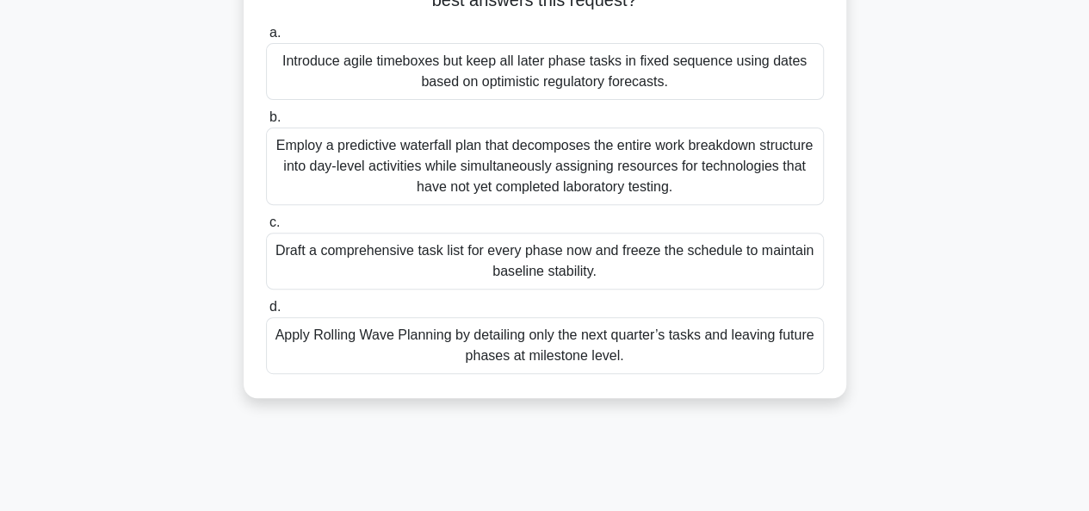
scroll to position [172, 0]
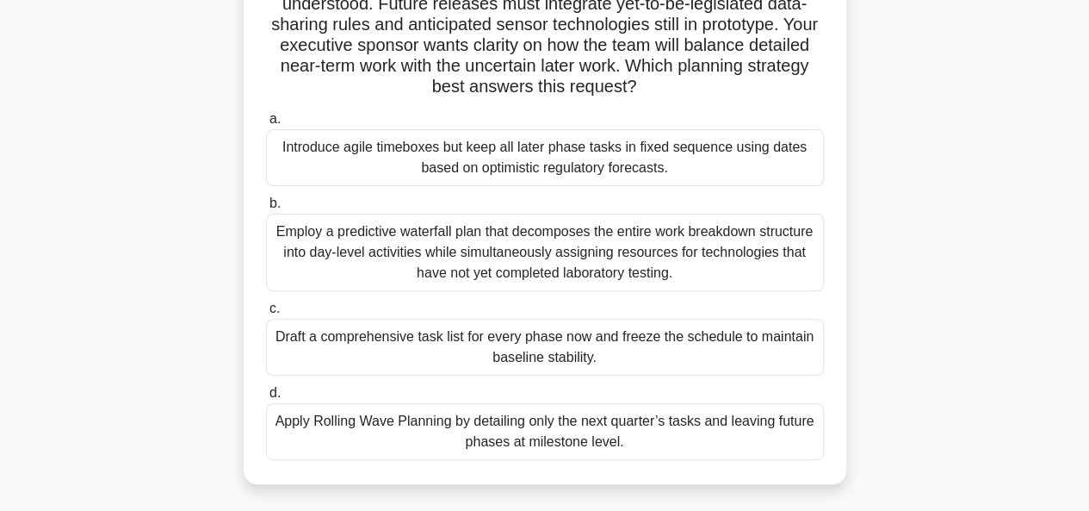
click at [519, 437] on div "Apply Rolling Wave Planning by detailing only the next quarter’s tasks and leav…" at bounding box center [545, 431] width 558 height 57
click at [266, 399] on input "d. Apply Rolling Wave Planning by detailing only the next quarter’s tasks and l…" at bounding box center [266, 392] width 0 height 11
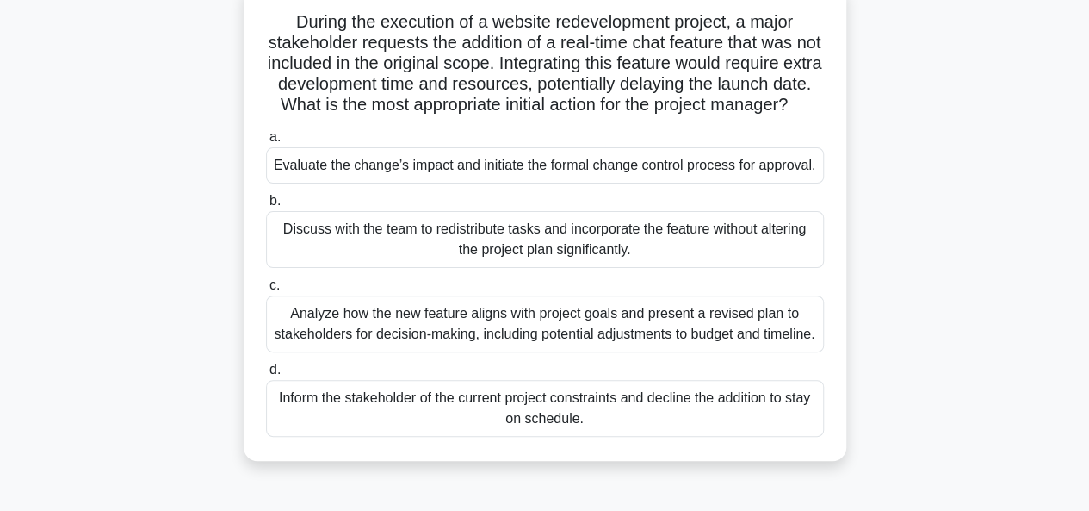
scroll to position [86, 0]
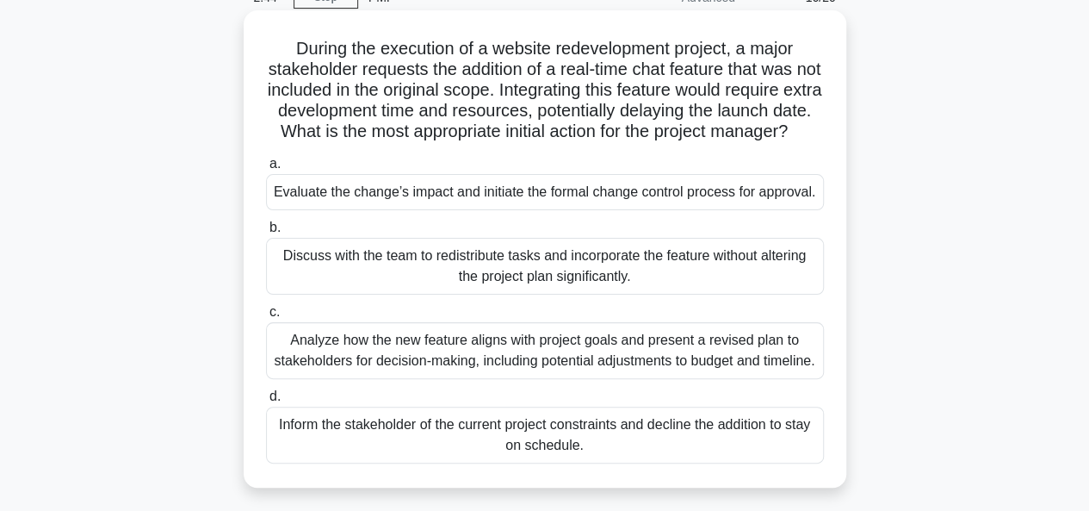
click at [494, 210] on div "Evaluate the change’s impact and initiate the formal change control process for…" at bounding box center [545, 192] width 558 height 36
click at [266, 170] on input "a. Evaluate the change’s impact and initiate the formal change control process …" at bounding box center [266, 163] width 0 height 11
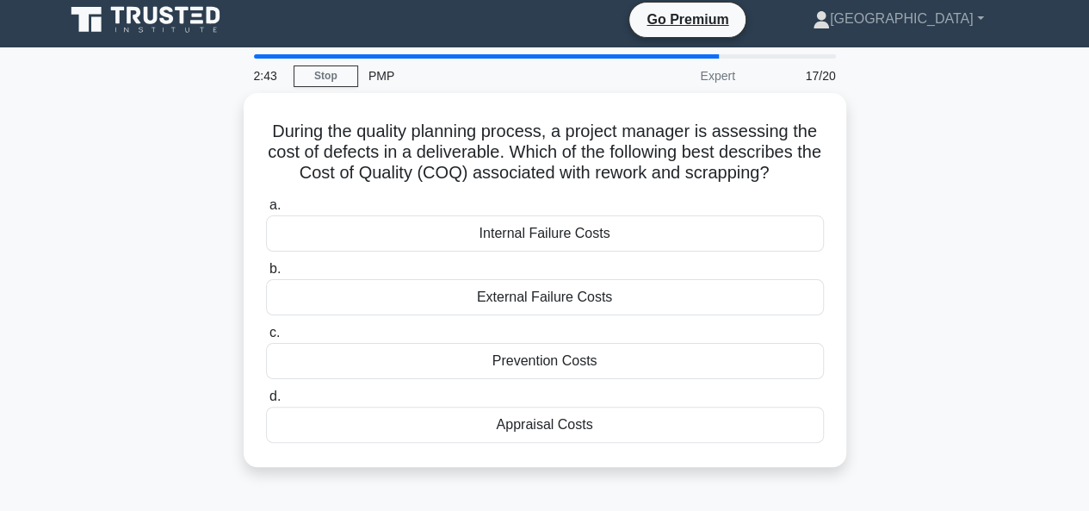
scroll to position [0, 0]
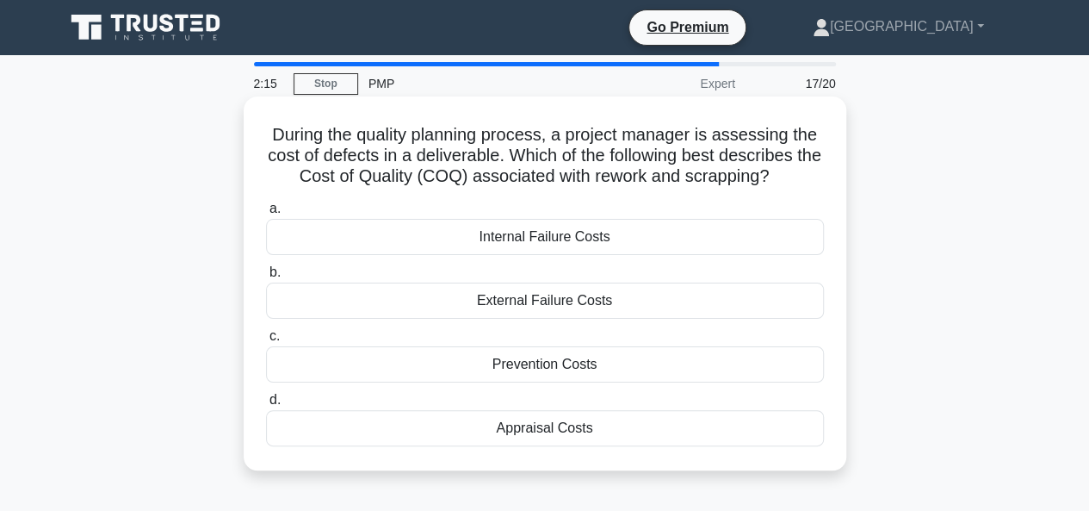
click at [536, 237] on div "Internal Failure Costs" at bounding box center [545, 237] width 558 height 36
click at [266, 214] on input "a. Internal Failure Costs" at bounding box center [266, 208] width 0 height 11
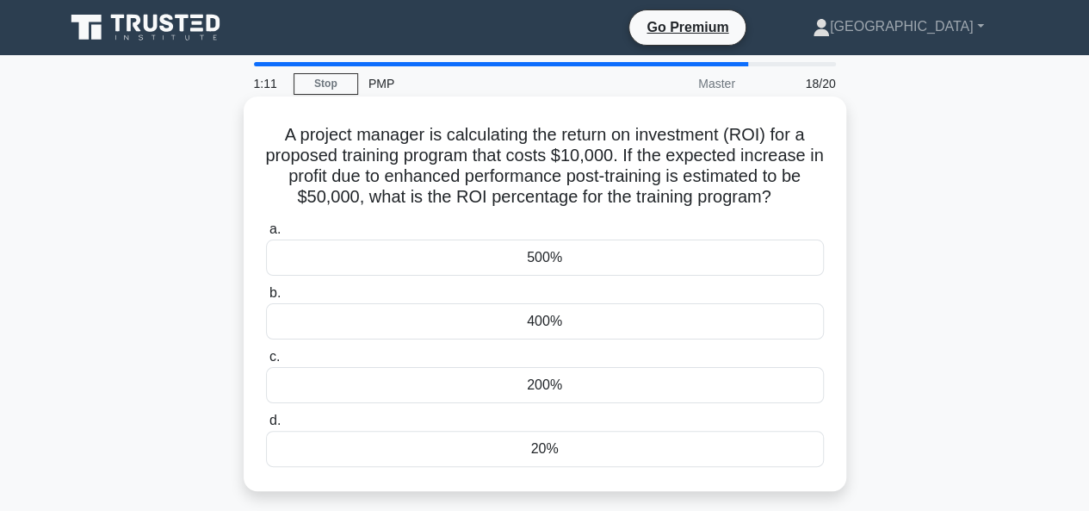
click at [524, 259] on div "500%" at bounding box center [545, 257] width 558 height 36
click at [266, 235] on input "a. 500%" at bounding box center [266, 229] width 0 height 11
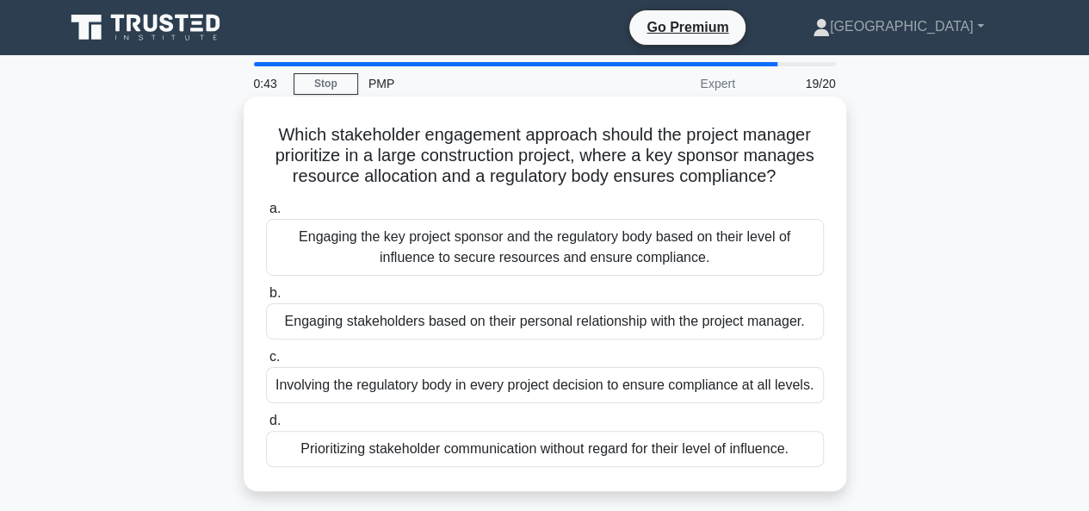
click at [539, 246] on div "Engaging the key project sponsor and the regulatory body based on their level o…" at bounding box center [545, 247] width 558 height 57
click at [266, 214] on input "a. Engaging the key project sponsor and the regulatory body based on their leve…" at bounding box center [266, 208] width 0 height 11
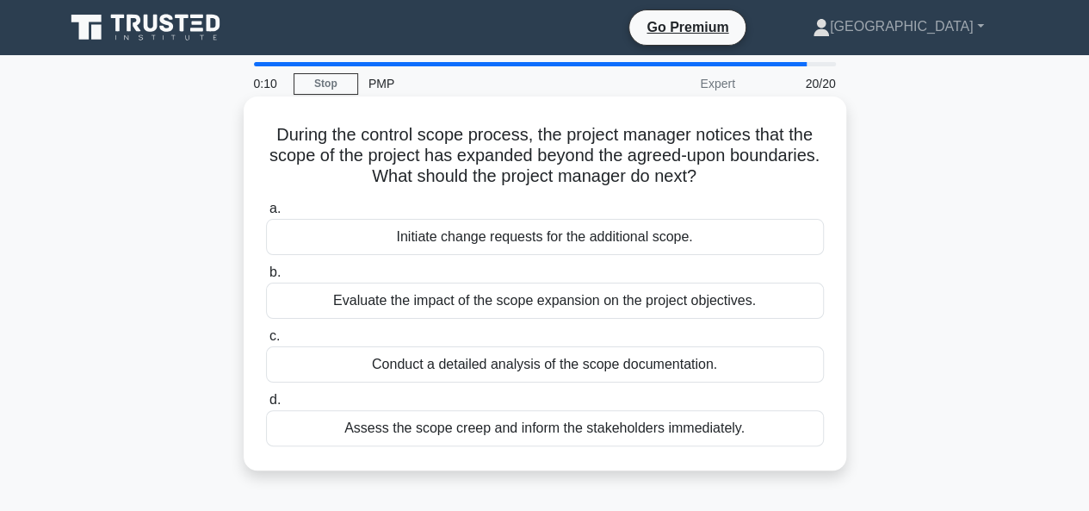
click at [496, 430] on div "Assess the scope creep and inform the stakeholders immediately." at bounding box center [545, 428] width 558 height 36
click at [266, 406] on input "d. Assess the scope creep and inform the stakeholders immediately." at bounding box center [266, 399] width 0 height 11
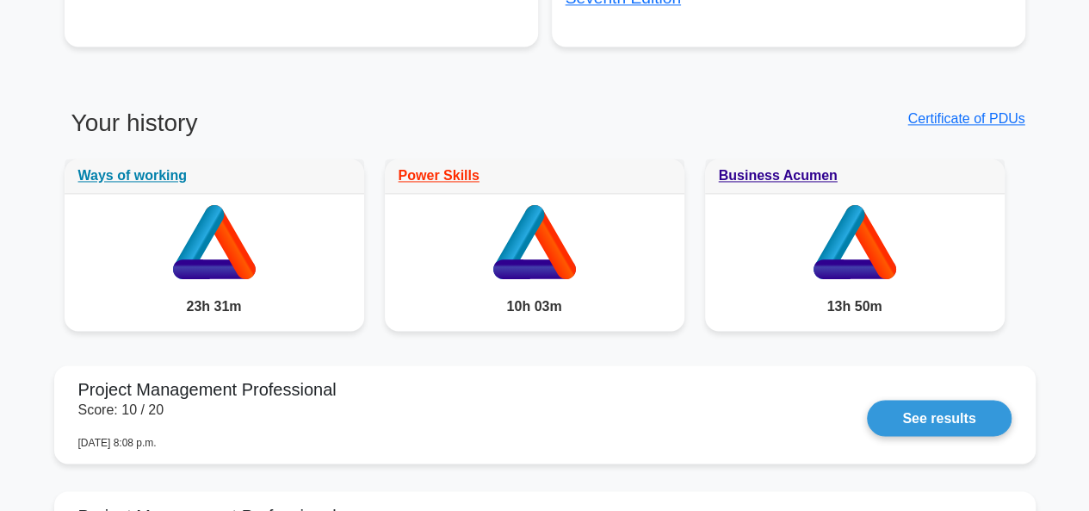
scroll to position [1378, 0]
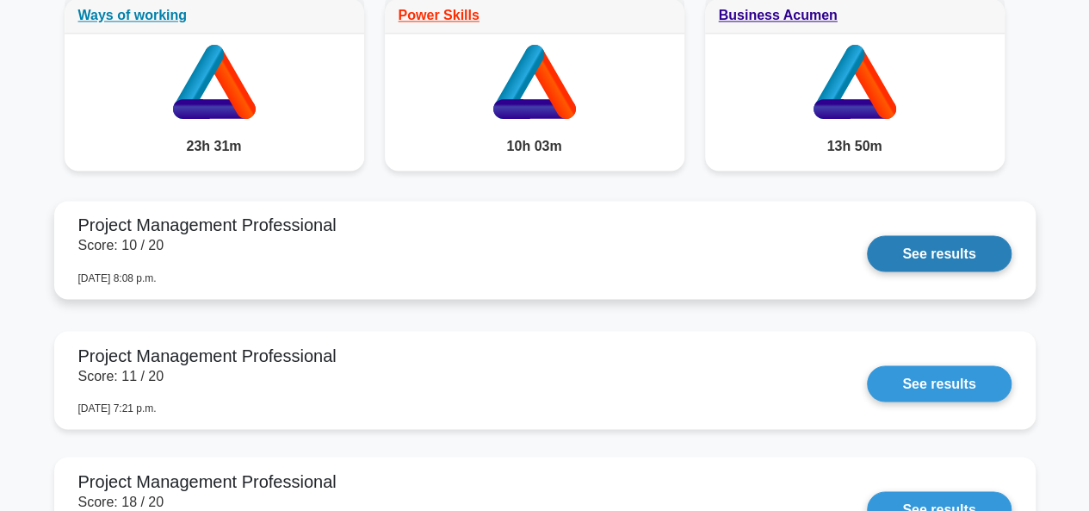
click at [945, 251] on link "See results" at bounding box center [939, 253] width 144 height 36
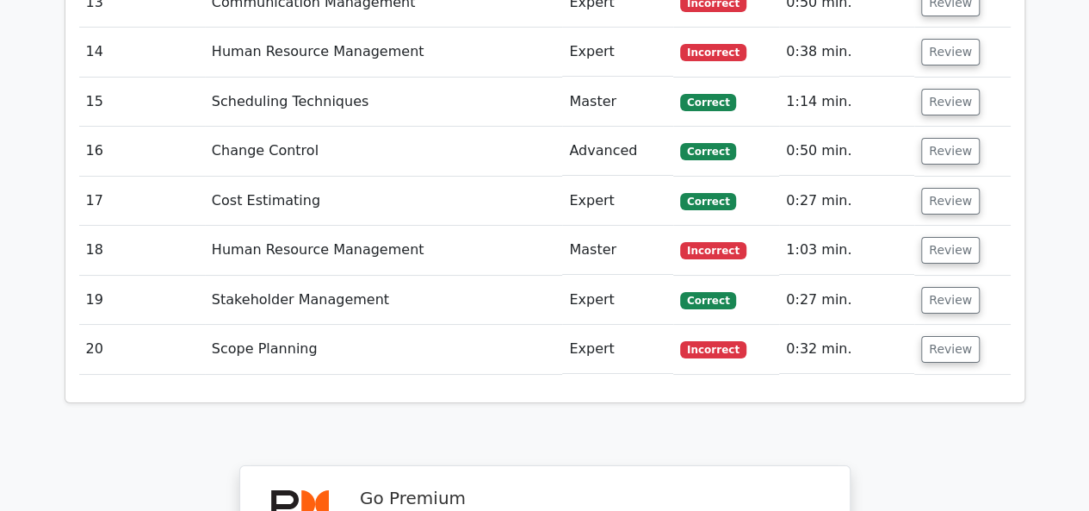
scroll to position [3186, 0]
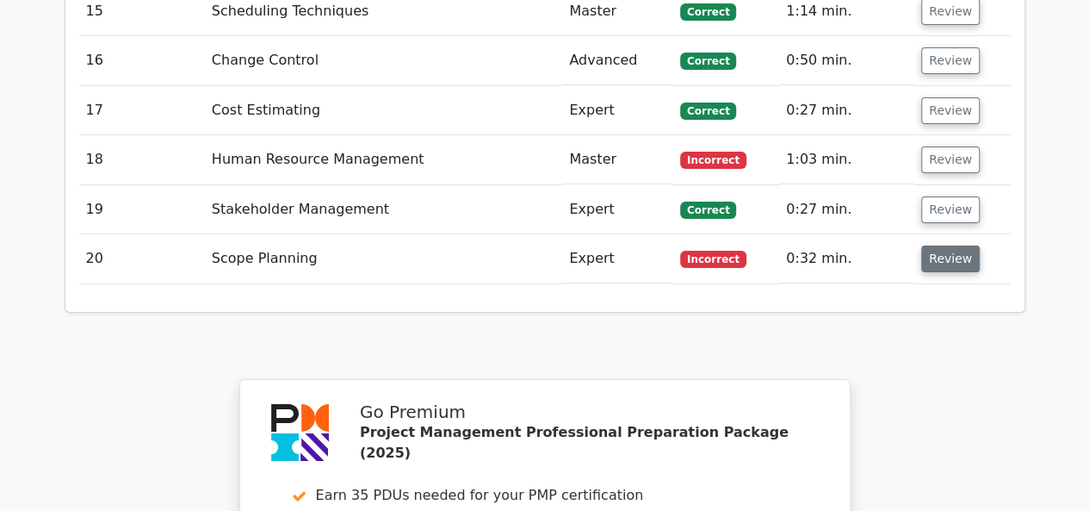
click at [958, 245] on button "Review" at bounding box center [950, 258] width 59 height 27
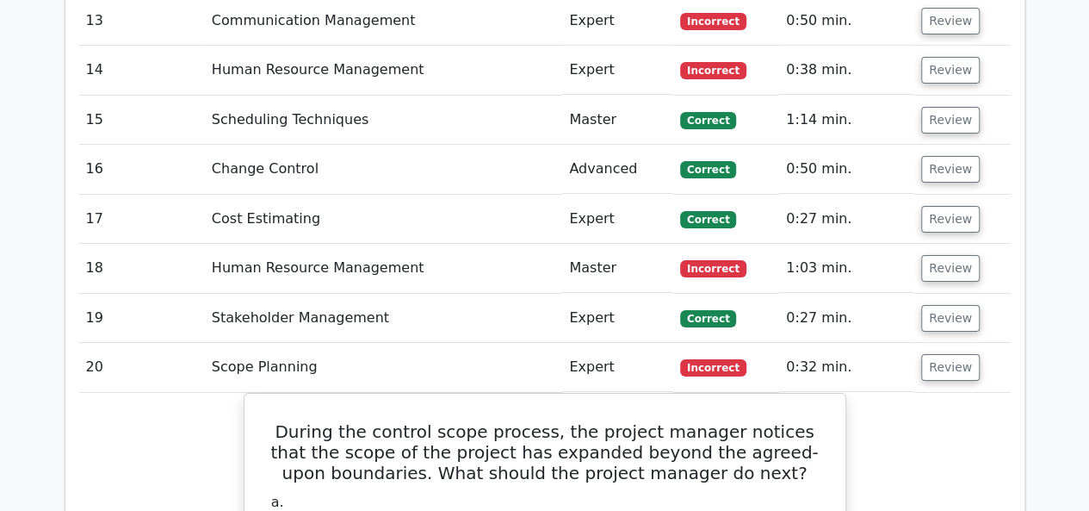
scroll to position [3014, 0]
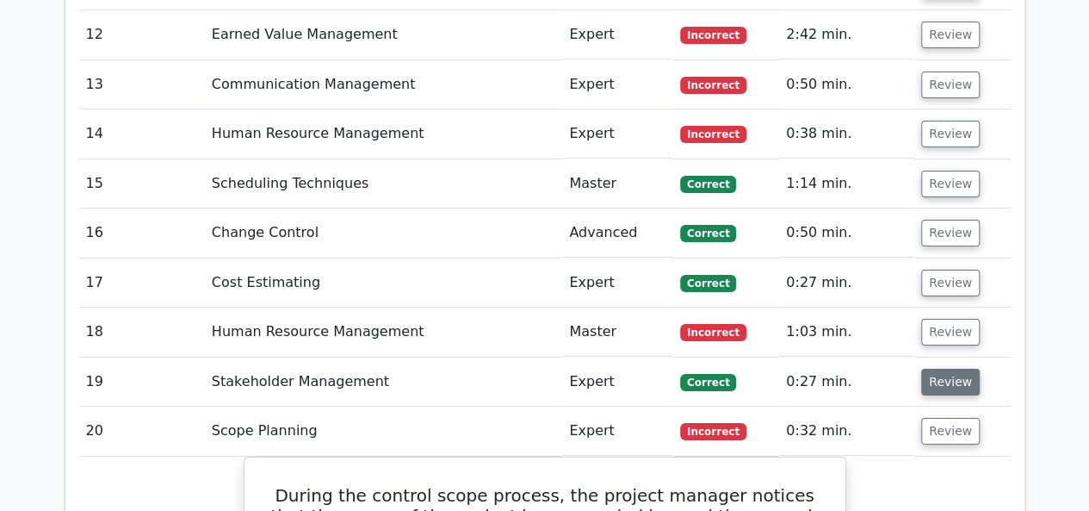
click at [939, 369] on button "Review" at bounding box center [950, 382] width 59 height 27
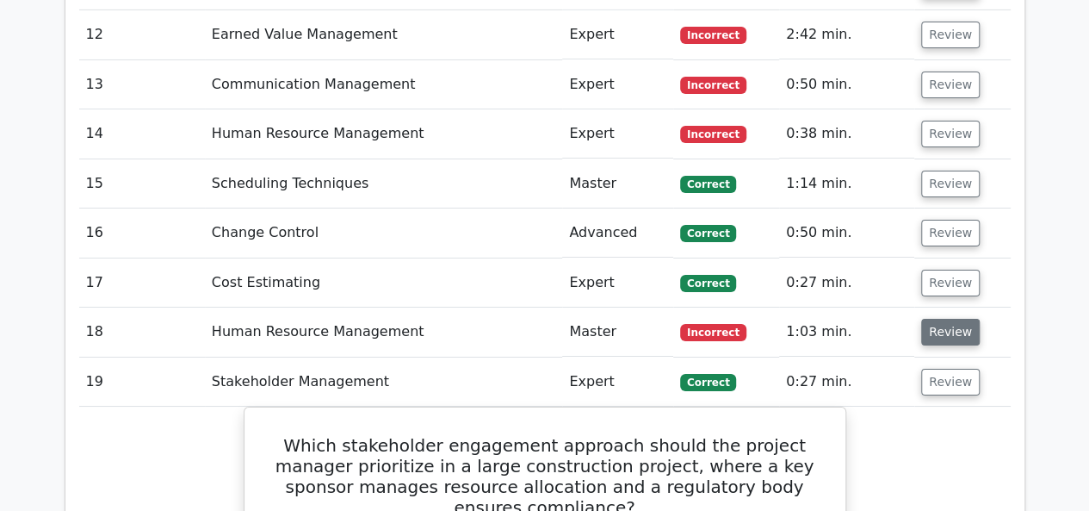
click at [933, 319] on button "Review" at bounding box center [950, 332] width 59 height 27
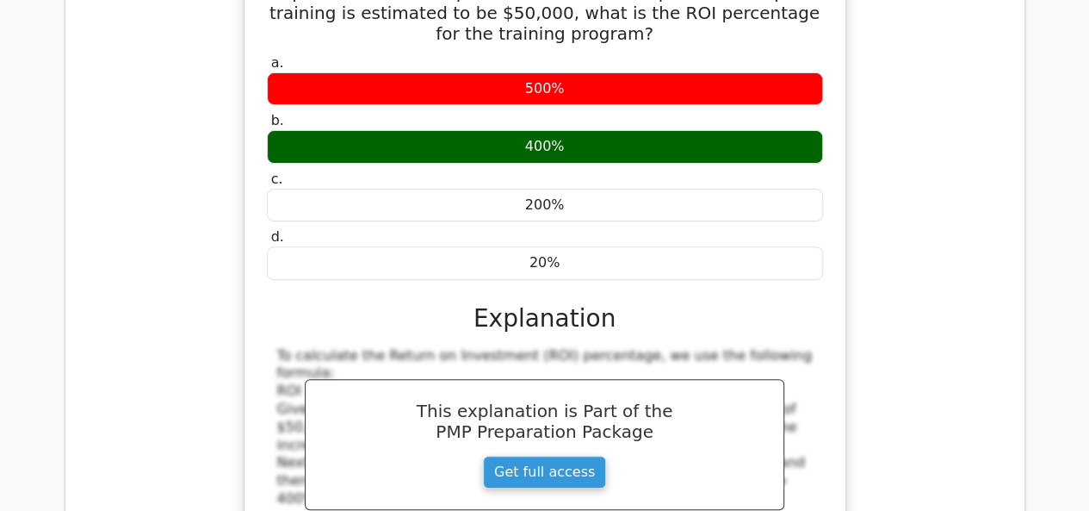
scroll to position [3272, 0]
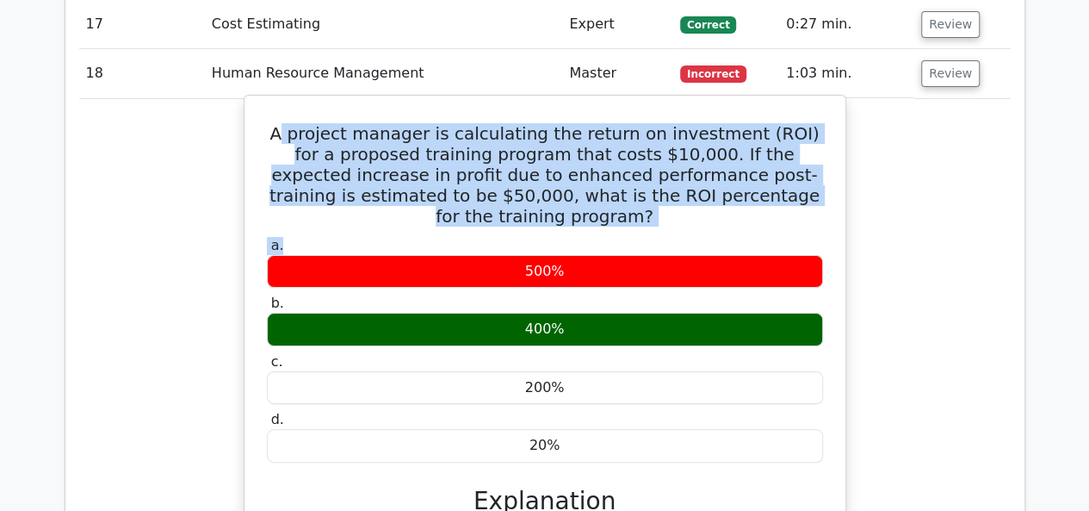
drag, startPoint x: 284, startPoint y: 34, endPoint x: 751, endPoint y: 127, distance: 475.9
click at [751, 127] on div "A project manager is calculating the return on investment (ROI) for a proposed …" at bounding box center [544, 499] width 587 height 795
copy div "project manager is calculating the return on investment (ROI) for a proposed tr…"
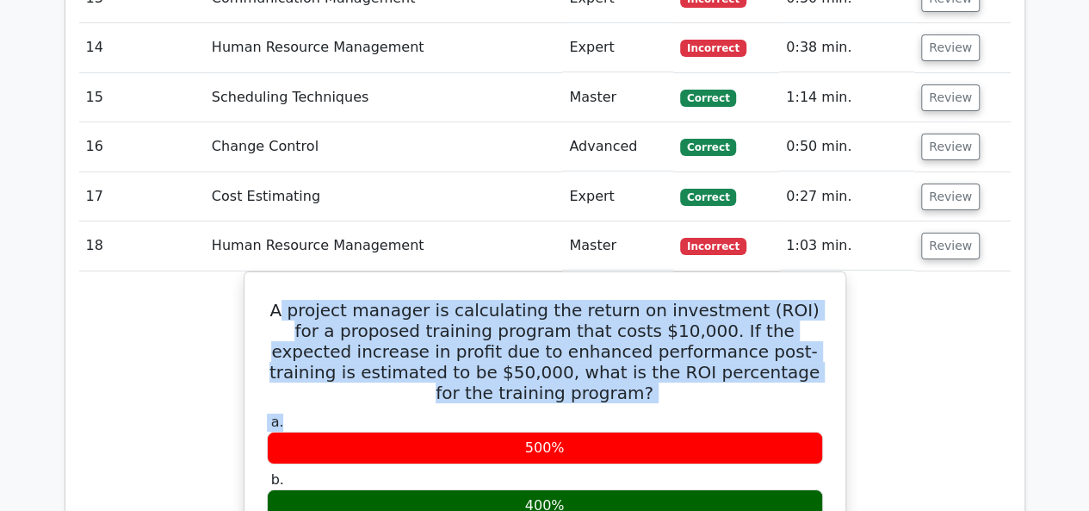
scroll to position [2842, 0]
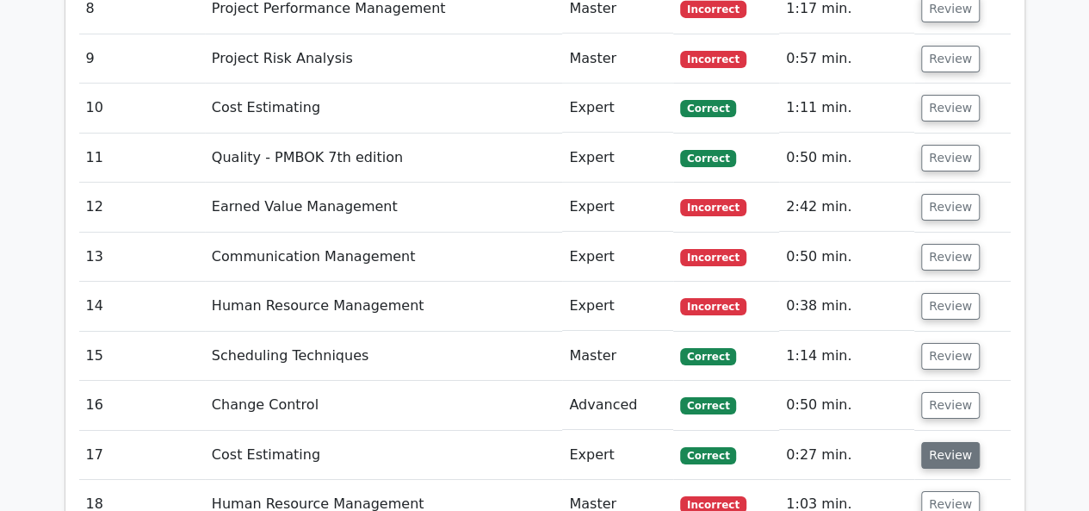
click at [940, 442] on button "Review" at bounding box center [950, 455] width 59 height 27
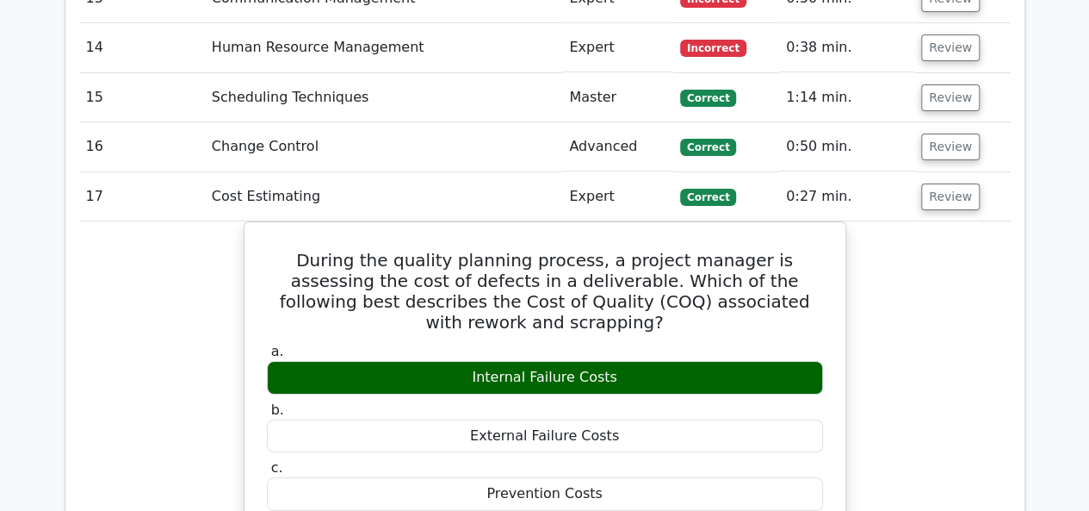
scroll to position [2928, 0]
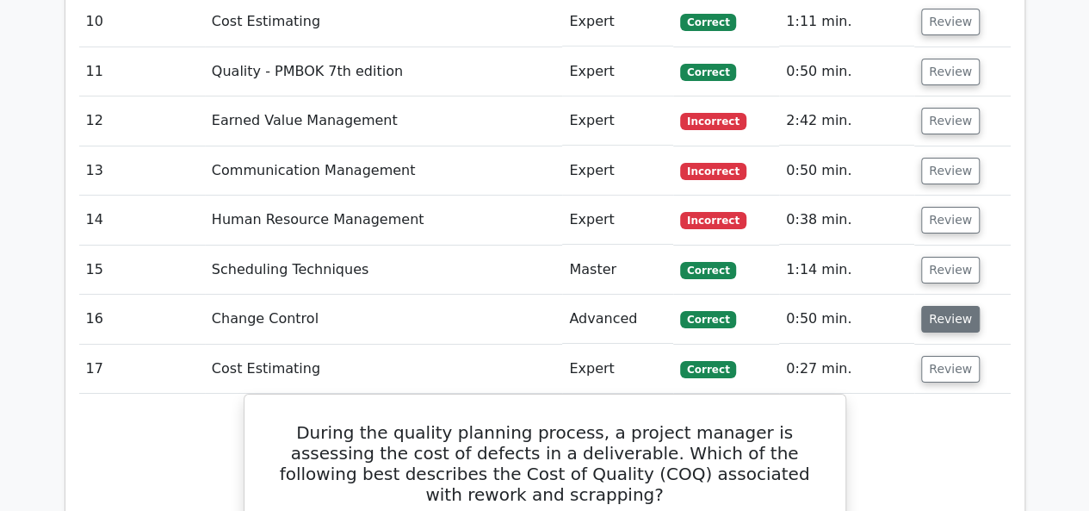
click at [934, 306] on button "Review" at bounding box center [950, 319] width 59 height 27
click at [937, 306] on button "Review" at bounding box center [950, 319] width 59 height 27
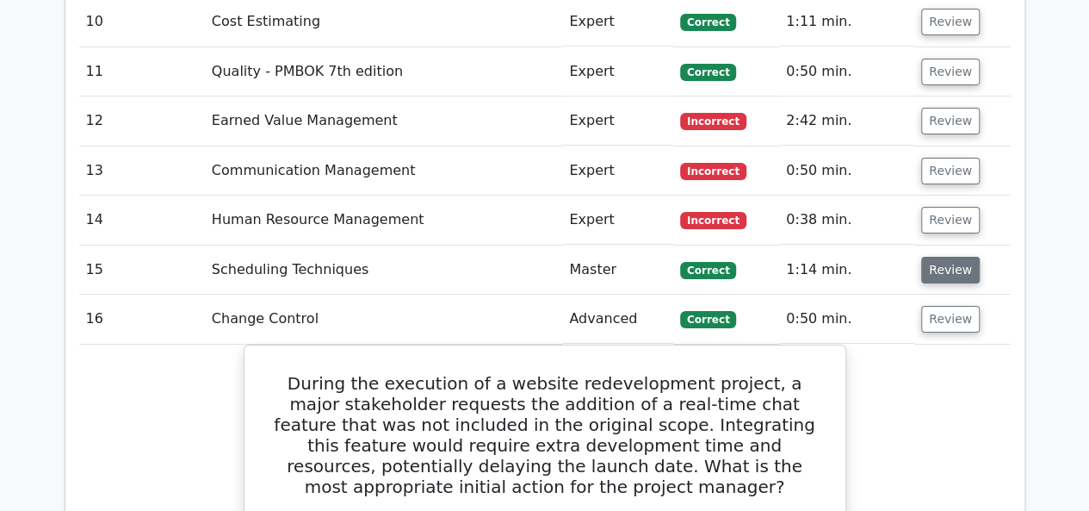
click at [954, 257] on button "Review" at bounding box center [950, 270] width 59 height 27
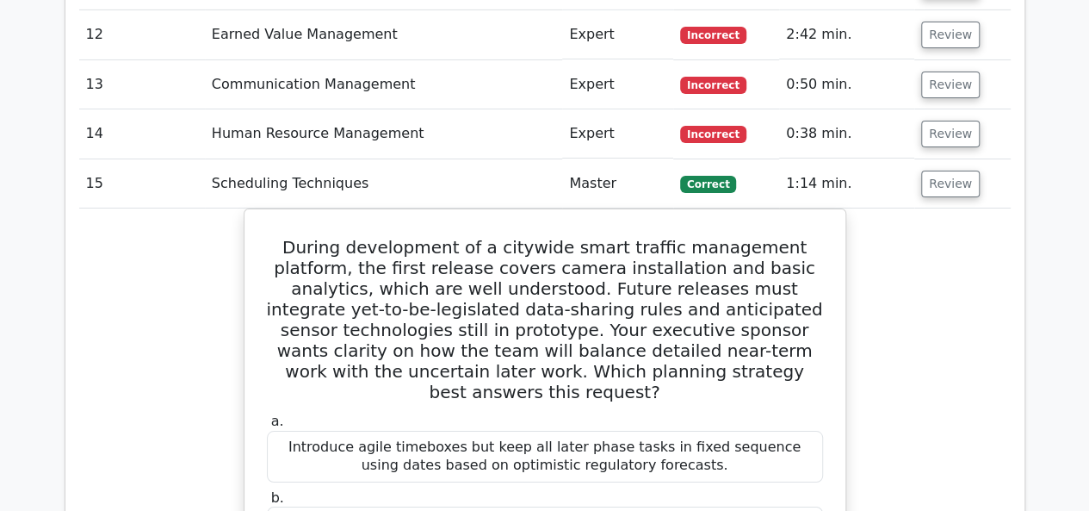
scroll to position [2842, 0]
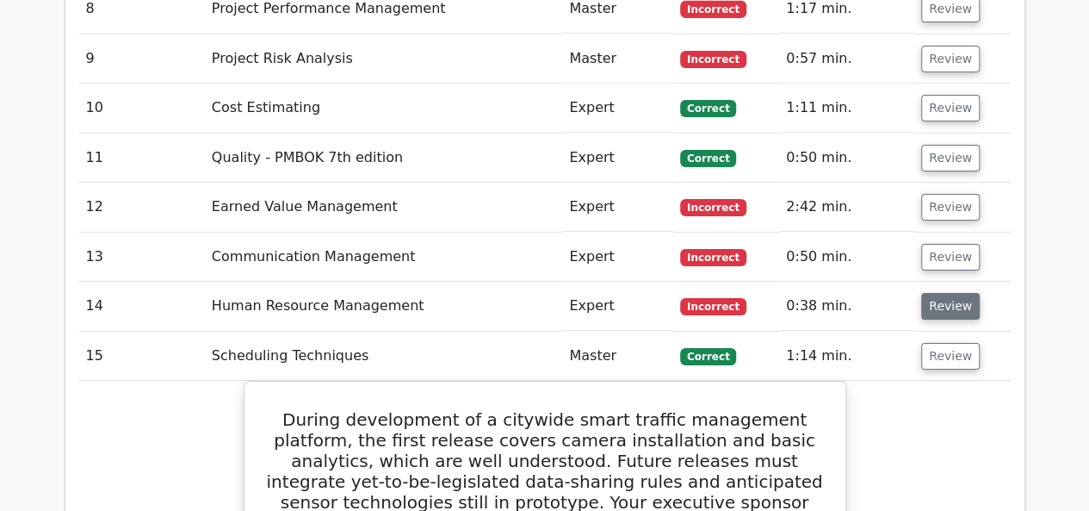
click at [941, 293] on button "Review" at bounding box center [950, 306] width 59 height 27
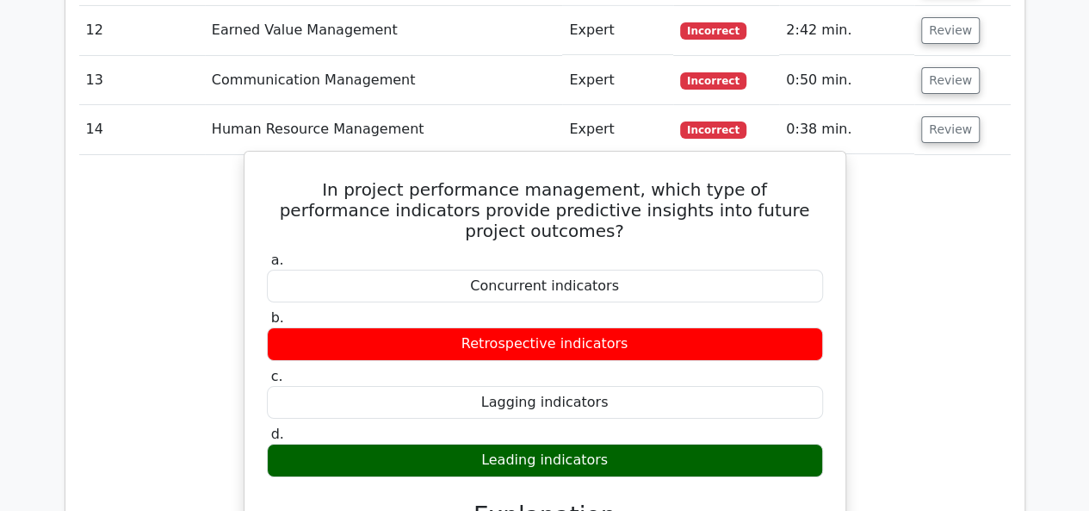
scroll to position [3014, 0]
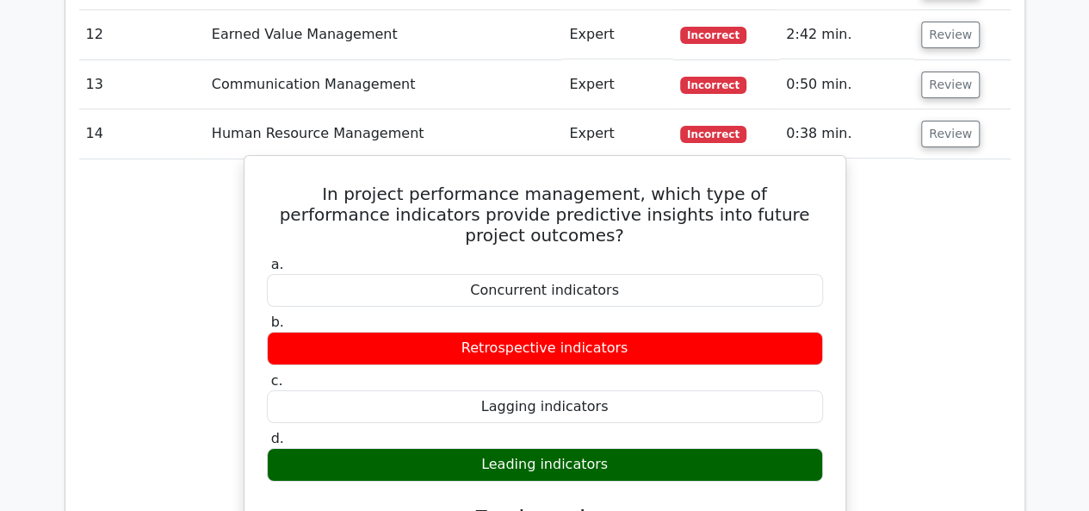
drag, startPoint x: 287, startPoint y: 101, endPoint x: 628, endPoint y: 363, distance: 430.4
click at [628, 363] on div "In project performance management, which type of performance indicators provide…" at bounding box center [544, 459] width 587 height 592
copy div "In project performance management, which type of performance indicators provide…"
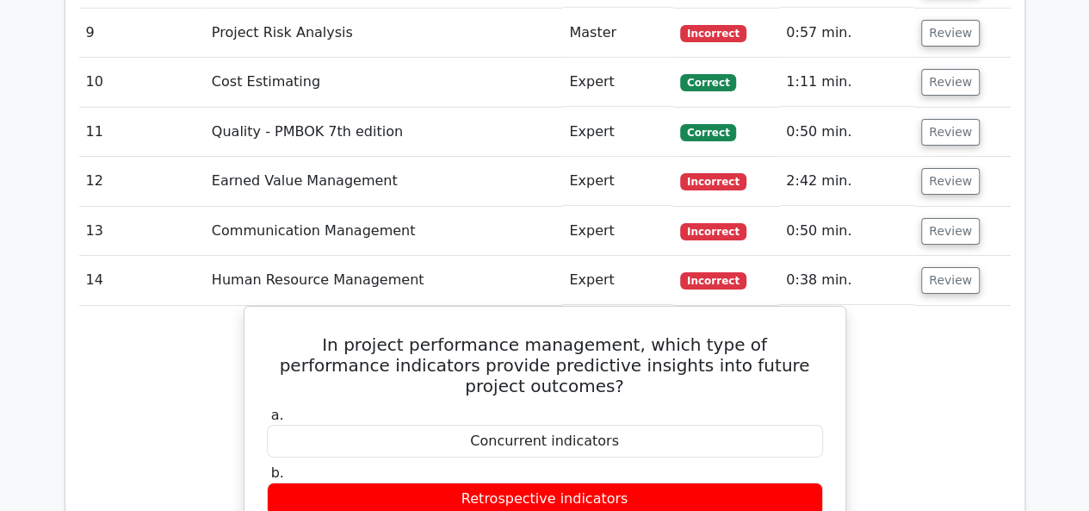
scroll to position [2842, 0]
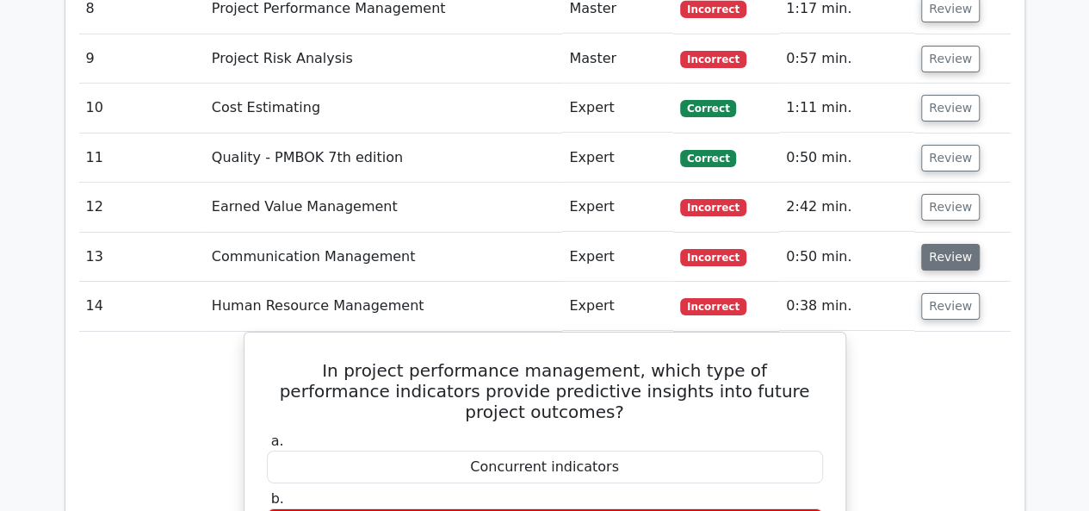
click at [925, 244] on button "Review" at bounding box center [950, 257] width 59 height 27
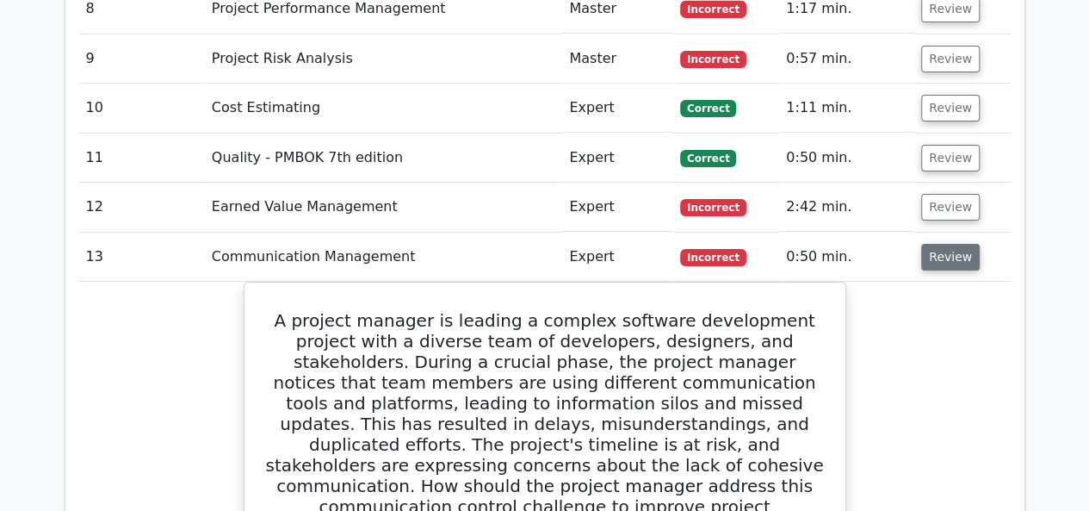
click at [930, 244] on button "Review" at bounding box center [950, 257] width 59 height 27
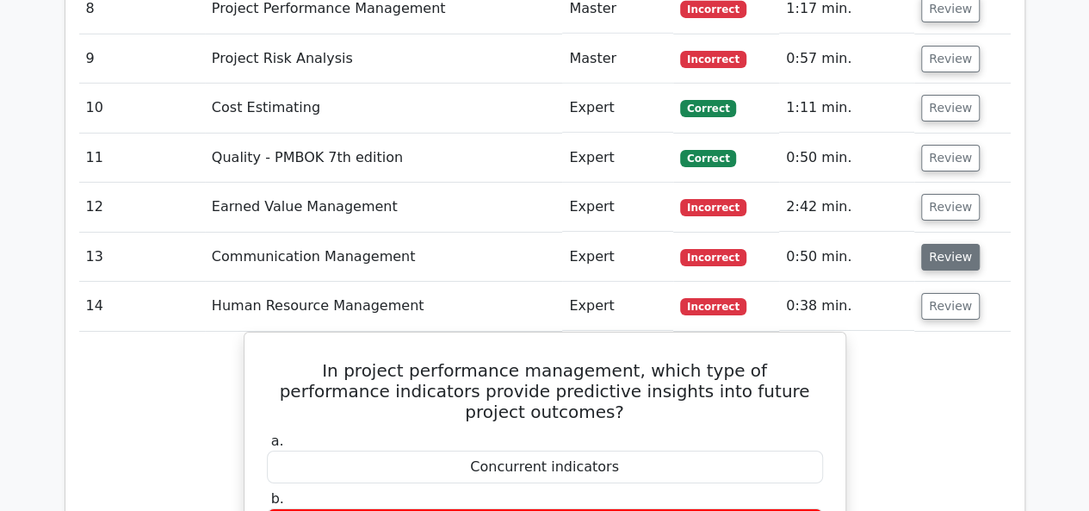
click at [930, 244] on button "Review" at bounding box center [950, 257] width 59 height 27
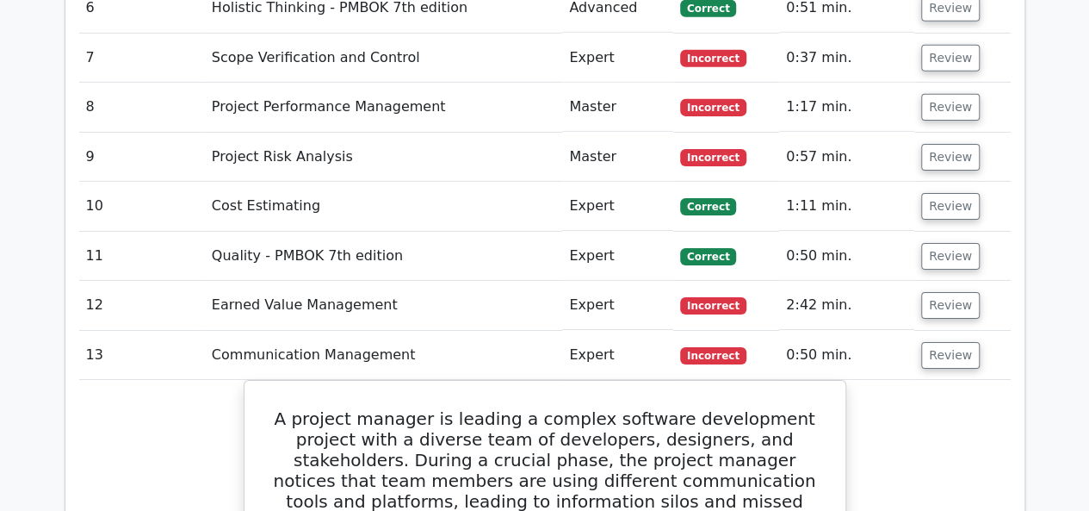
scroll to position [2669, 0]
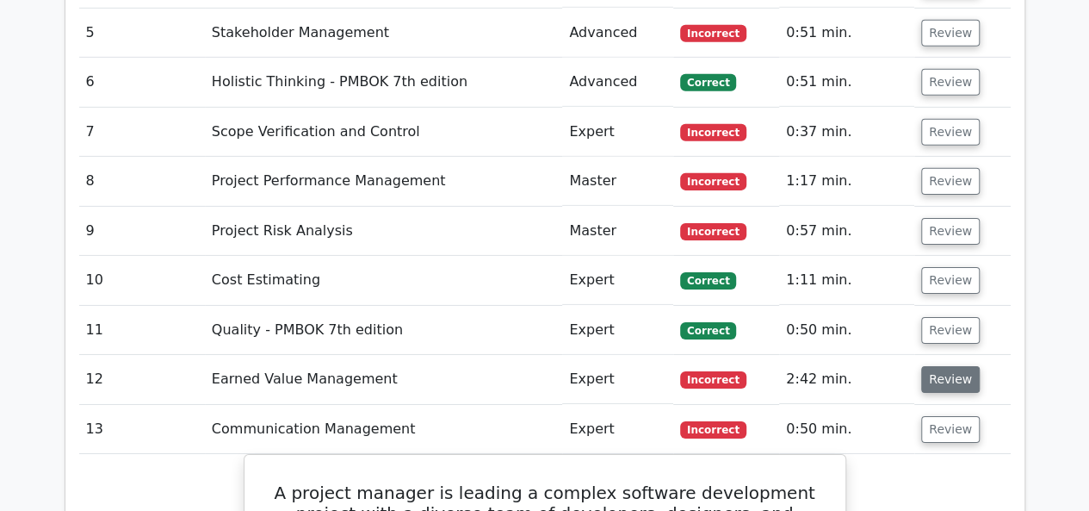
drag, startPoint x: 952, startPoint y: 286, endPoint x: 952, endPoint y: 294, distance: 8.7
click at [952, 366] on button "Review" at bounding box center [950, 379] width 59 height 27
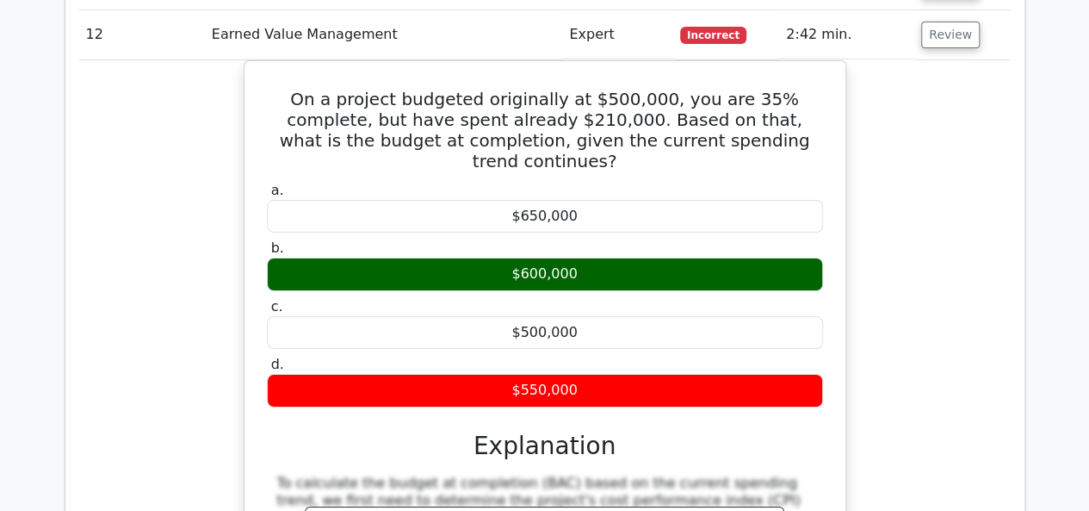
scroll to position [2928, 0]
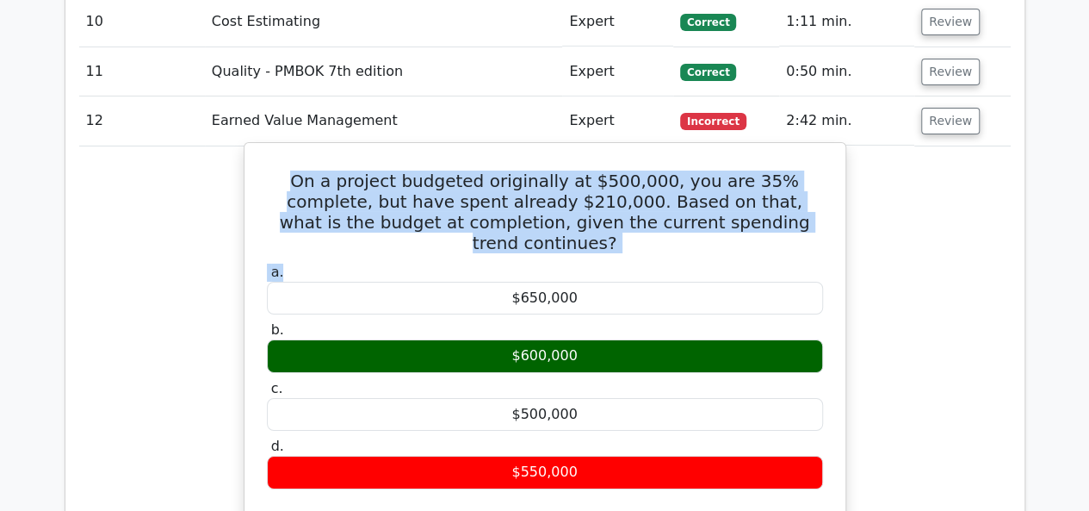
drag, startPoint x: 272, startPoint y: 91, endPoint x: 752, endPoint y: 158, distance: 484.2
copy div "On a project budgeted originally at $500,000, you are 35% complete, but have sp…"
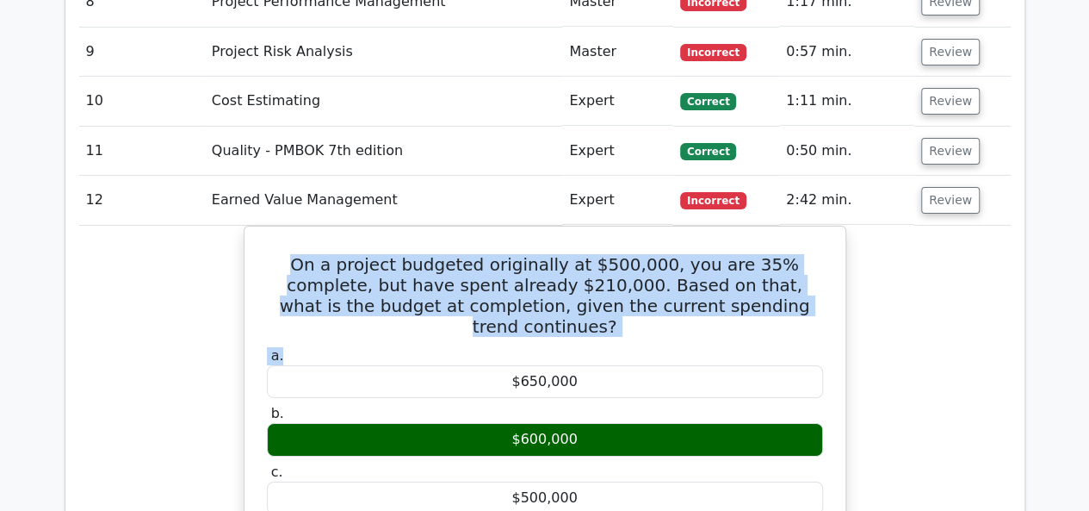
scroll to position [2755, 0]
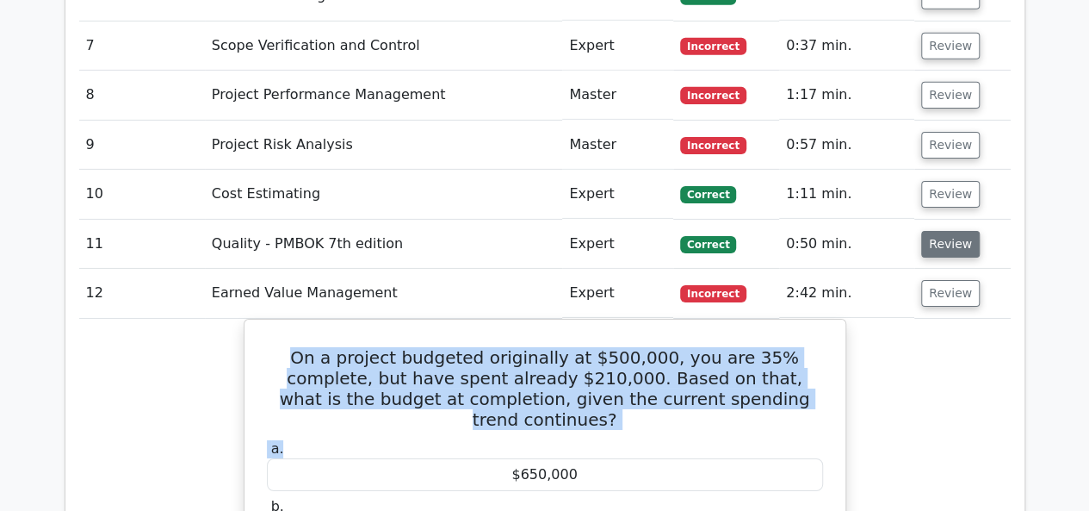
click at [957, 231] on button "Review" at bounding box center [950, 244] width 59 height 27
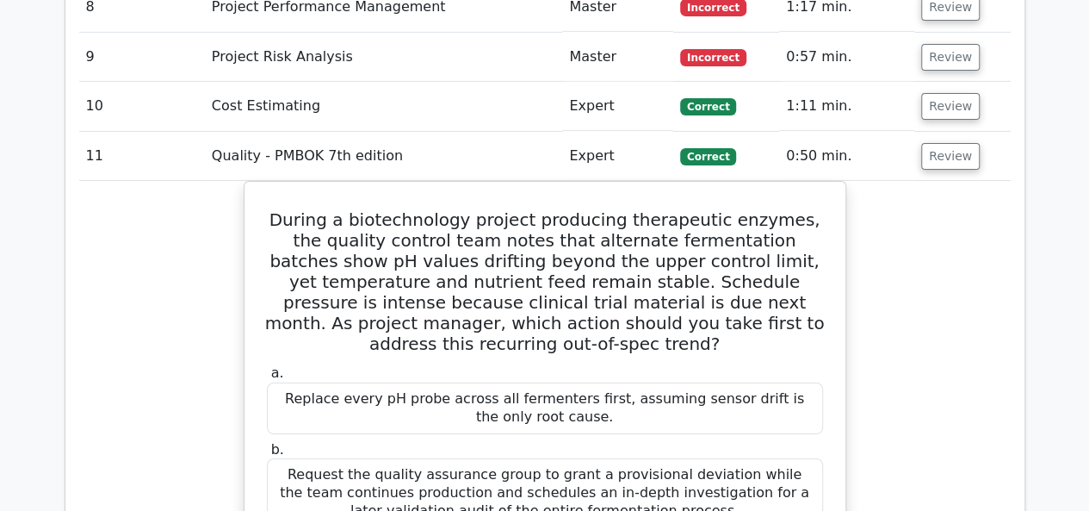
scroll to position [2842, 0]
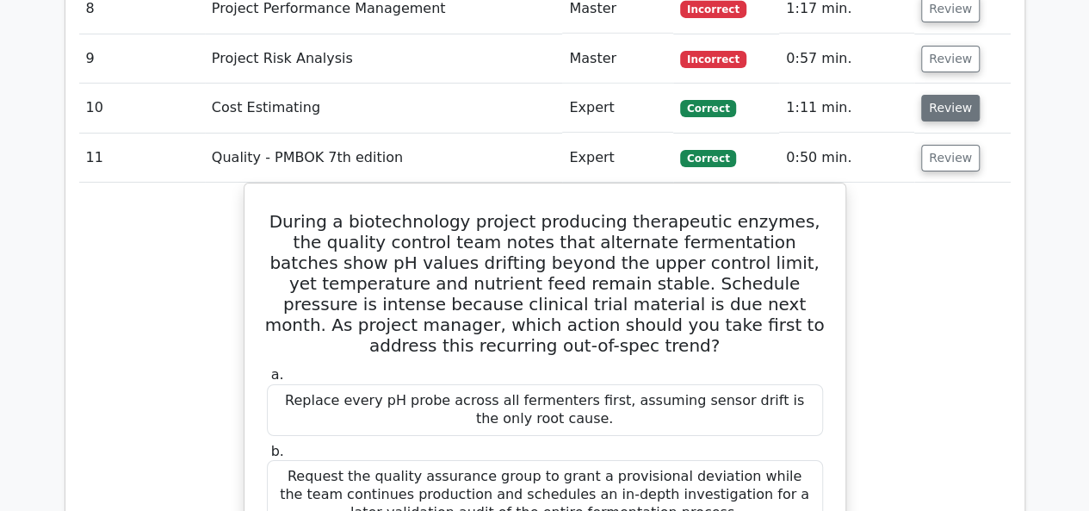
click at [933, 95] on button "Review" at bounding box center [950, 108] width 59 height 27
click at [932, 95] on button "Review" at bounding box center [950, 108] width 59 height 27
click at [948, 95] on button "Review" at bounding box center [950, 108] width 59 height 27
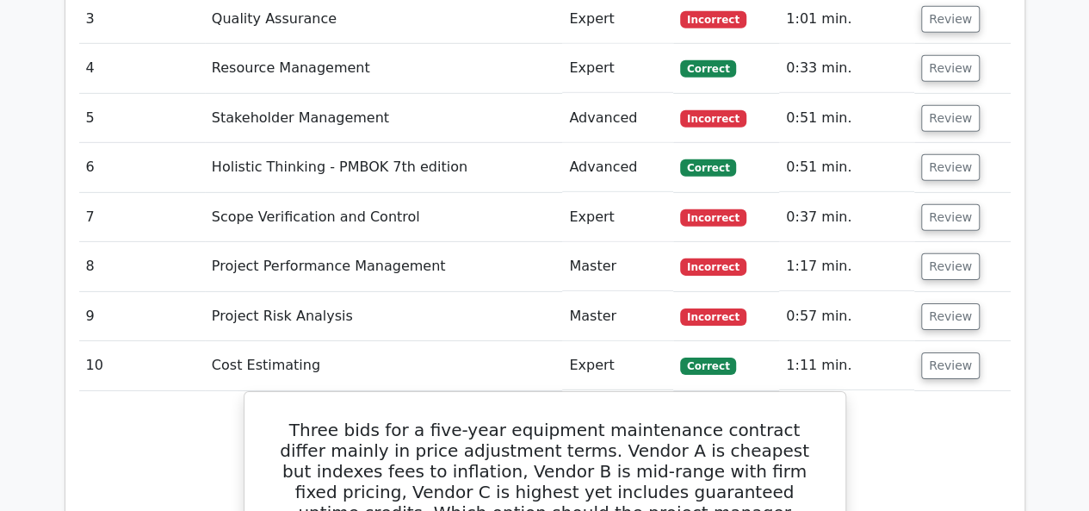
scroll to position [2583, 0]
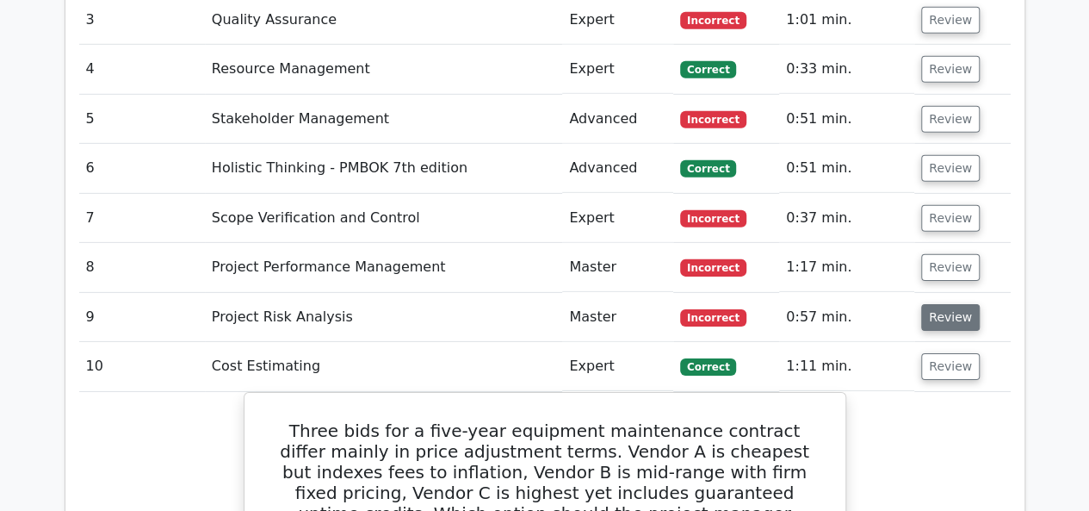
click at [933, 304] on button "Review" at bounding box center [950, 317] width 59 height 27
click at [932, 304] on button "Review" at bounding box center [950, 317] width 59 height 27
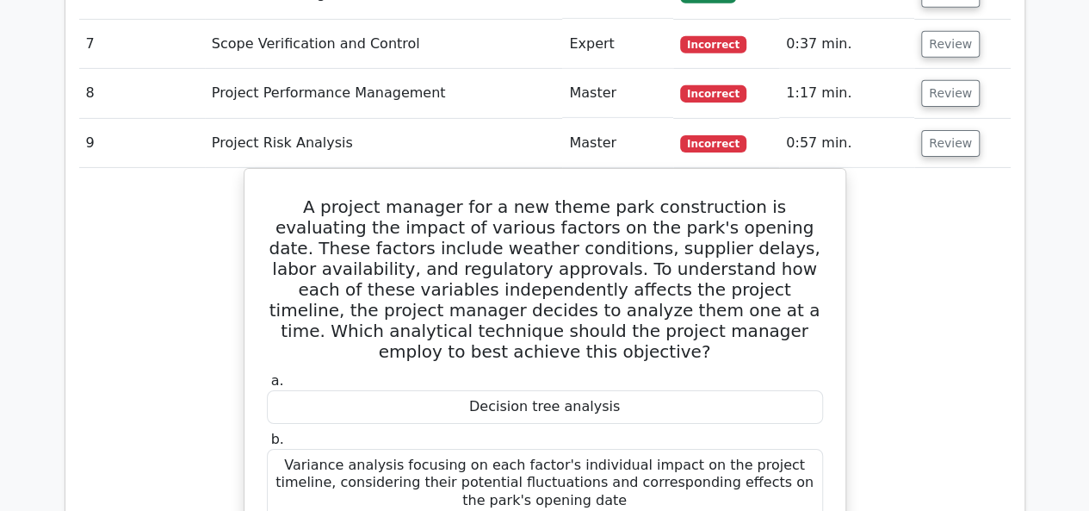
scroll to position [2755, 0]
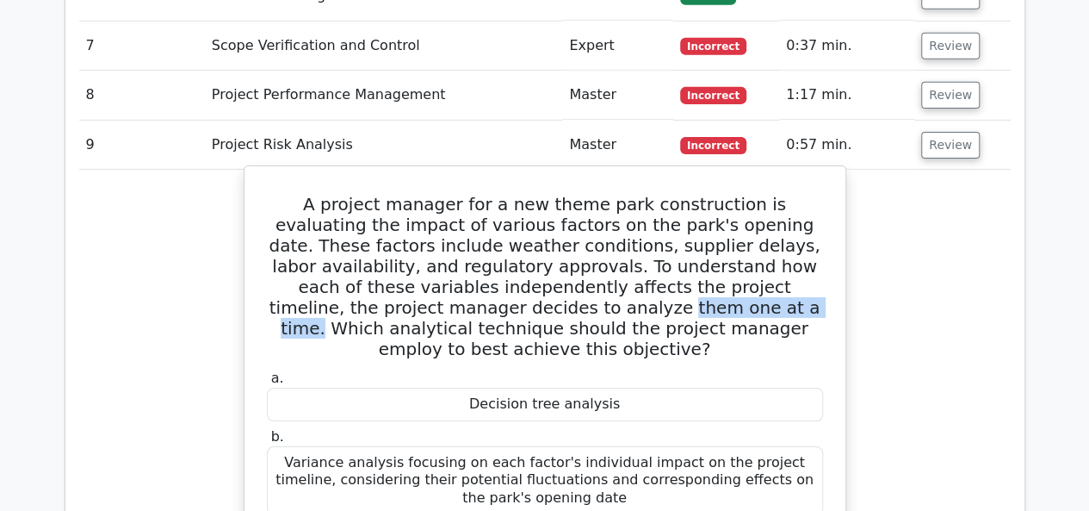
drag, startPoint x: 511, startPoint y: 220, endPoint x: 356, endPoint y: 212, distance: 154.3
click at [358, 215] on h5 "A project manager for a new theme park construction is evaluating the impact of…" at bounding box center [545, 276] width 560 height 165
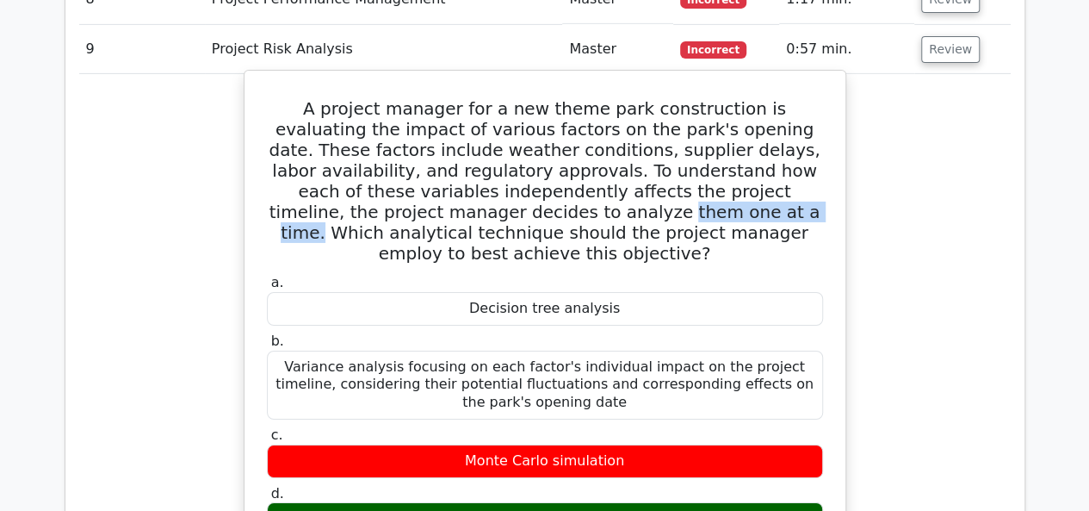
scroll to position [2669, 0]
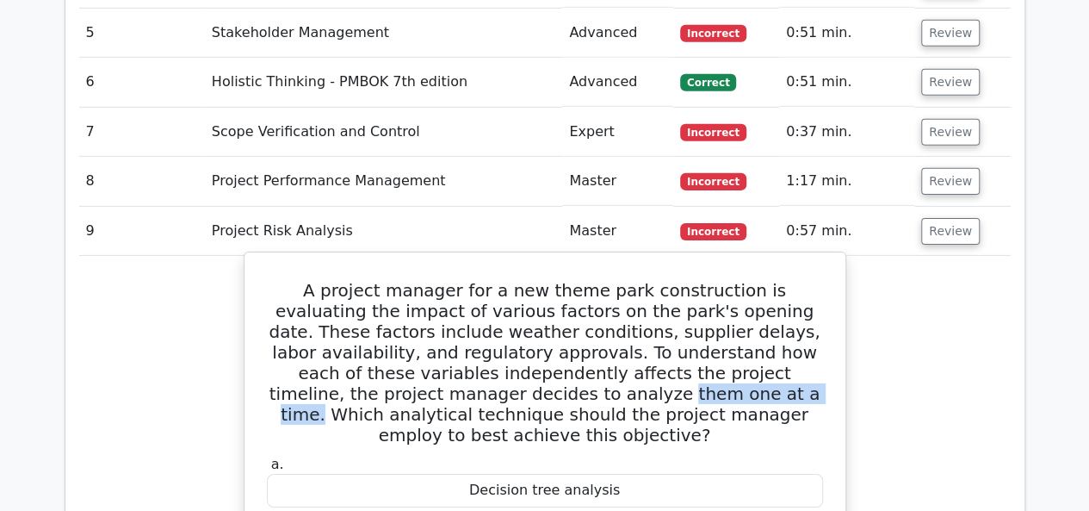
drag, startPoint x: 282, startPoint y: 213, endPoint x: 378, endPoint y: 352, distance: 169.6
click at [265, 280] on h5 "A project manager for a new theme park construction is evaluating the impact of…" at bounding box center [545, 362] width 560 height 165
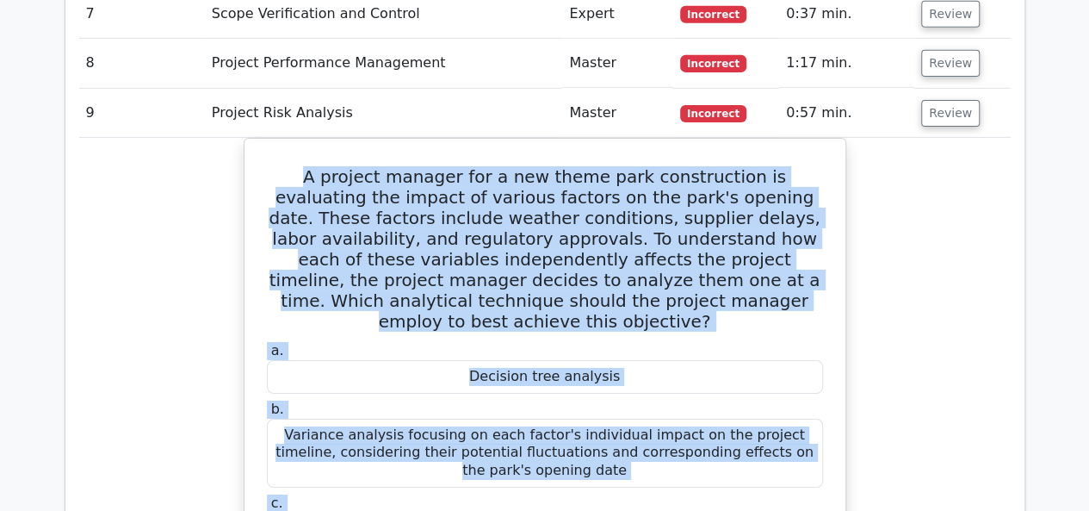
scroll to position [2888, 0]
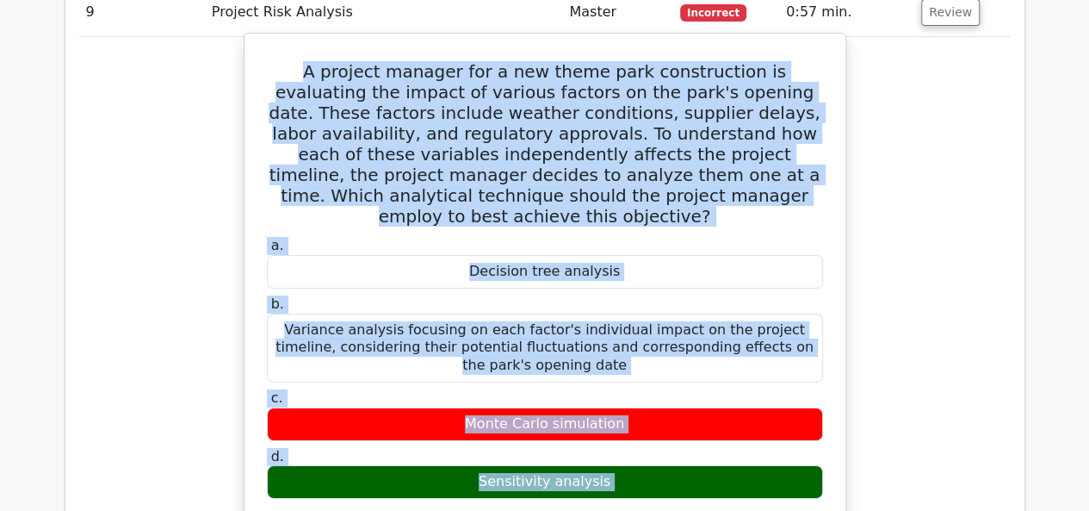
drag, startPoint x: 262, startPoint y: 199, endPoint x: 631, endPoint y: 419, distance: 430.2
copy div "A project manager for a new theme park construction is evaluating the impact of…"
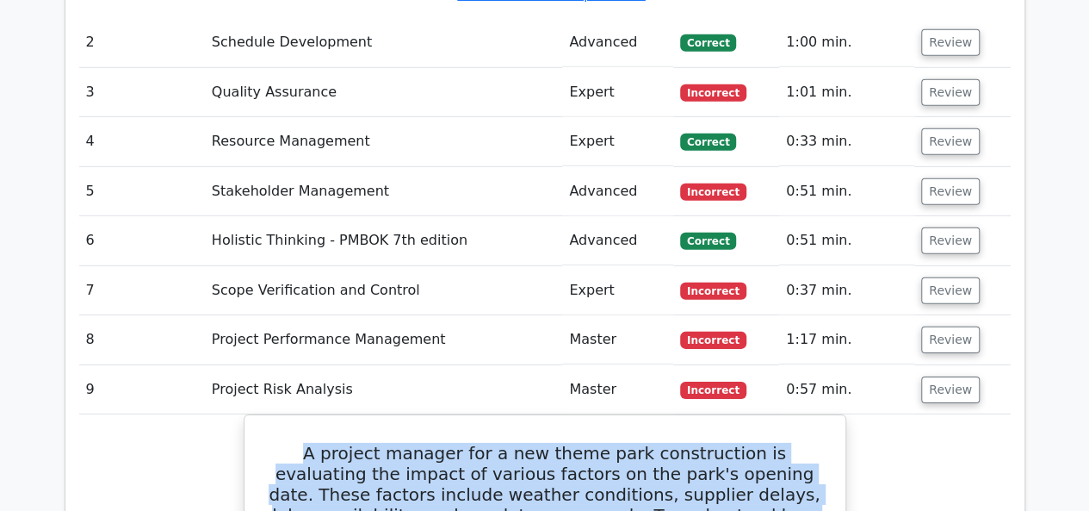
scroll to position [2458, 0]
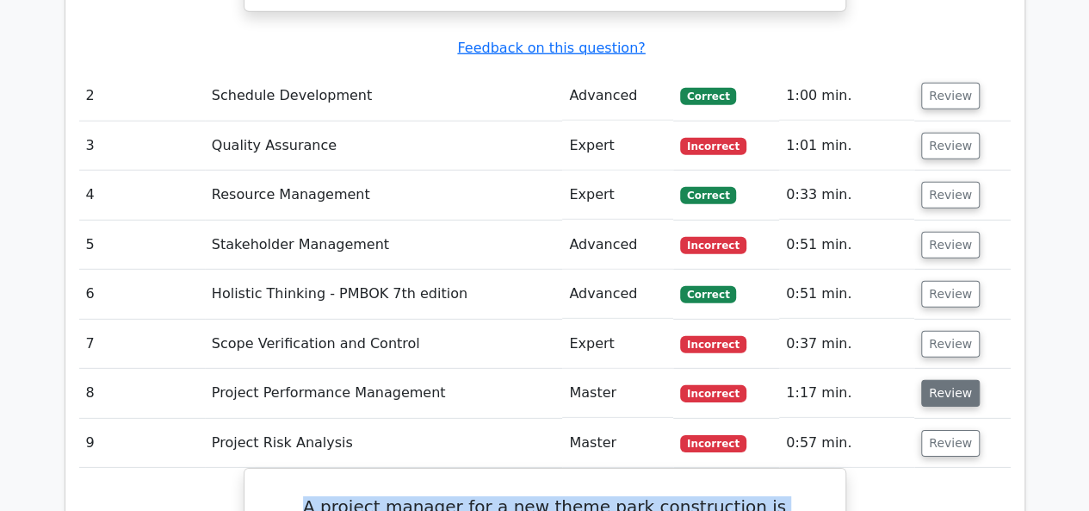
click at [952, 380] on button "Review" at bounding box center [950, 393] width 59 height 27
click at [939, 380] on button "Review" at bounding box center [950, 393] width 59 height 27
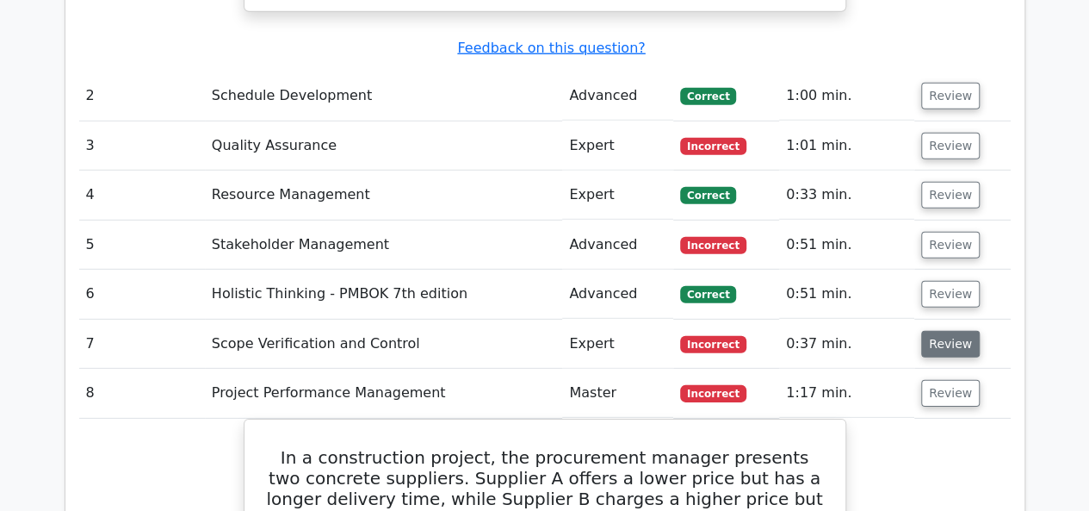
click at [932, 331] on button "Review" at bounding box center [950, 344] width 59 height 27
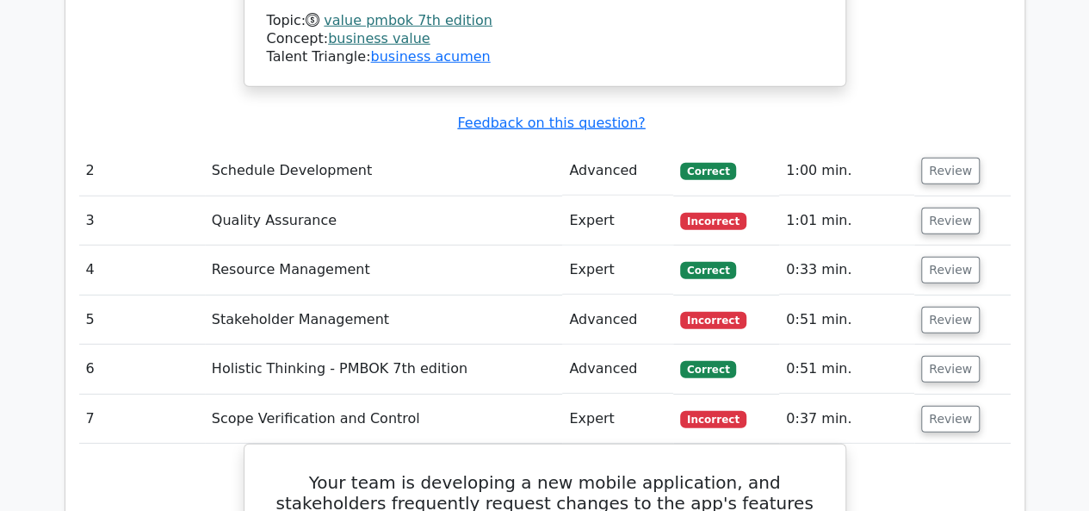
scroll to position [2371, 0]
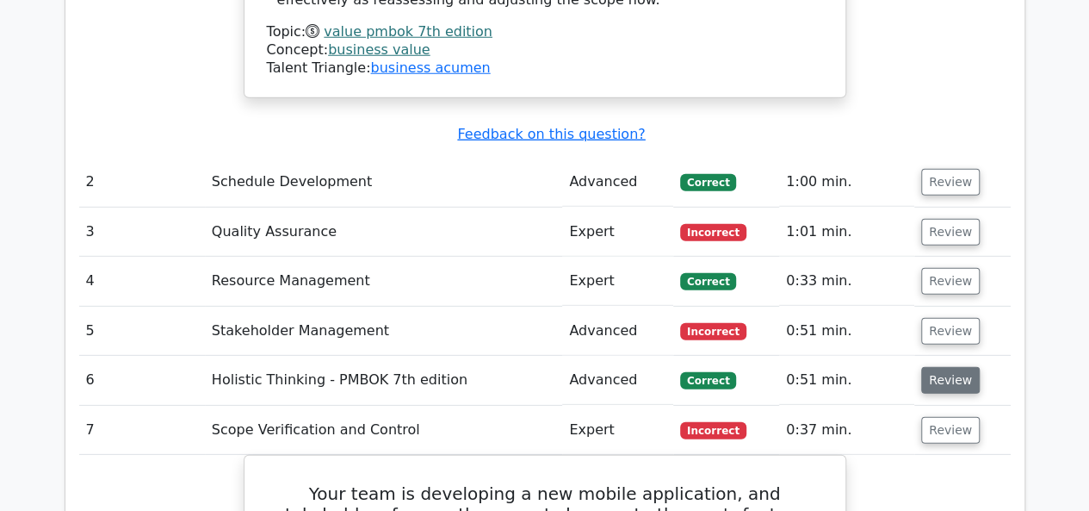
click at [923, 367] on button "Review" at bounding box center [950, 380] width 59 height 27
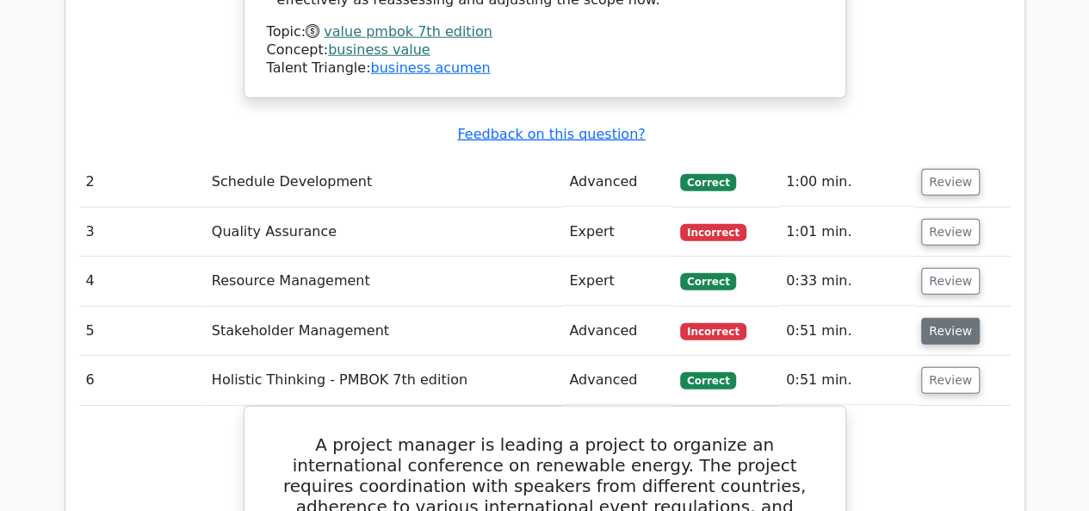
click at [931, 318] on button "Review" at bounding box center [950, 331] width 59 height 27
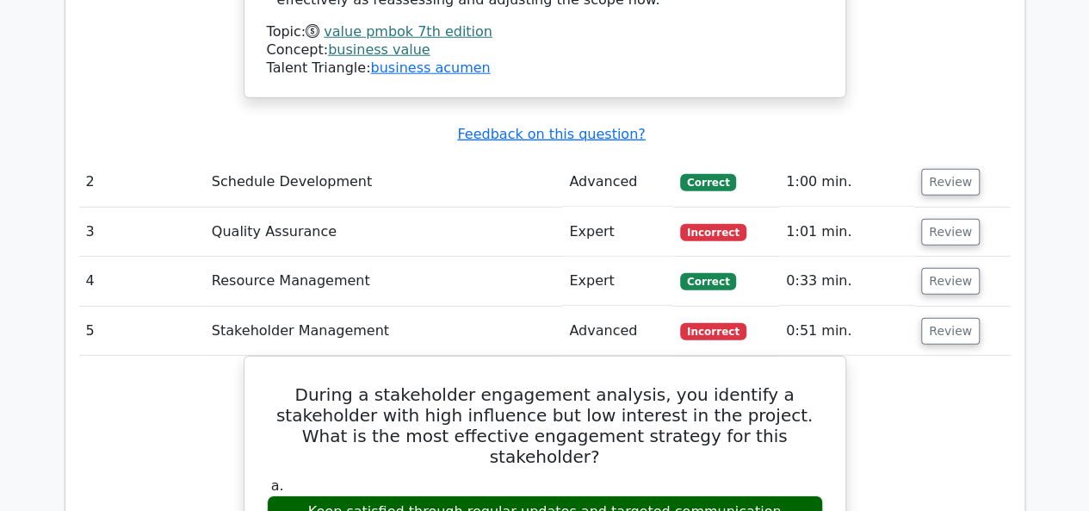
scroll to position [2285, 0]
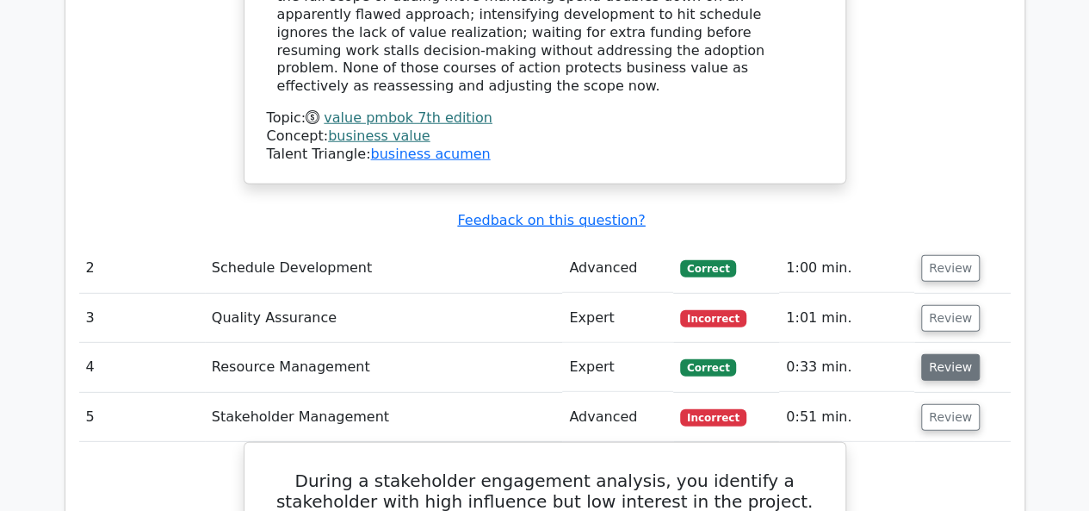
click at [945, 354] on button "Review" at bounding box center [950, 367] width 59 height 27
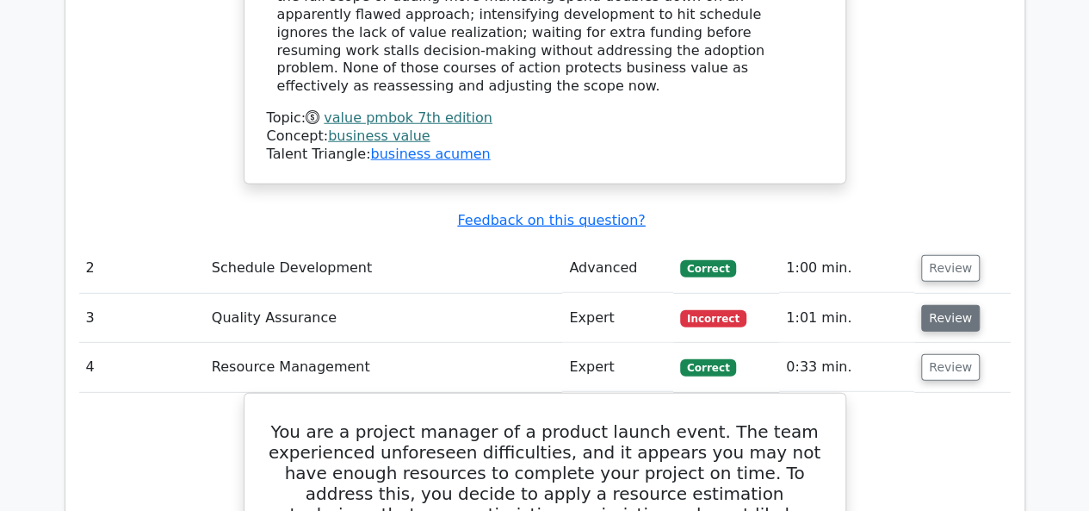
click at [957, 305] on button "Review" at bounding box center [950, 318] width 59 height 27
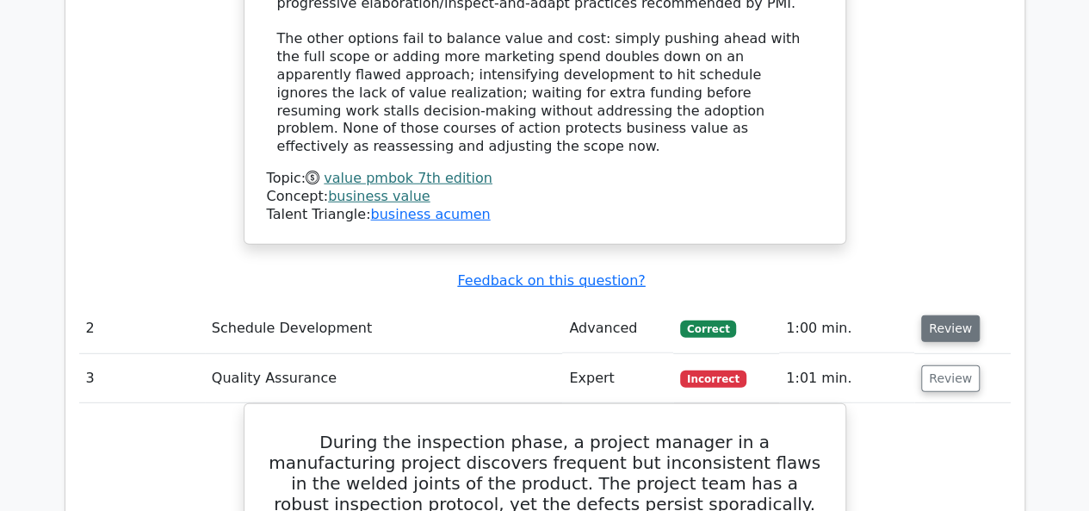
scroll to position [2199, 0]
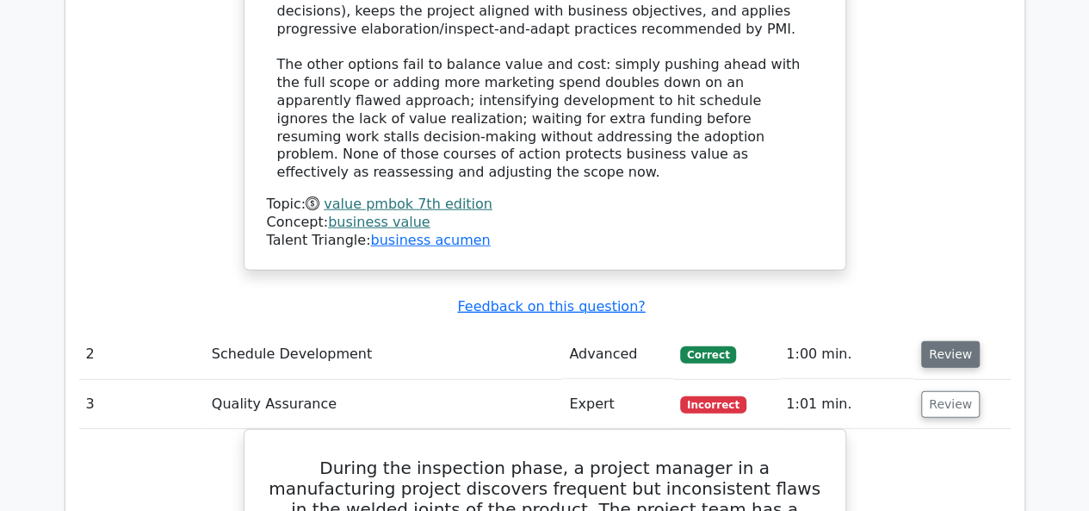
click at [950, 341] on button "Review" at bounding box center [950, 354] width 59 height 27
click at [944, 341] on button "Review" at bounding box center [950, 354] width 59 height 27
click at [940, 341] on button "Review" at bounding box center [950, 354] width 59 height 27
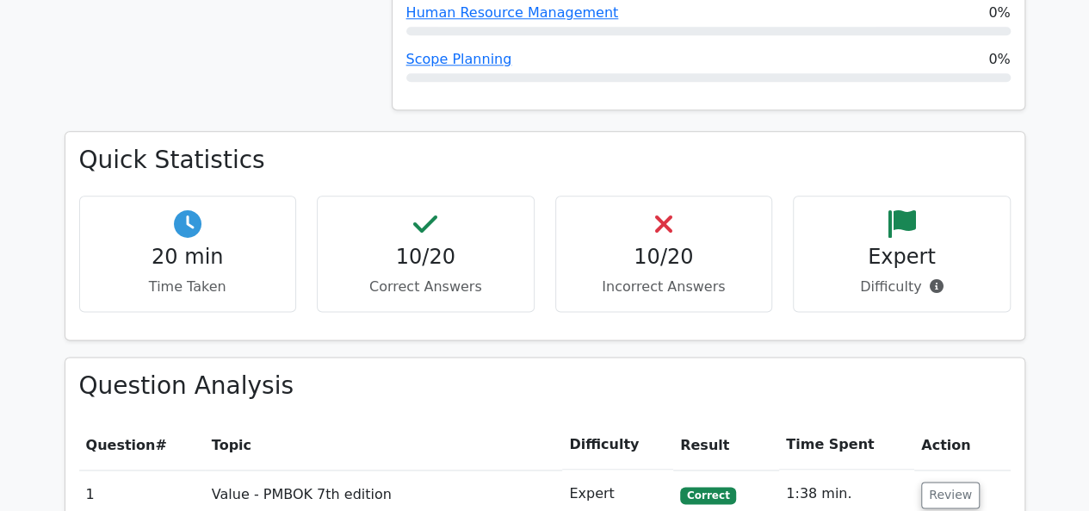
scroll to position [994, 0]
